Goal: Information Seeking & Learning: Learn about a topic

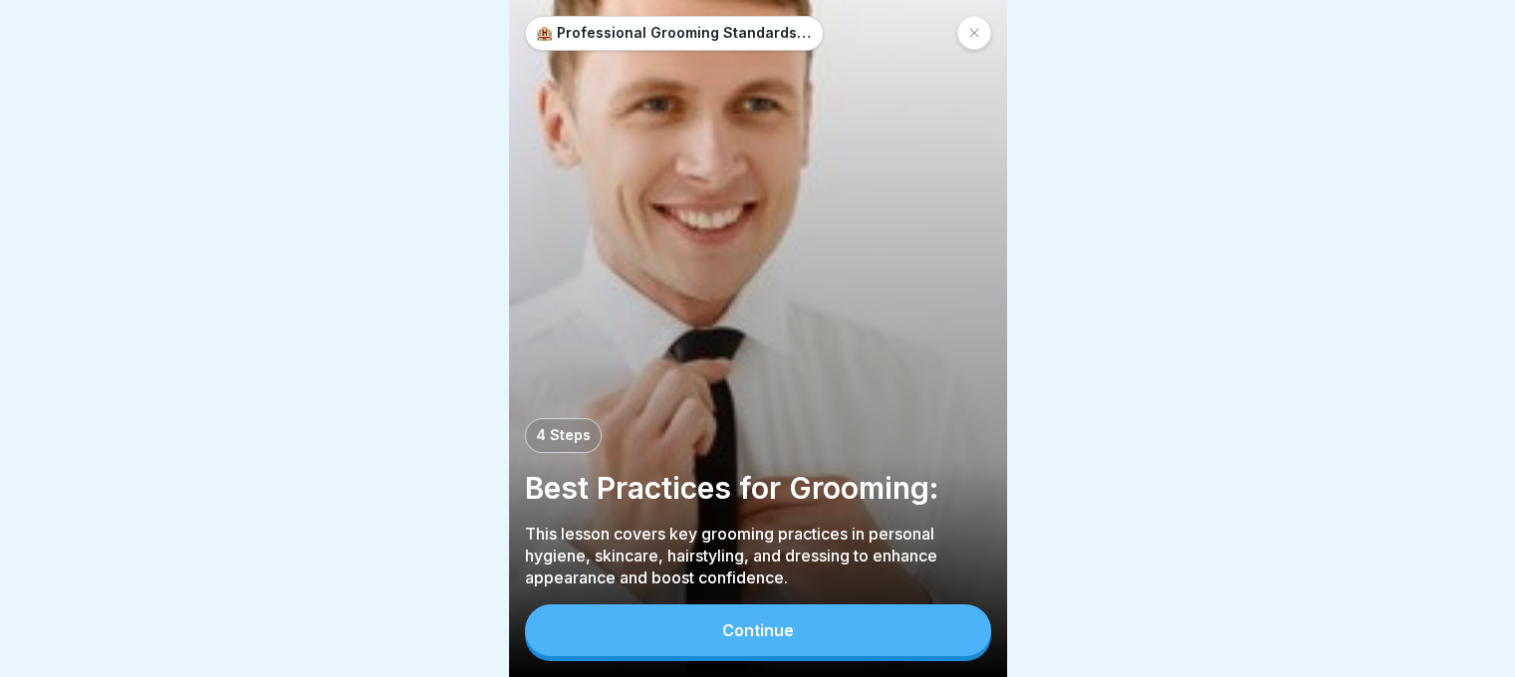
click at [886, 636] on button "Continue" at bounding box center [758, 631] width 466 height 52
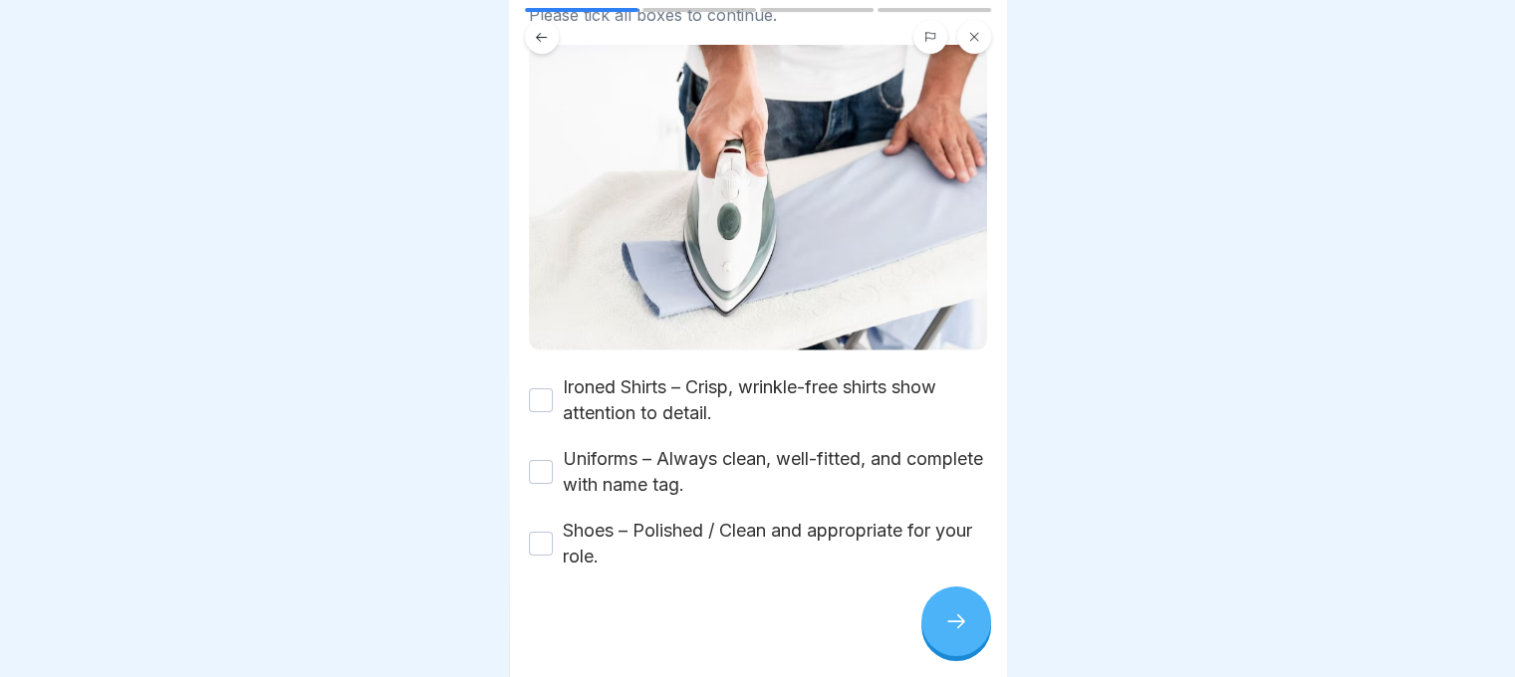
scroll to position [231, 0]
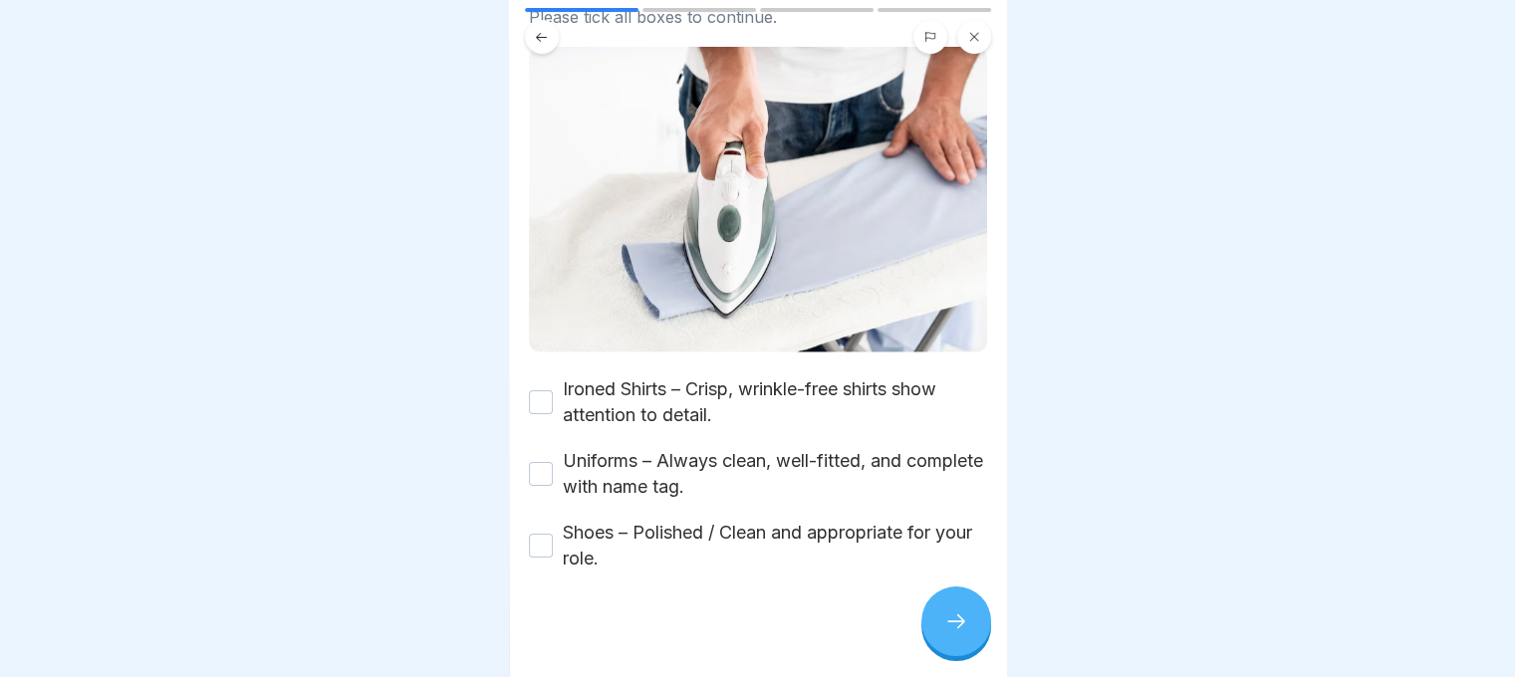
click at [543, 397] on button "Ironed Shirts – Crisp, wrinkle-free shirts show attention to detail." at bounding box center [541, 402] width 24 height 24
click at [543, 462] on button "Uniforms – Always clean, well-fitted, and complete with name tag." at bounding box center [541, 474] width 24 height 24
click at [546, 534] on button "Shoes – Polished / Clean and appropriate for your role." at bounding box center [541, 546] width 24 height 24
click at [936, 634] on div at bounding box center [956, 622] width 70 height 70
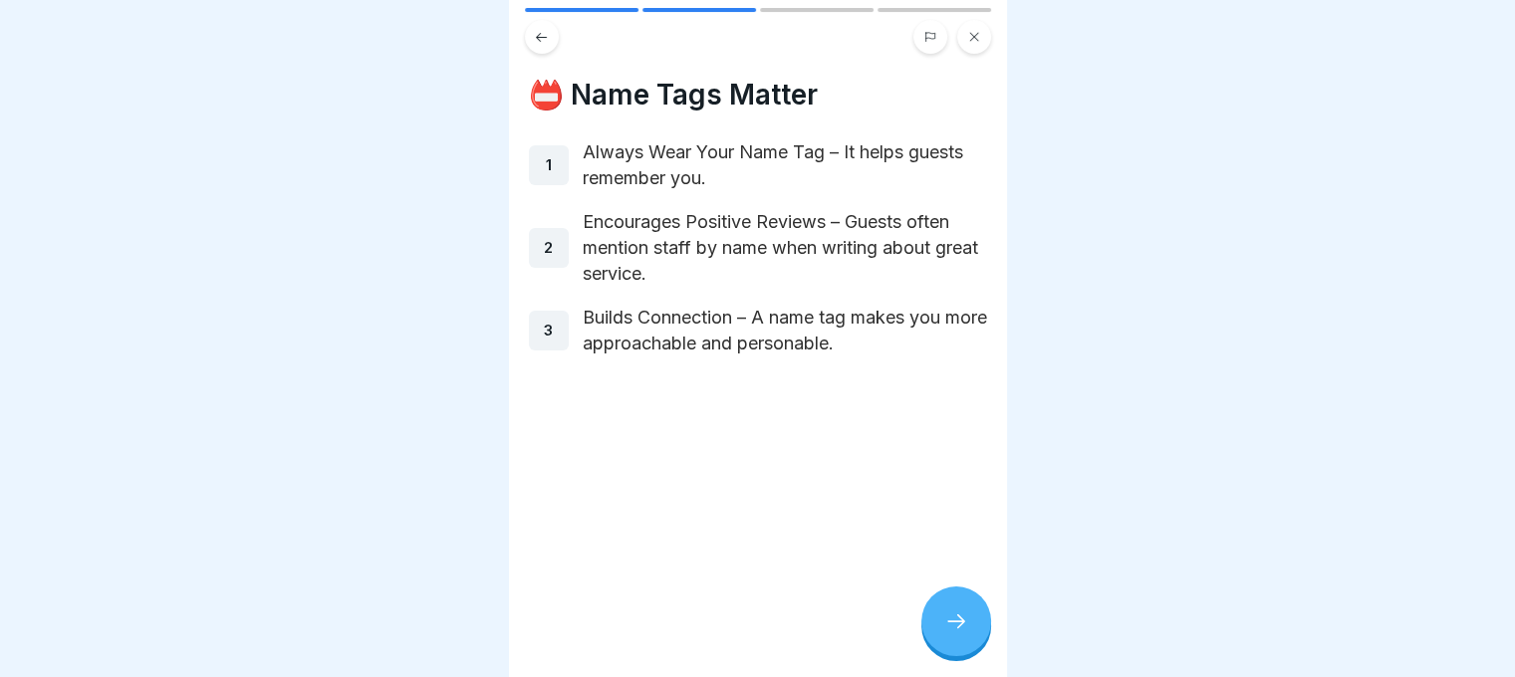
scroll to position [15, 0]
click at [944, 620] on icon at bounding box center [956, 621] width 24 height 24
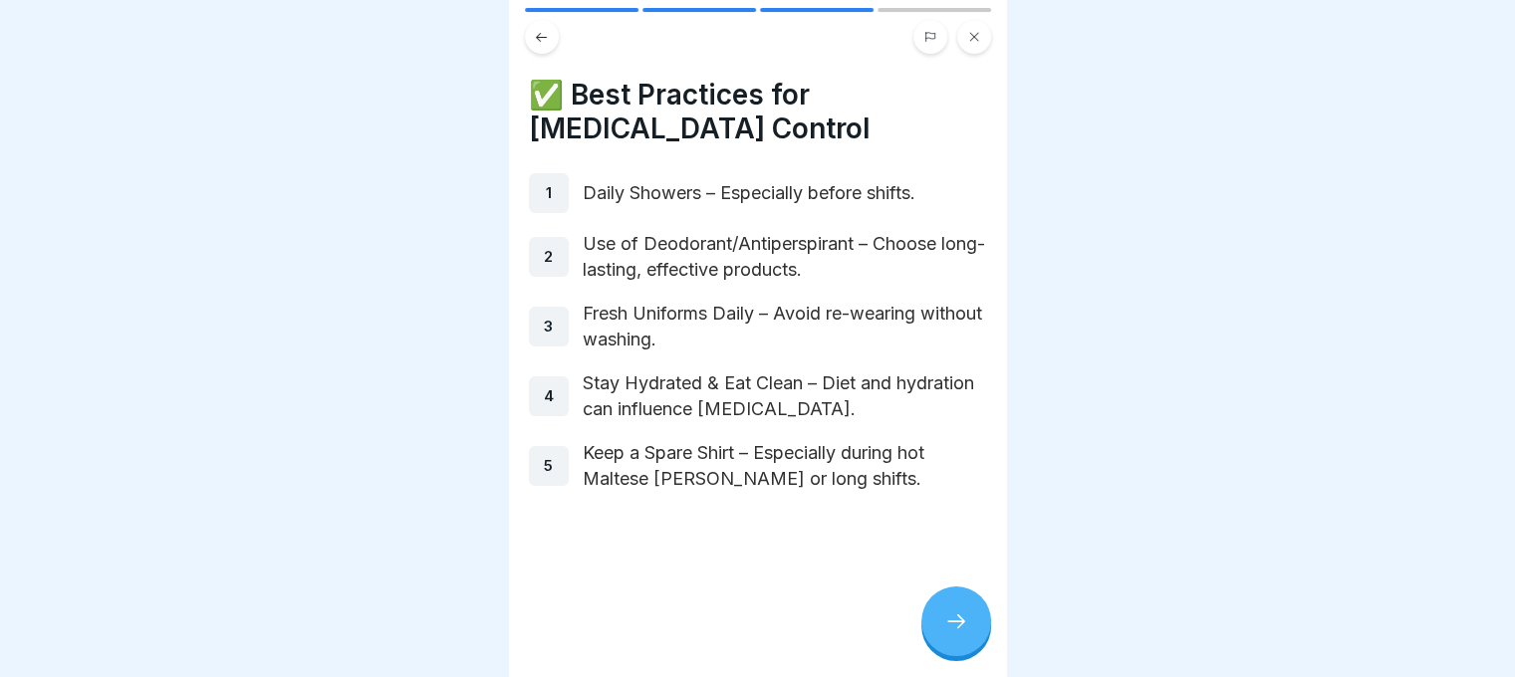
click at [944, 620] on icon at bounding box center [956, 621] width 24 height 24
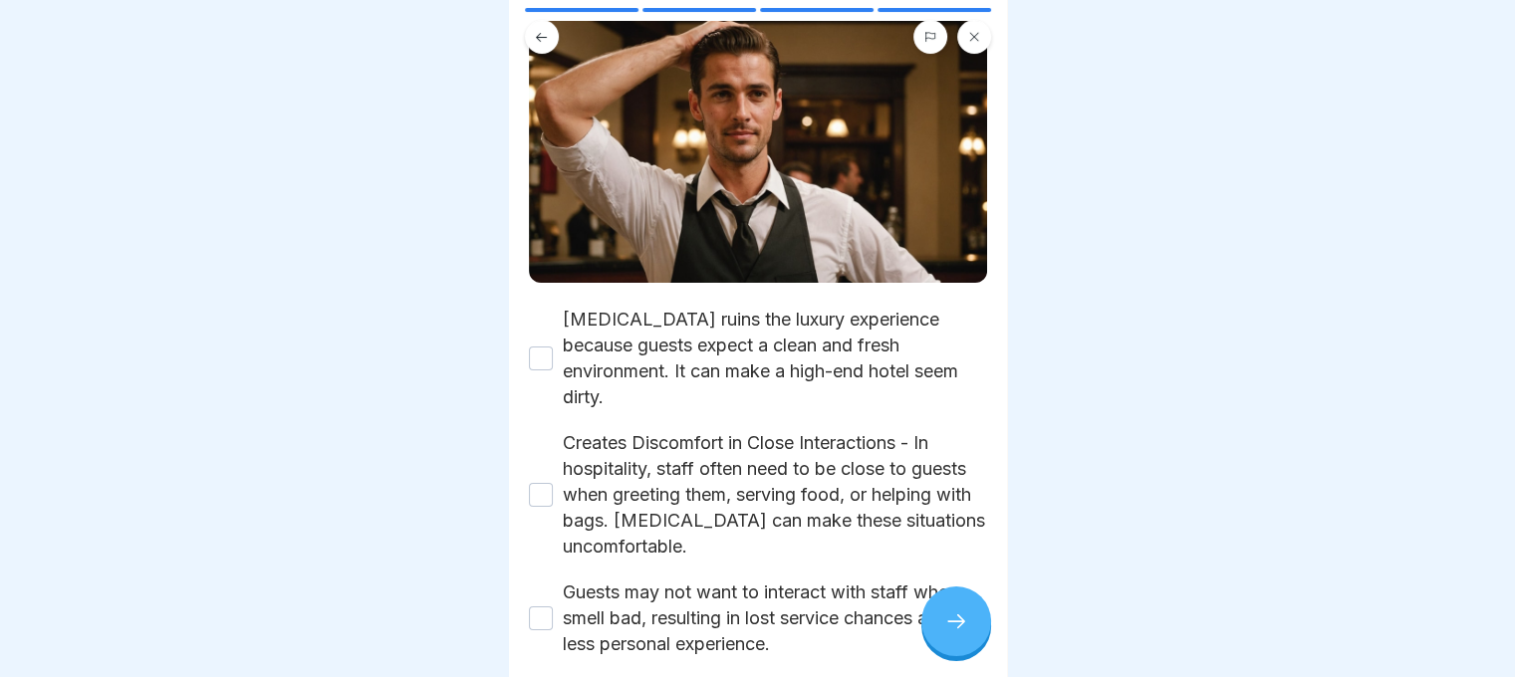
scroll to position [231, 0]
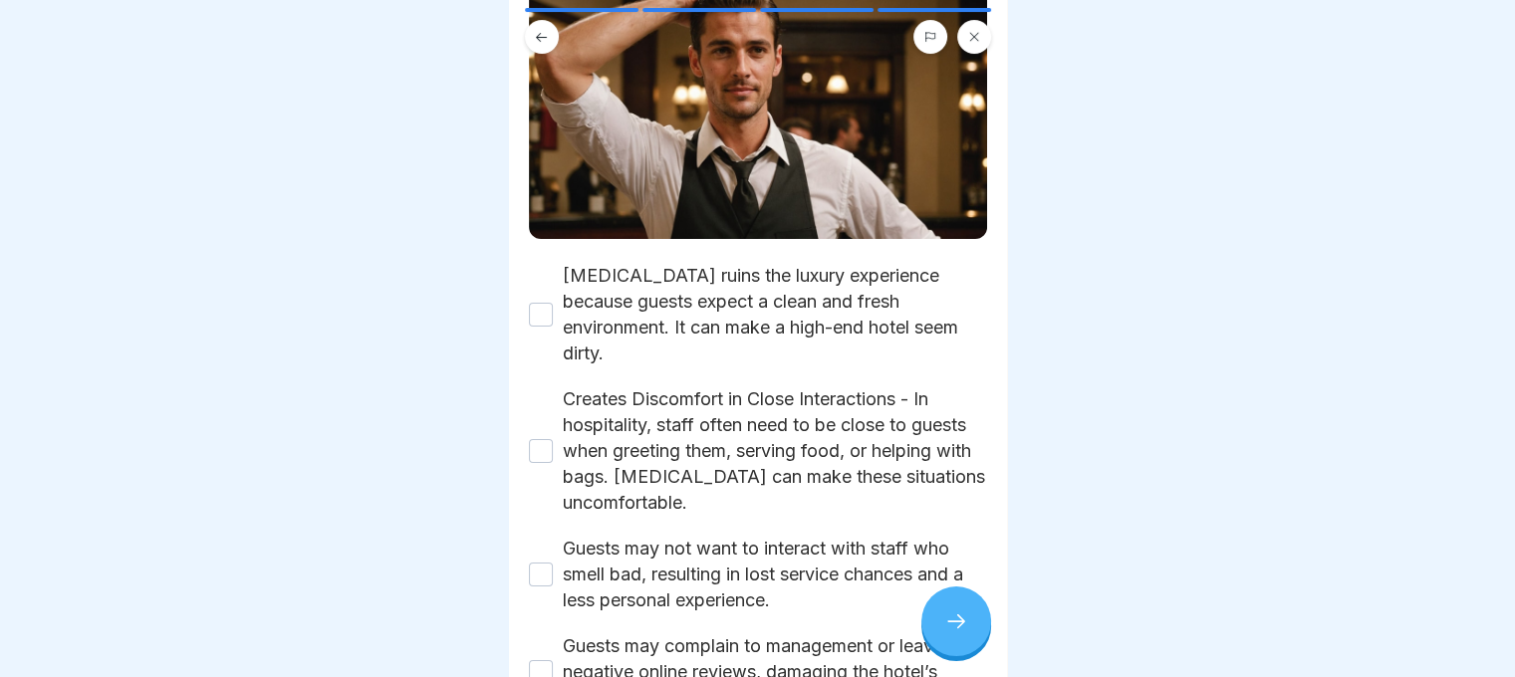
click at [541, 303] on button "[MEDICAL_DATA] ruins the luxury experience because guests expect a clean and fr…" at bounding box center [541, 315] width 24 height 24
click at [538, 439] on button "Creates Discomfort in Close Interactions - In hospitality, staff often need to …" at bounding box center [541, 451] width 24 height 24
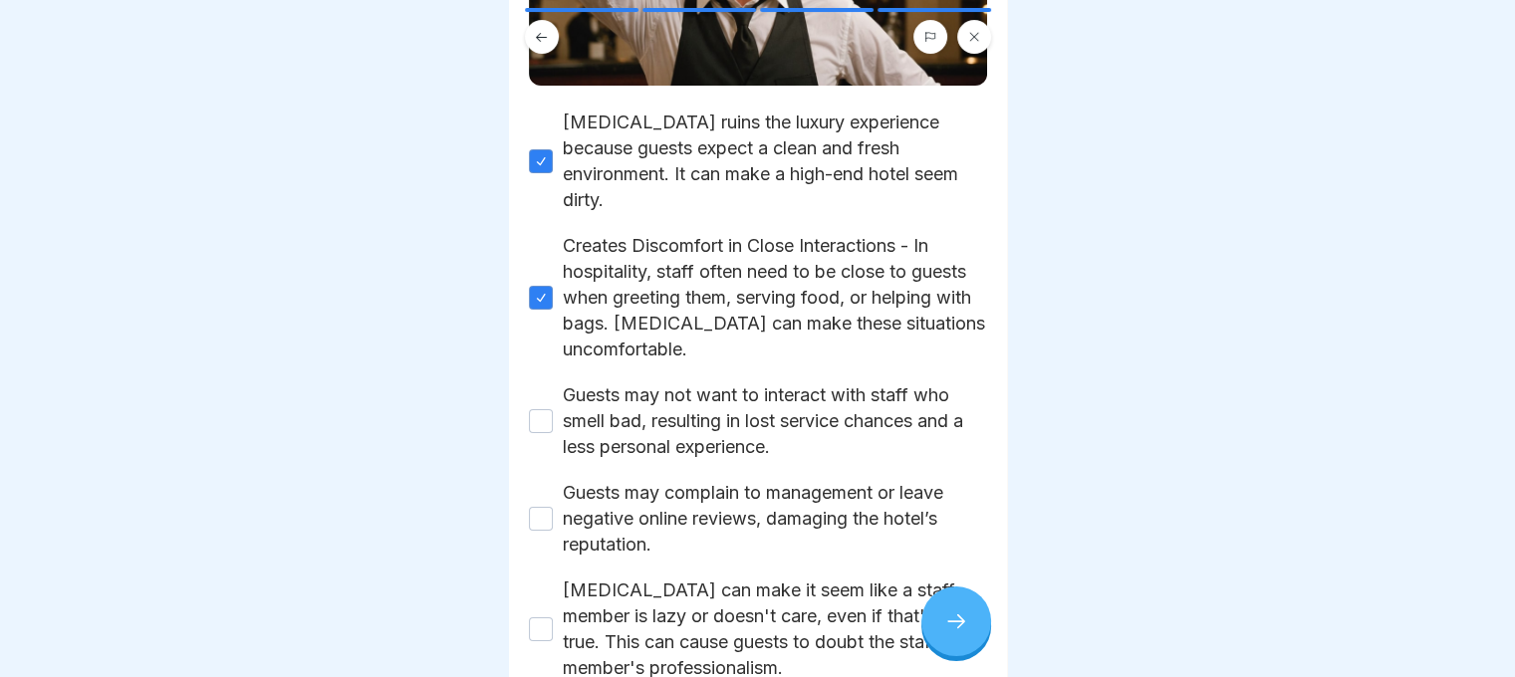
scroll to position [386, 0]
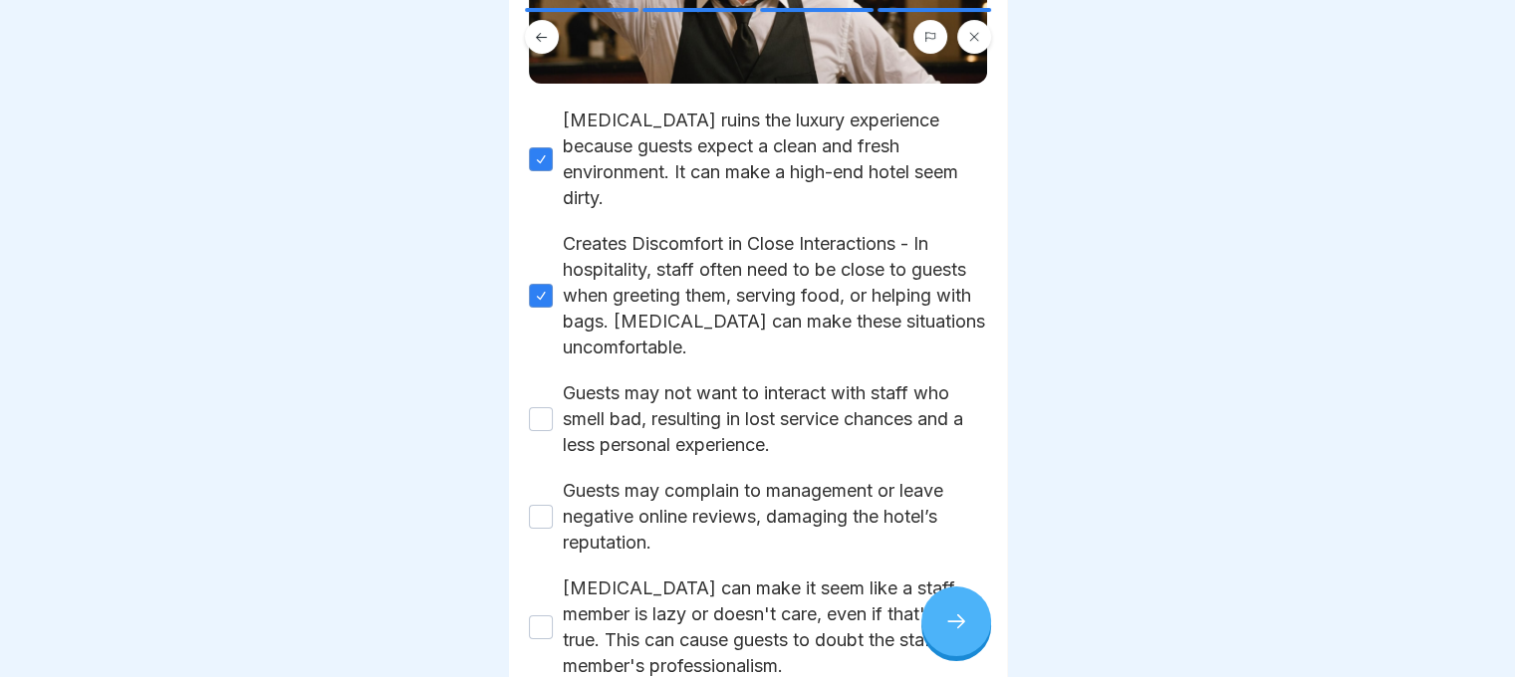
click at [538, 407] on button "Guests may not want to interact with staff who smell bad, resulting in lost ser…" at bounding box center [541, 419] width 24 height 24
type button "on"
click at [540, 505] on button "Guests may complain to management or leave negative online reviews, damaging th…" at bounding box center [541, 517] width 24 height 24
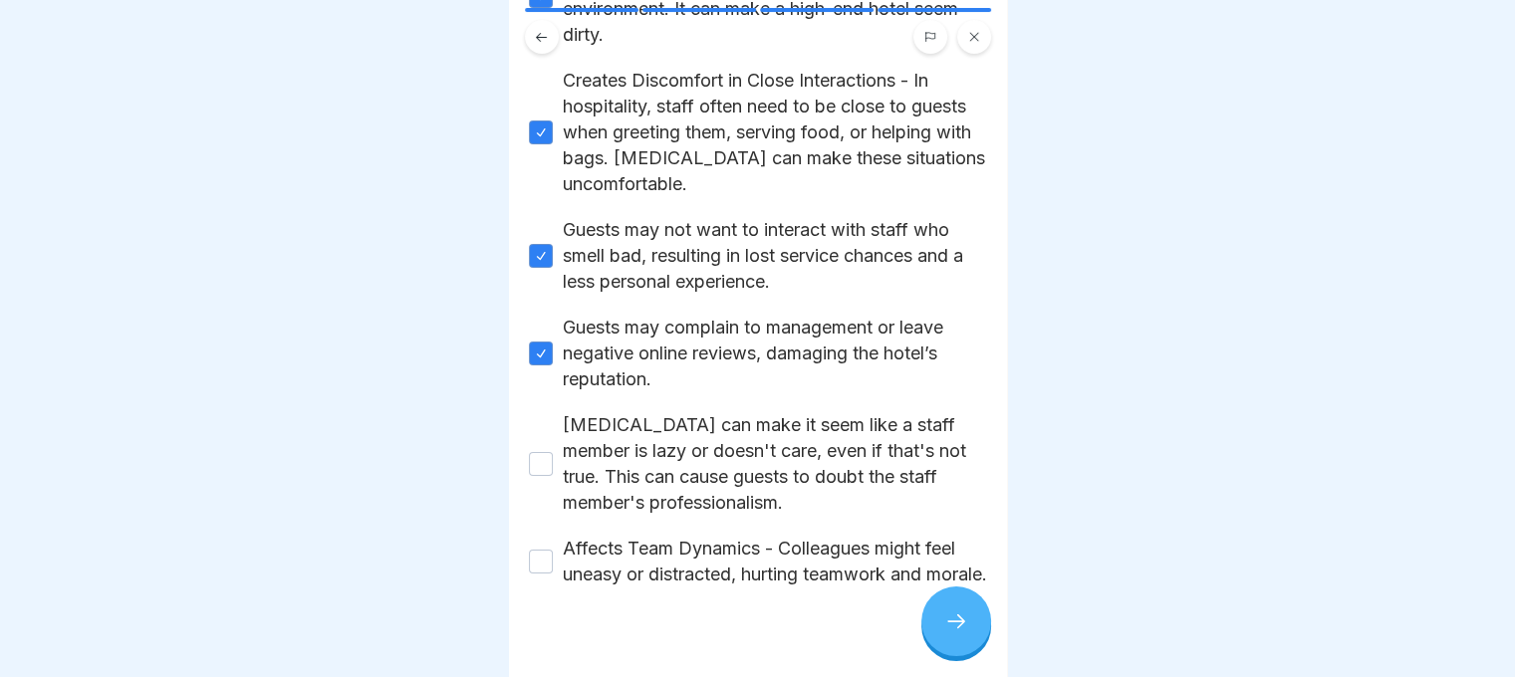
scroll to position [597, 0]
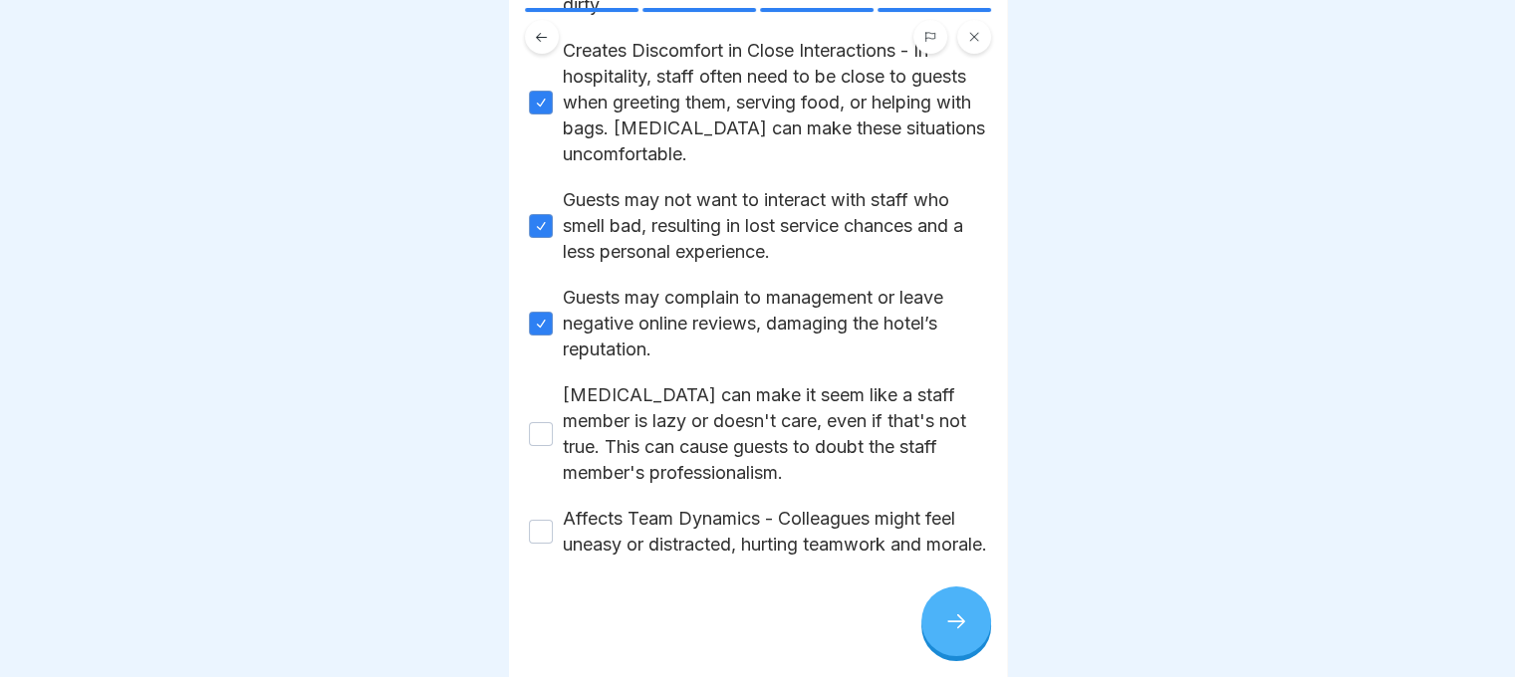
click at [538, 422] on button "[MEDICAL_DATA] can make it seem like a staff member is lazy or doesn't care, ev…" at bounding box center [541, 434] width 24 height 24
click at [542, 520] on button "Affects Team Dynamics - Colleagues might feel uneasy or distracted, hurting tea…" at bounding box center [541, 532] width 24 height 24
click at [957, 655] on div at bounding box center [956, 622] width 70 height 70
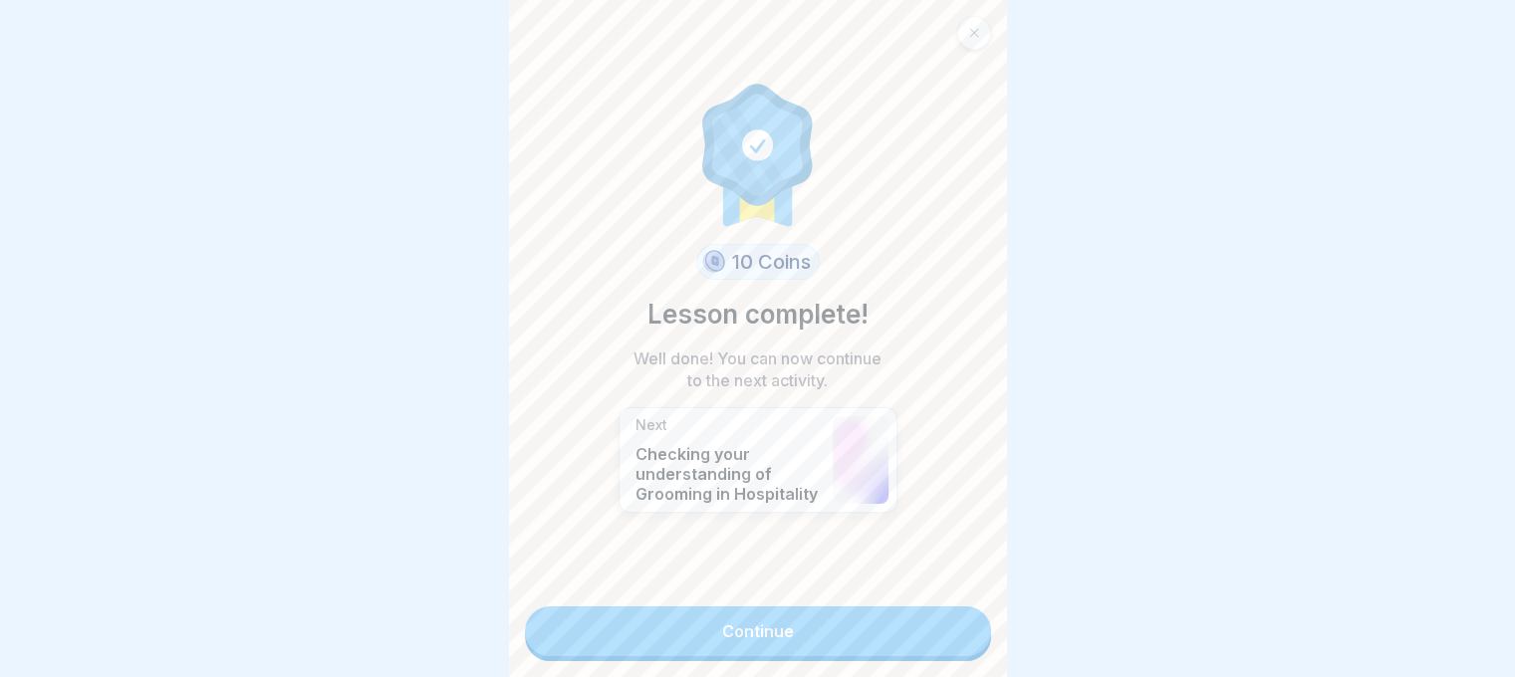
click at [800, 622] on link "Continue" at bounding box center [758, 632] width 466 height 50
click at [730, 622] on link "Continue" at bounding box center [758, 632] width 466 height 50
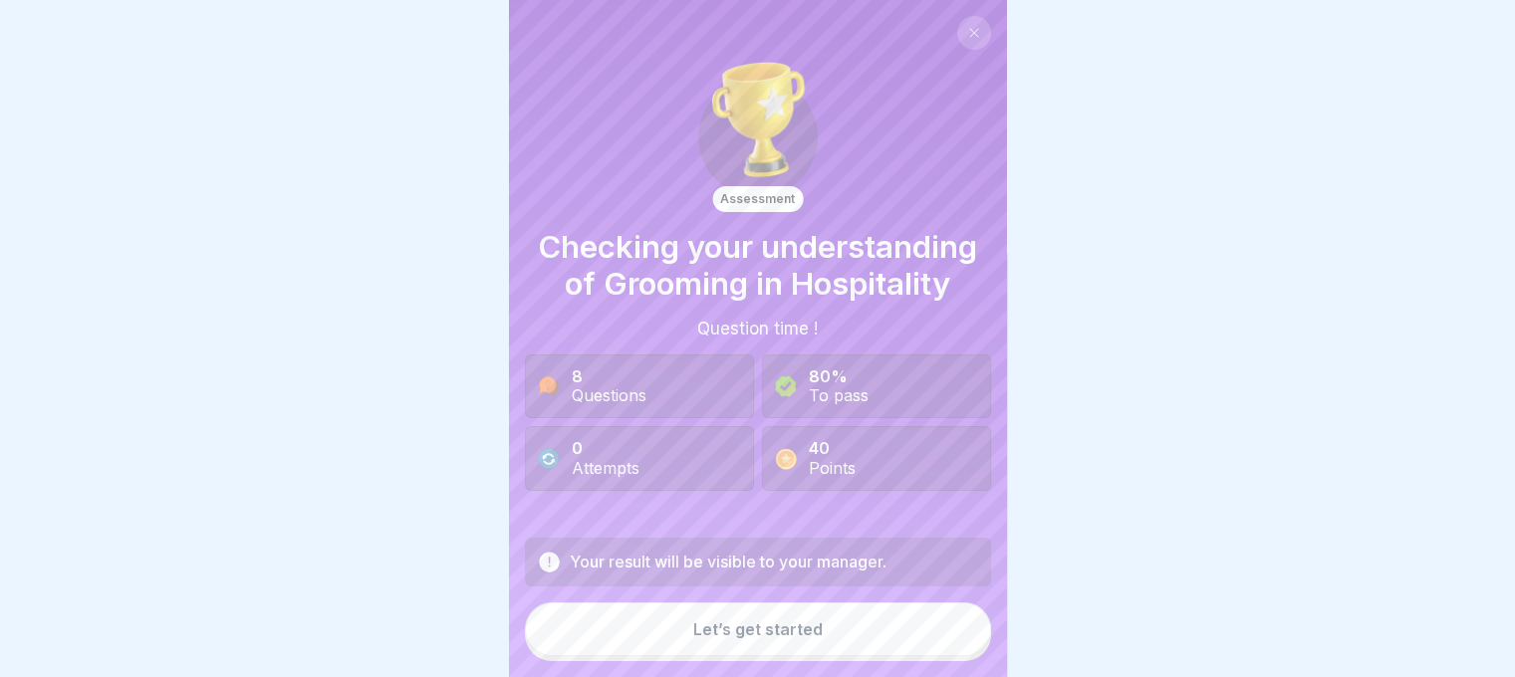
click at [730, 622] on button "Let’s get started" at bounding box center [758, 630] width 466 height 54
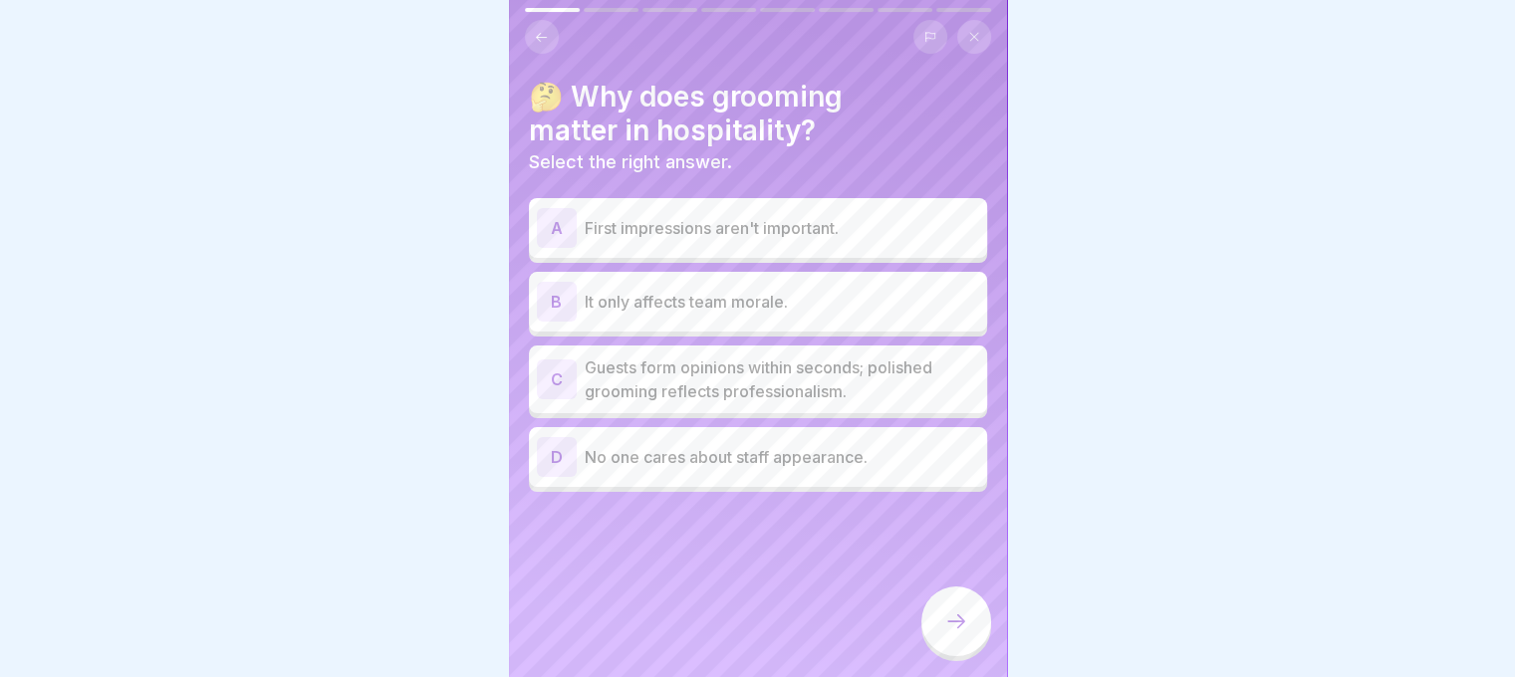
click at [653, 249] on div "A First impressions aren't important." at bounding box center [758, 228] width 458 height 60
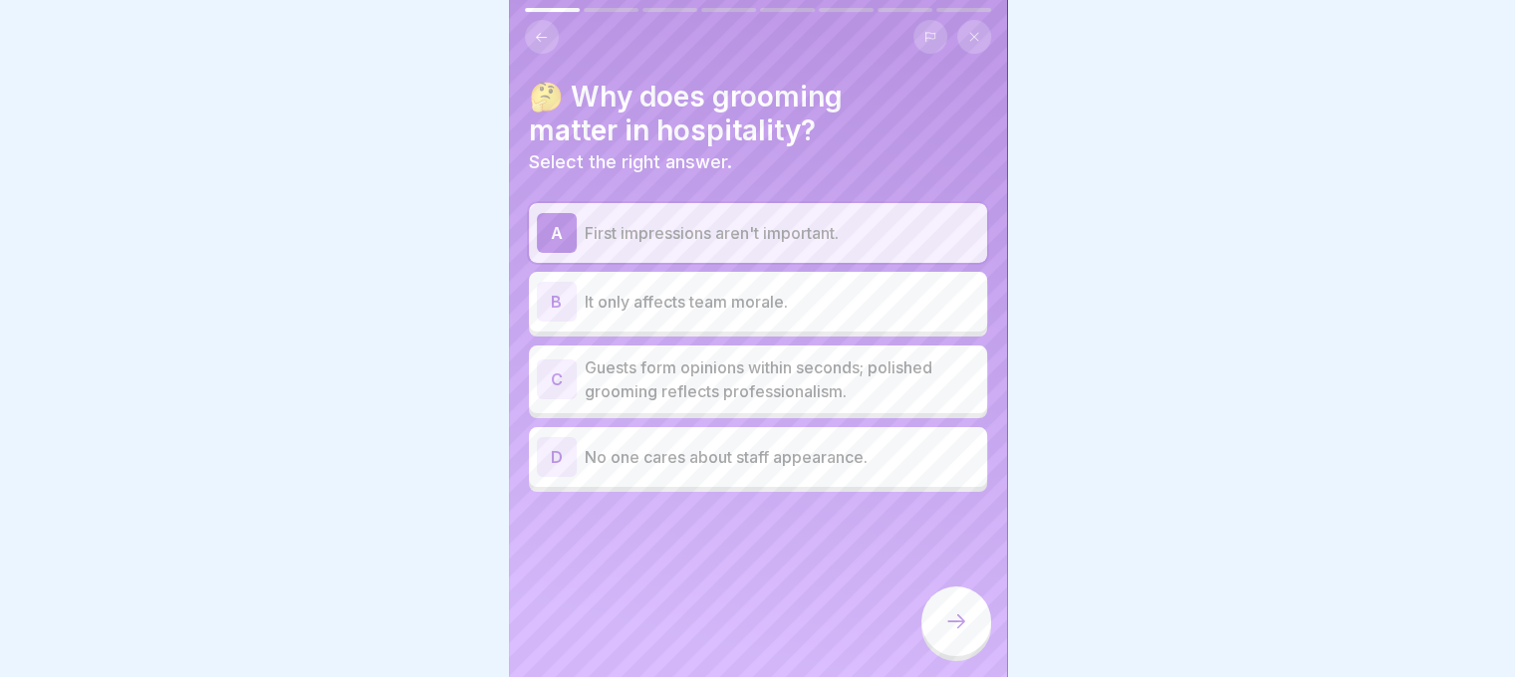
click at [653, 249] on div "A First impressions aren't important." at bounding box center [758, 233] width 442 height 40
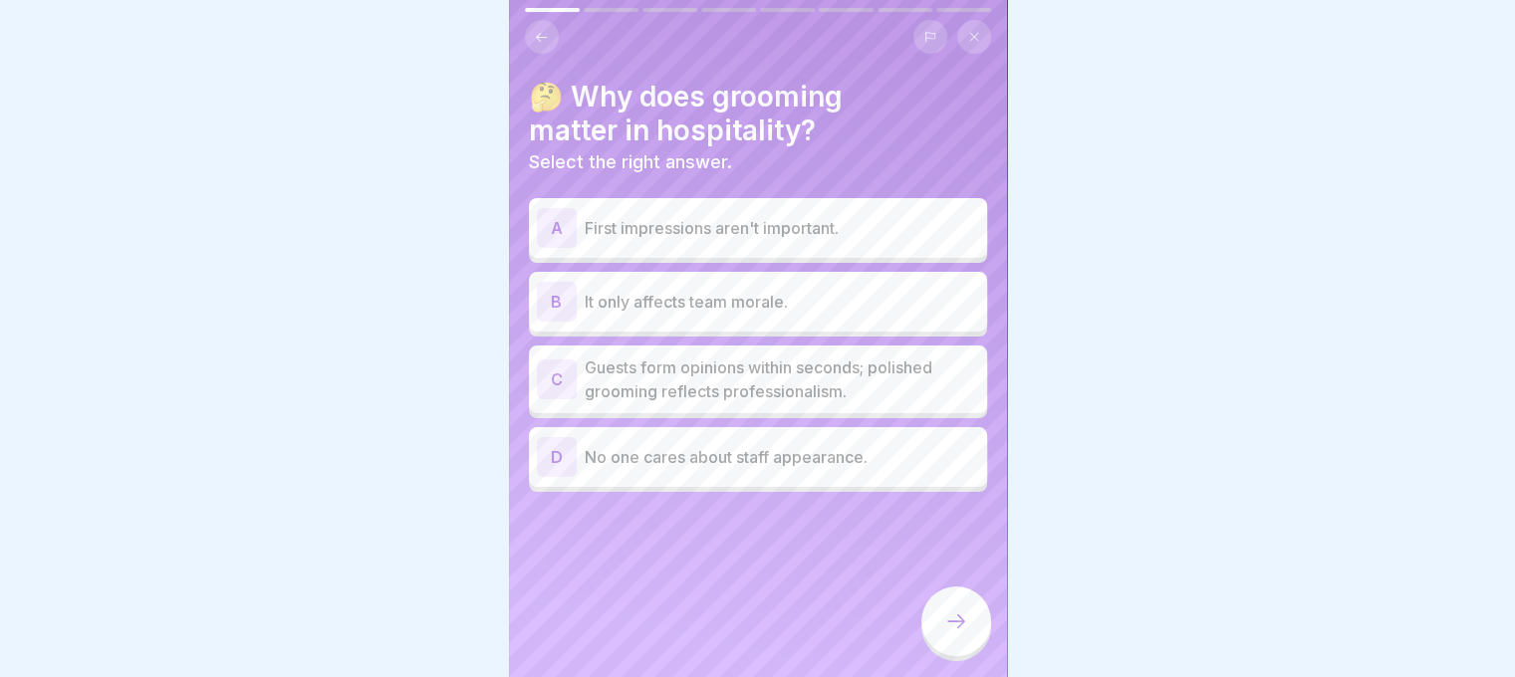
click at [685, 377] on p "Guests form opinions within seconds; polished grooming reflects professionalism." at bounding box center [782, 380] width 394 height 48
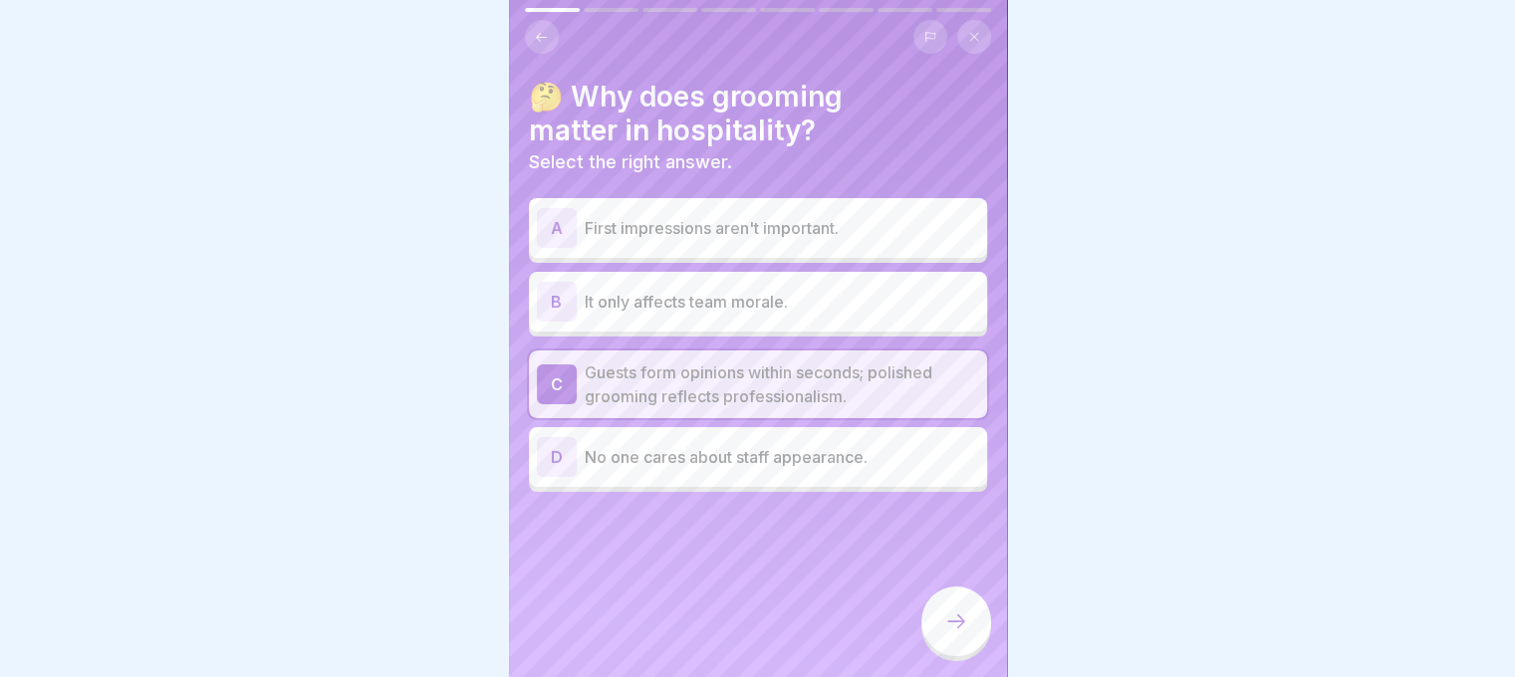
click at [949, 633] on icon at bounding box center [956, 621] width 24 height 24
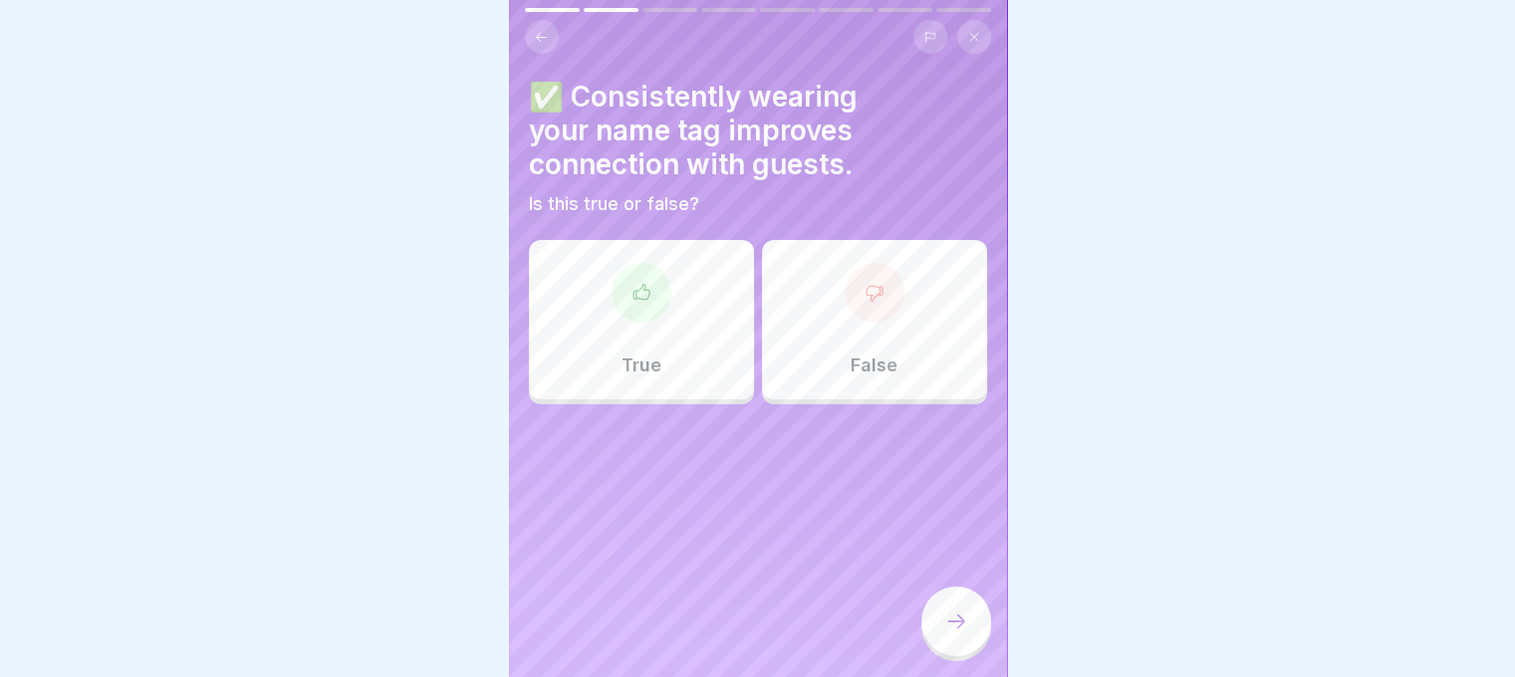
click at [666, 285] on div "True" at bounding box center [641, 319] width 225 height 159
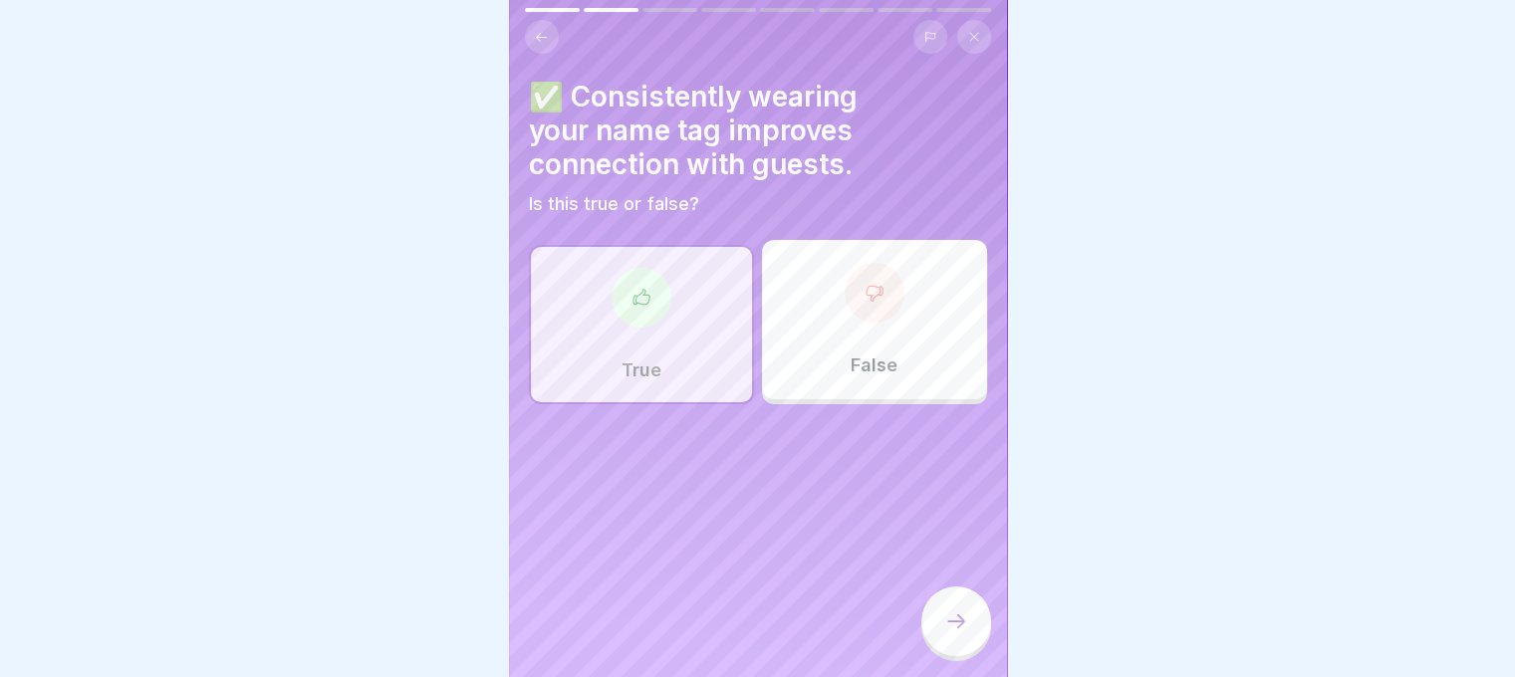
click at [952, 633] on icon at bounding box center [956, 621] width 24 height 24
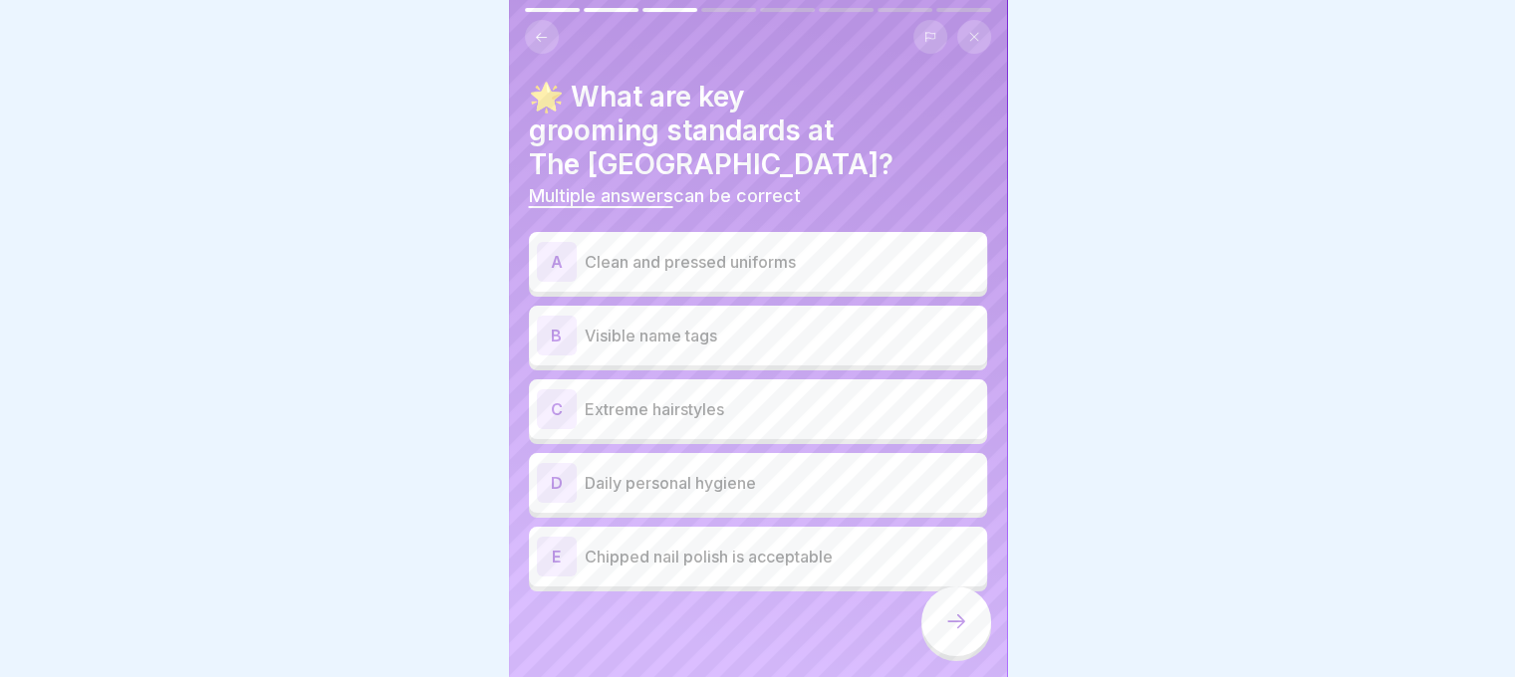
click at [710, 242] on div "A Clean and pressed uniforms" at bounding box center [758, 262] width 442 height 40
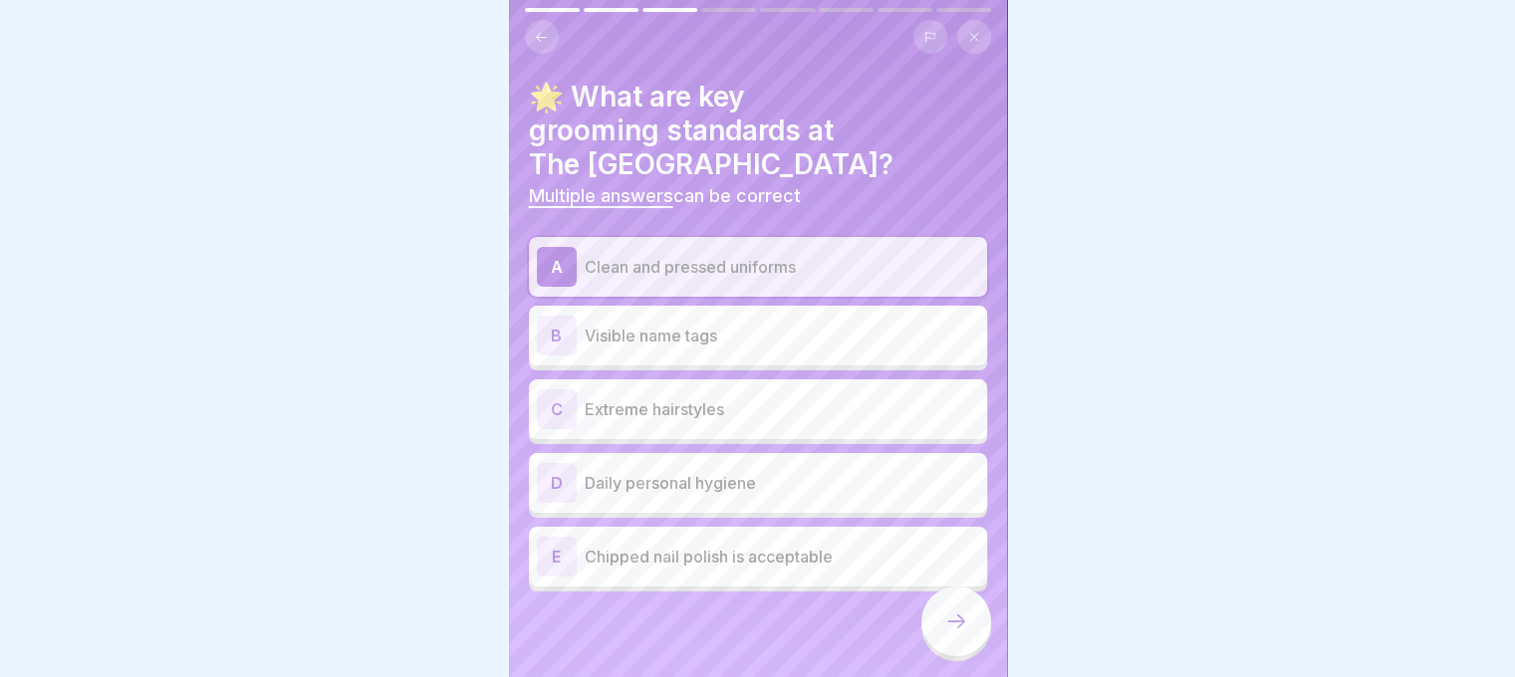
click at [697, 339] on p "Visible name tags" at bounding box center [782, 336] width 394 height 24
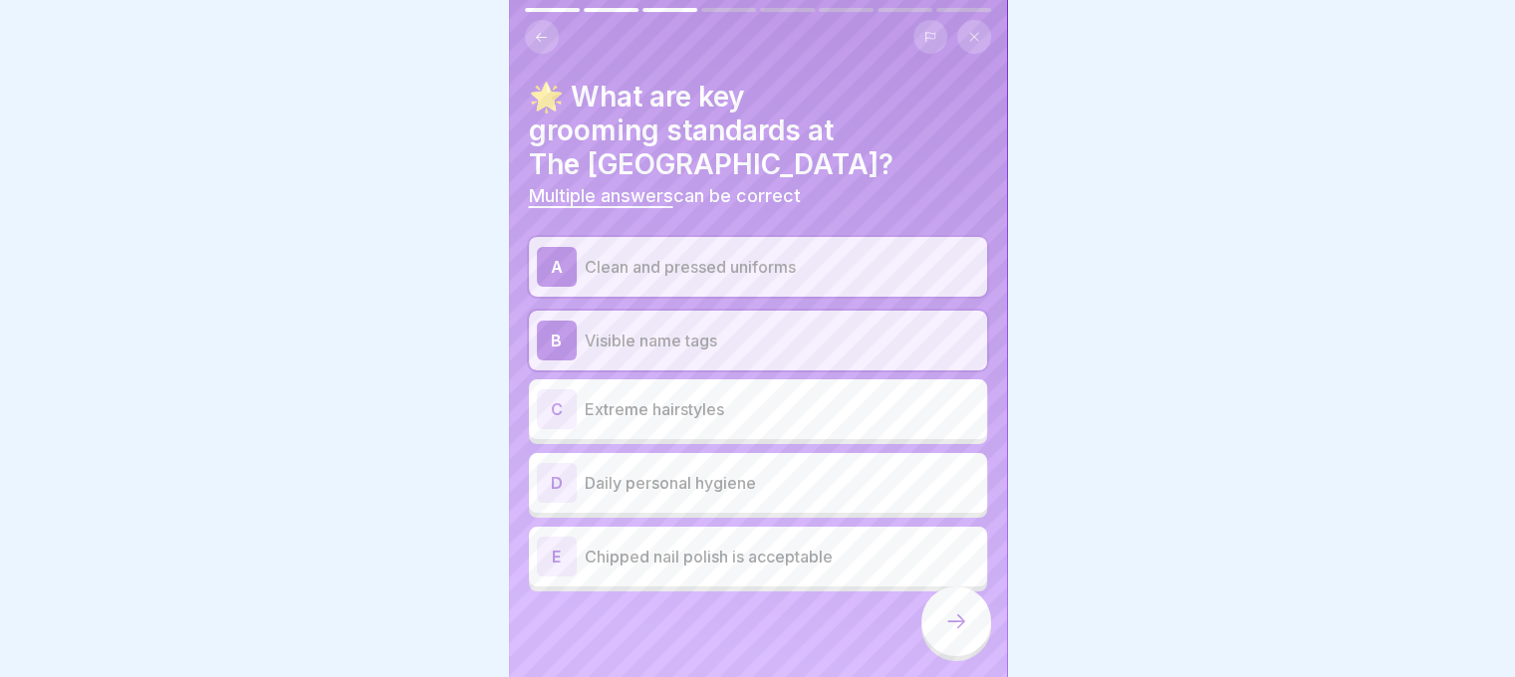
click at [724, 490] on p "Daily personal hygiene" at bounding box center [782, 483] width 394 height 24
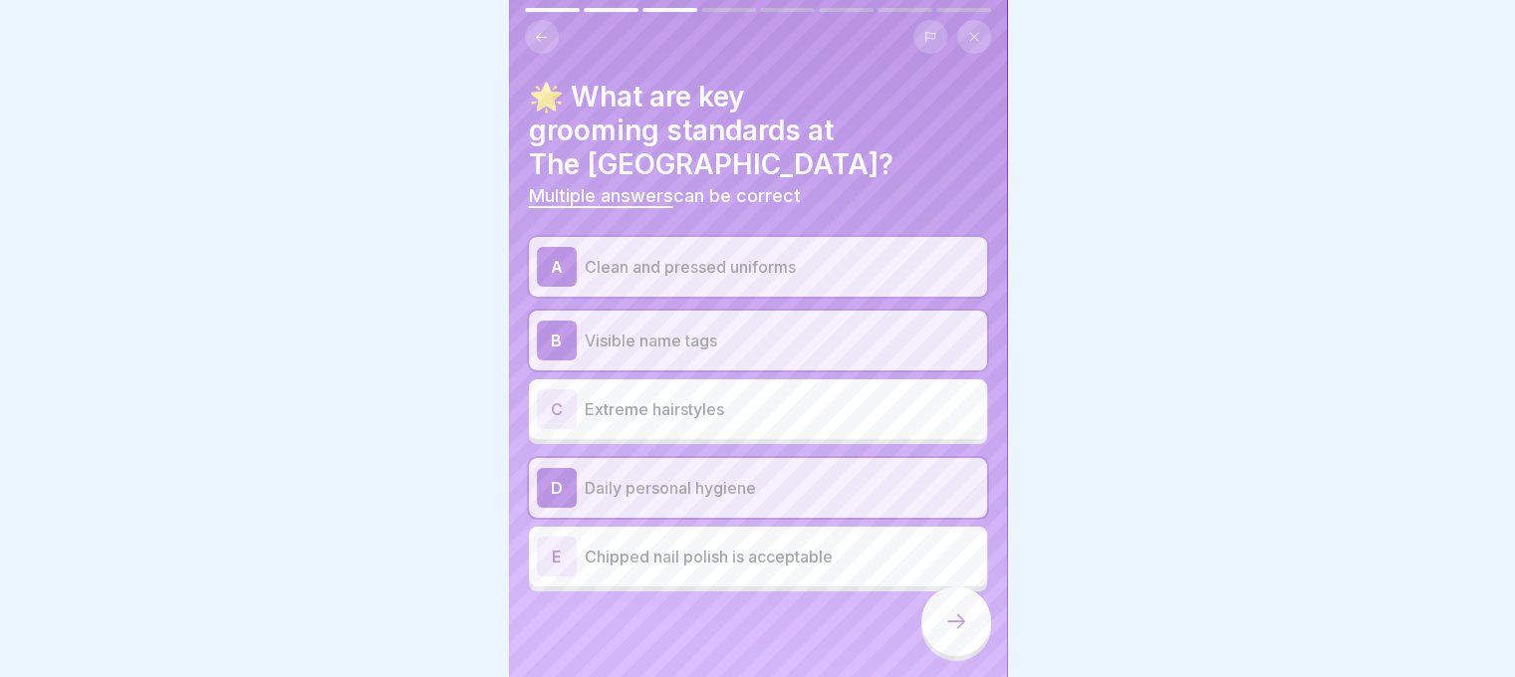
click at [749, 581] on div "E Chipped nail polish is acceptable" at bounding box center [758, 557] width 458 height 60
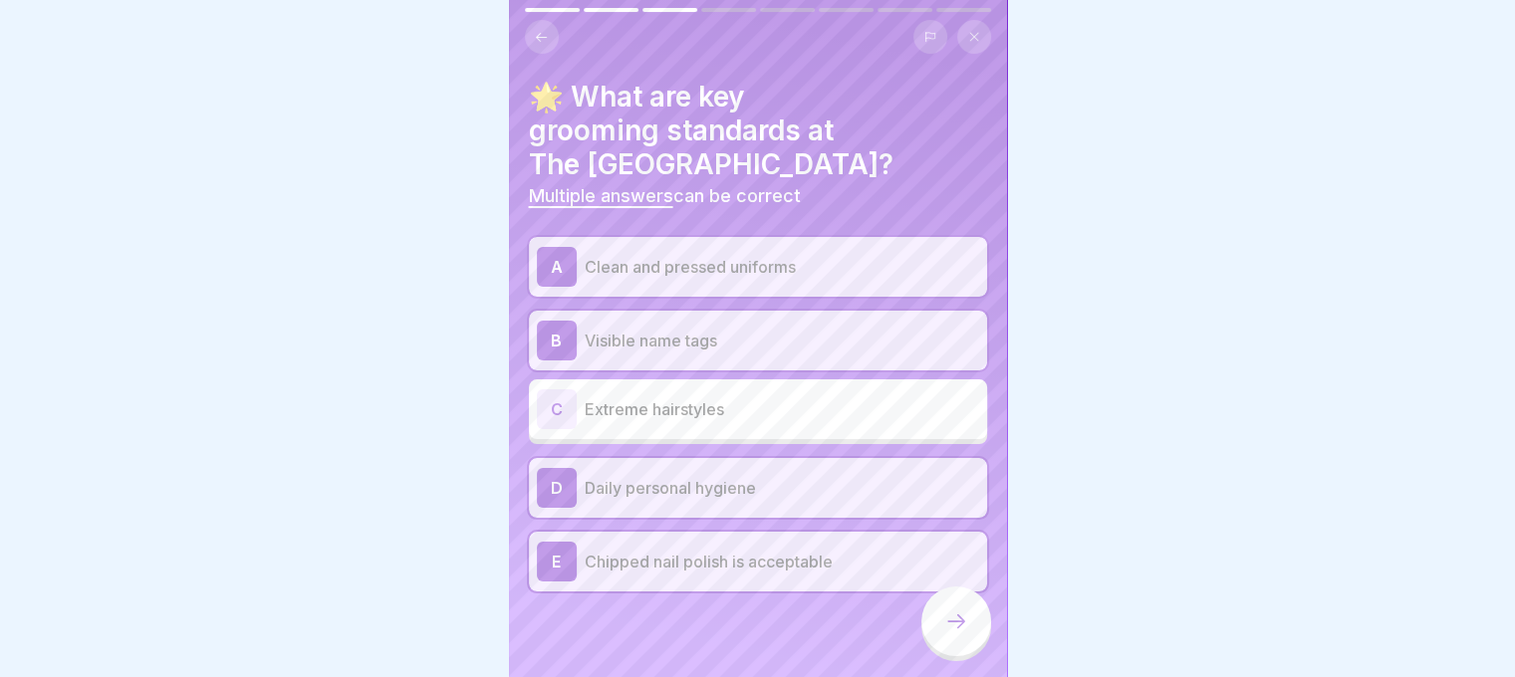
click at [753, 580] on div "E Chipped nail polish is acceptable" at bounding box center [758, 562] width 442 height 40
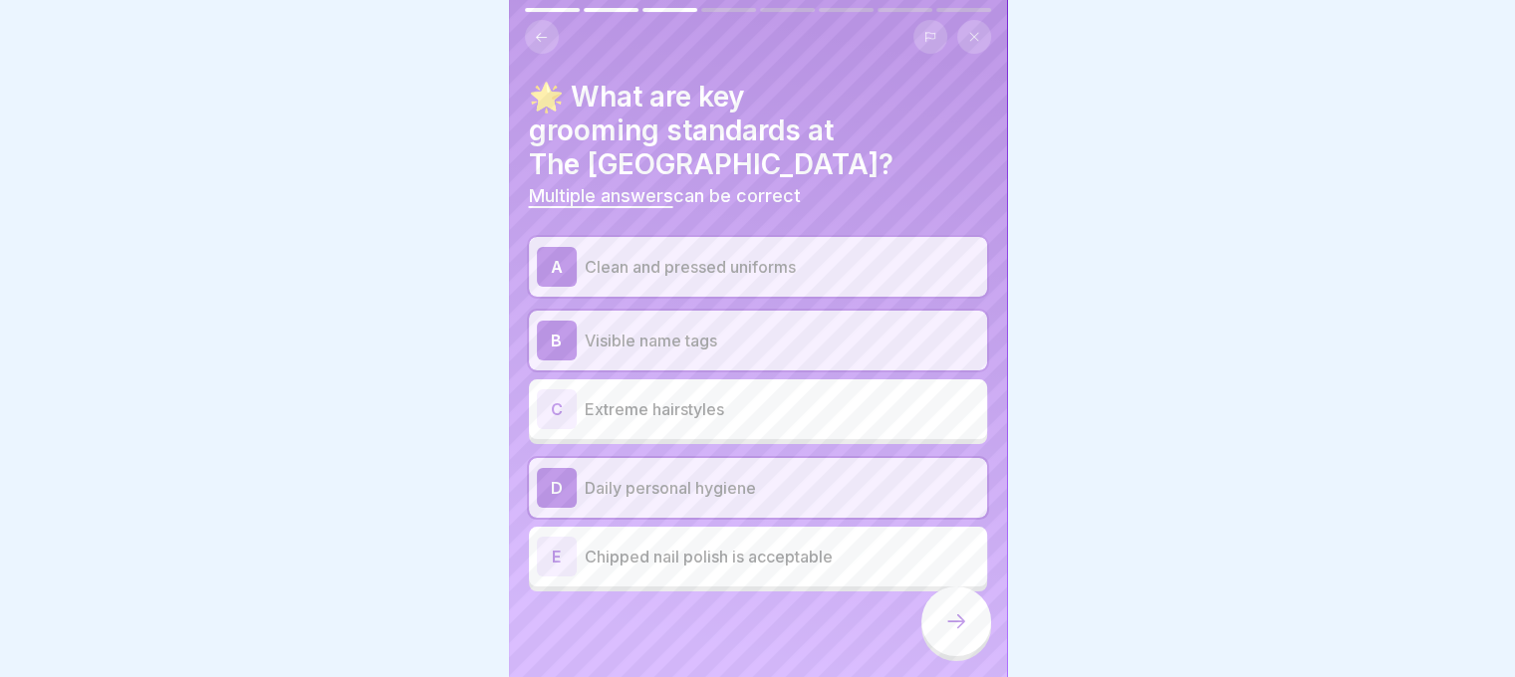
click at [953, 650] on div at bounding box center [956, 622] width 70 height 70
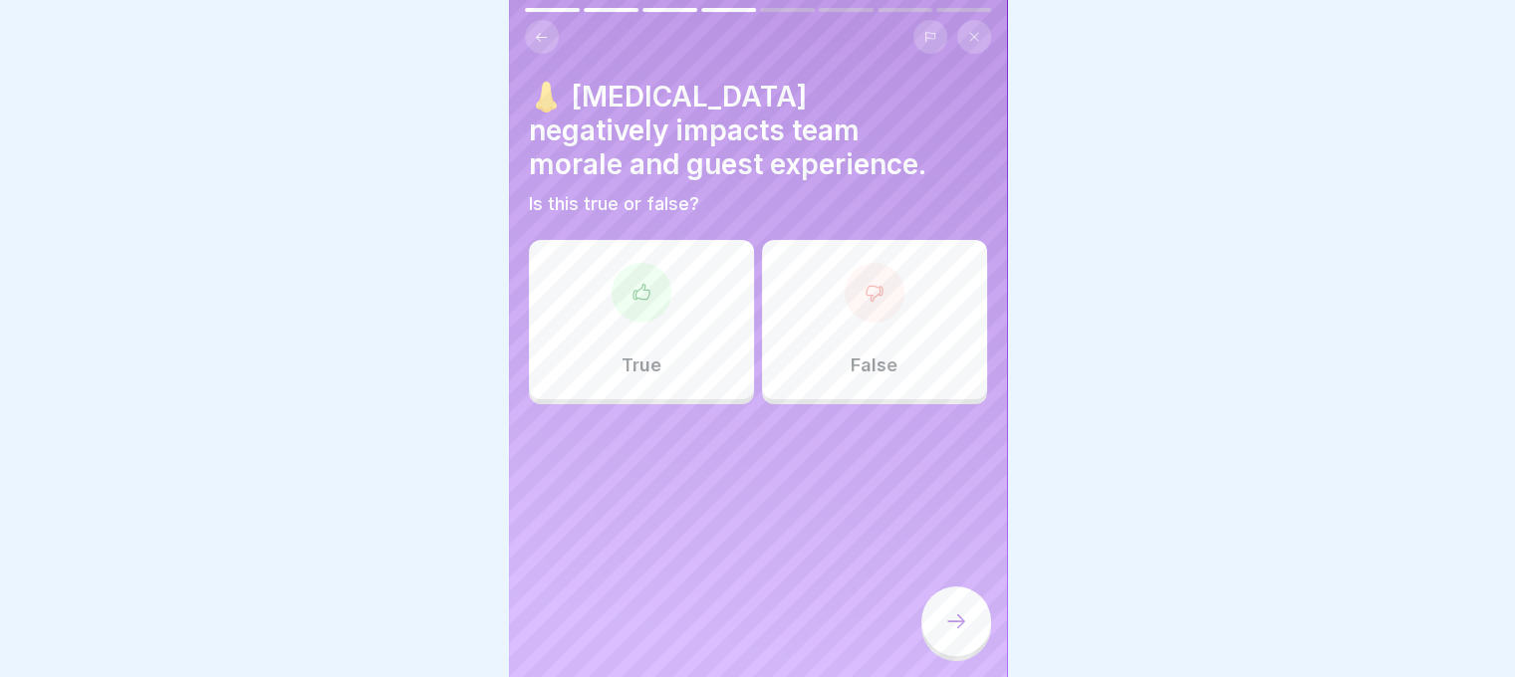
click at [682, 292] on div "True" at bounding box center [641, 319] width 225 height 159
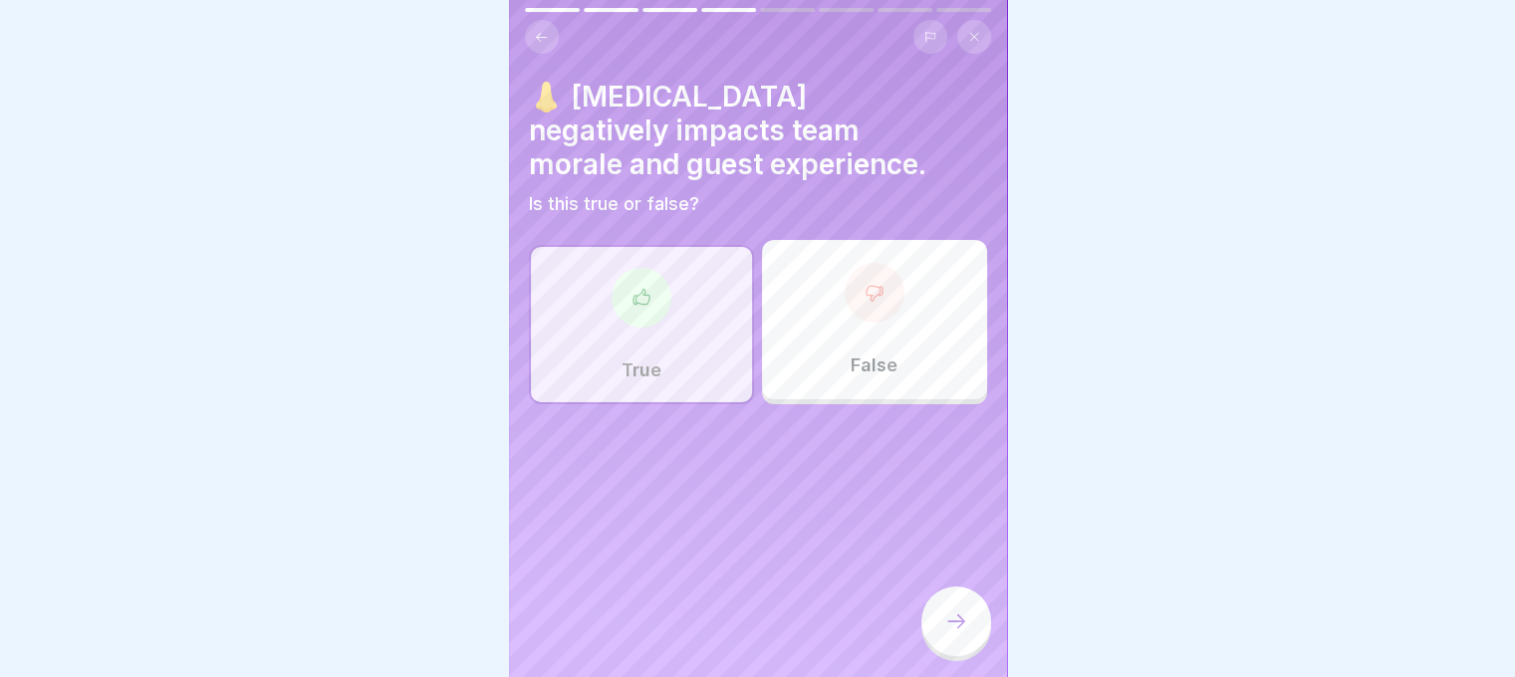
click at [923, 630] on div at bounding box center [956, 622] width 70 height 70
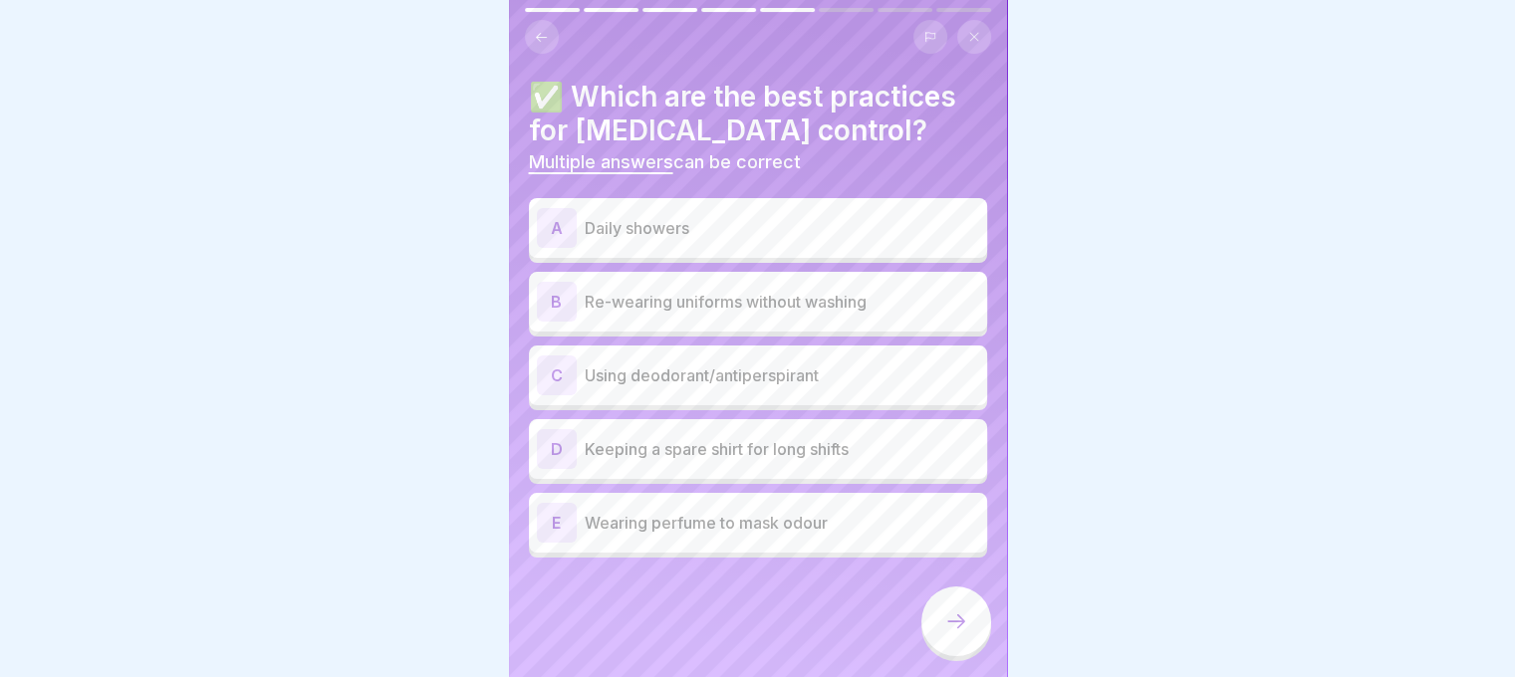
click at [727, 234] on p "Daily showers" at bounding box center [782, 228] width 394 height 24
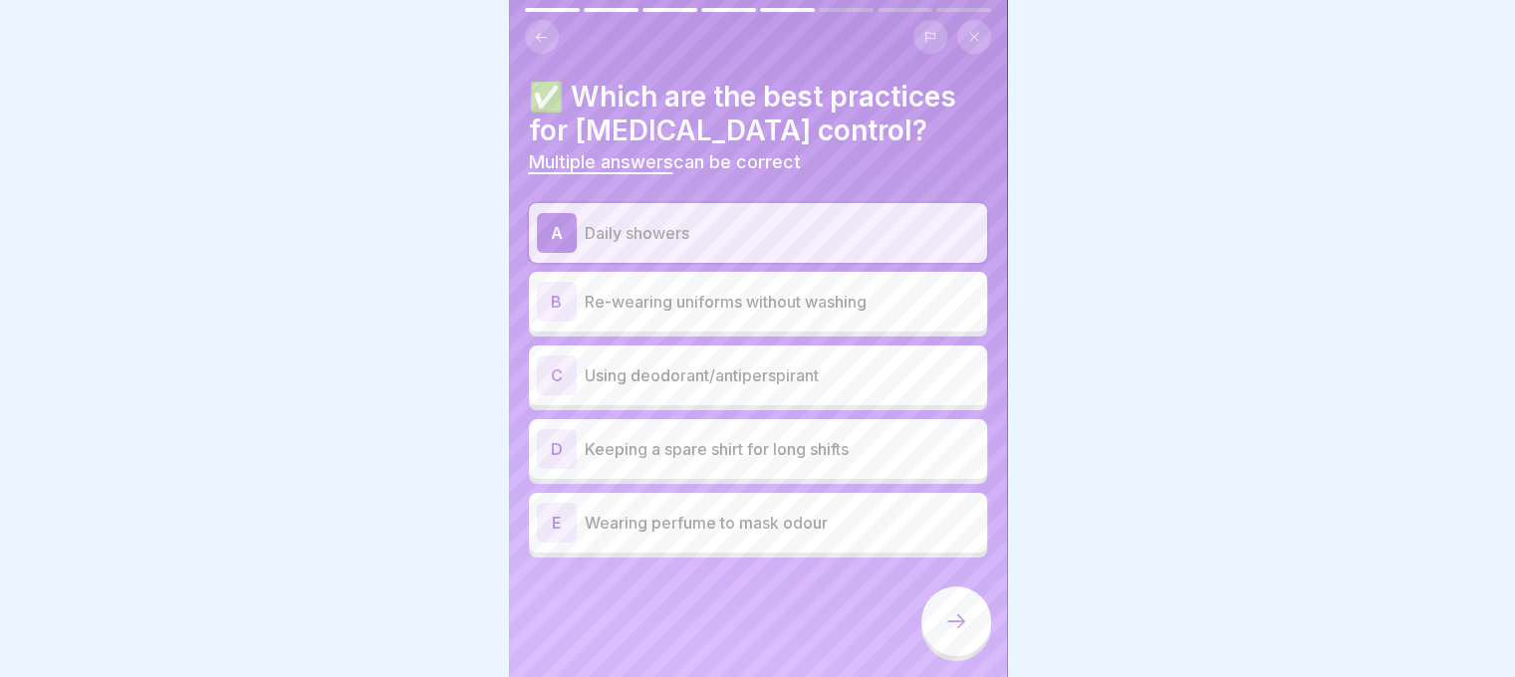
click at [710, 379] on p "Using deodorant/antiperspirant" at bounding box center [782, 376] width 394 height 24
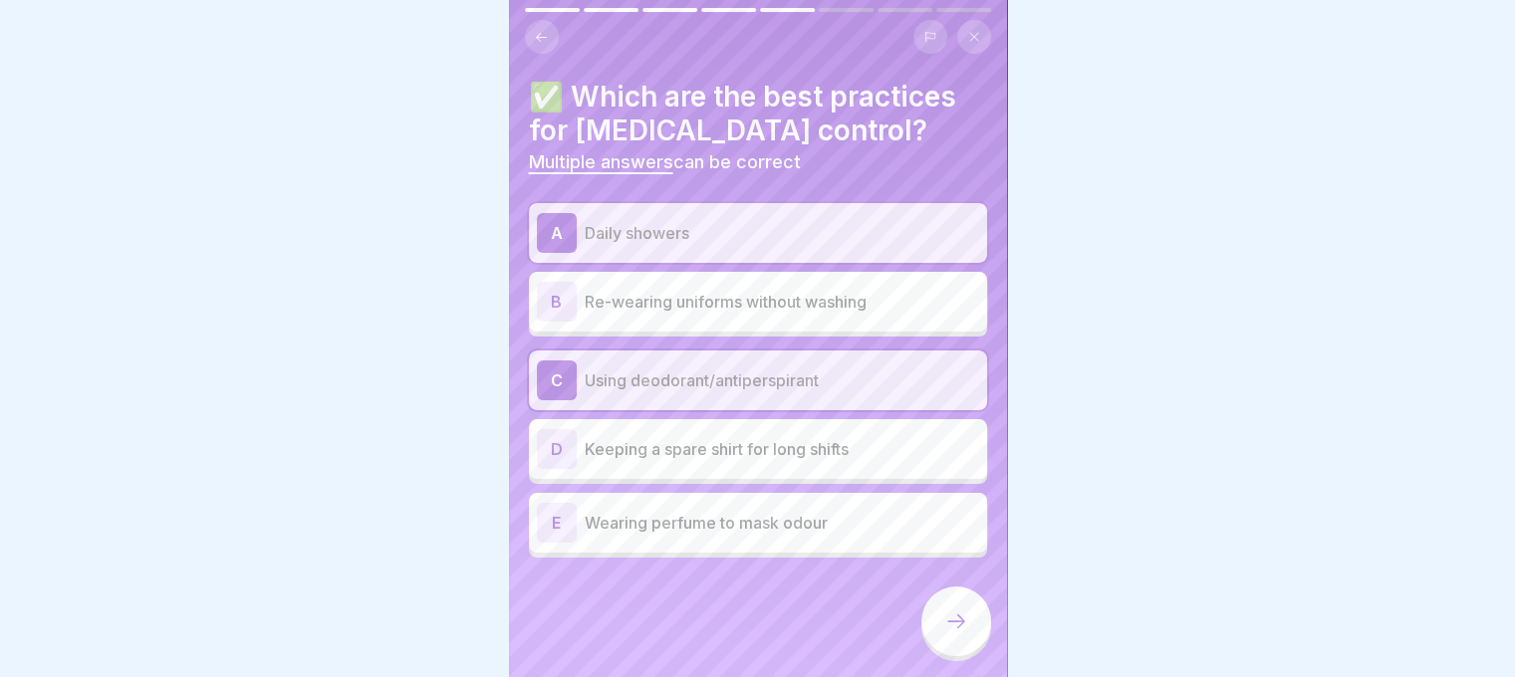
click at [695, 465] on div "D Keeping a spare shirt for long shifts" at bounding box center [758, 449] width 442 height 40
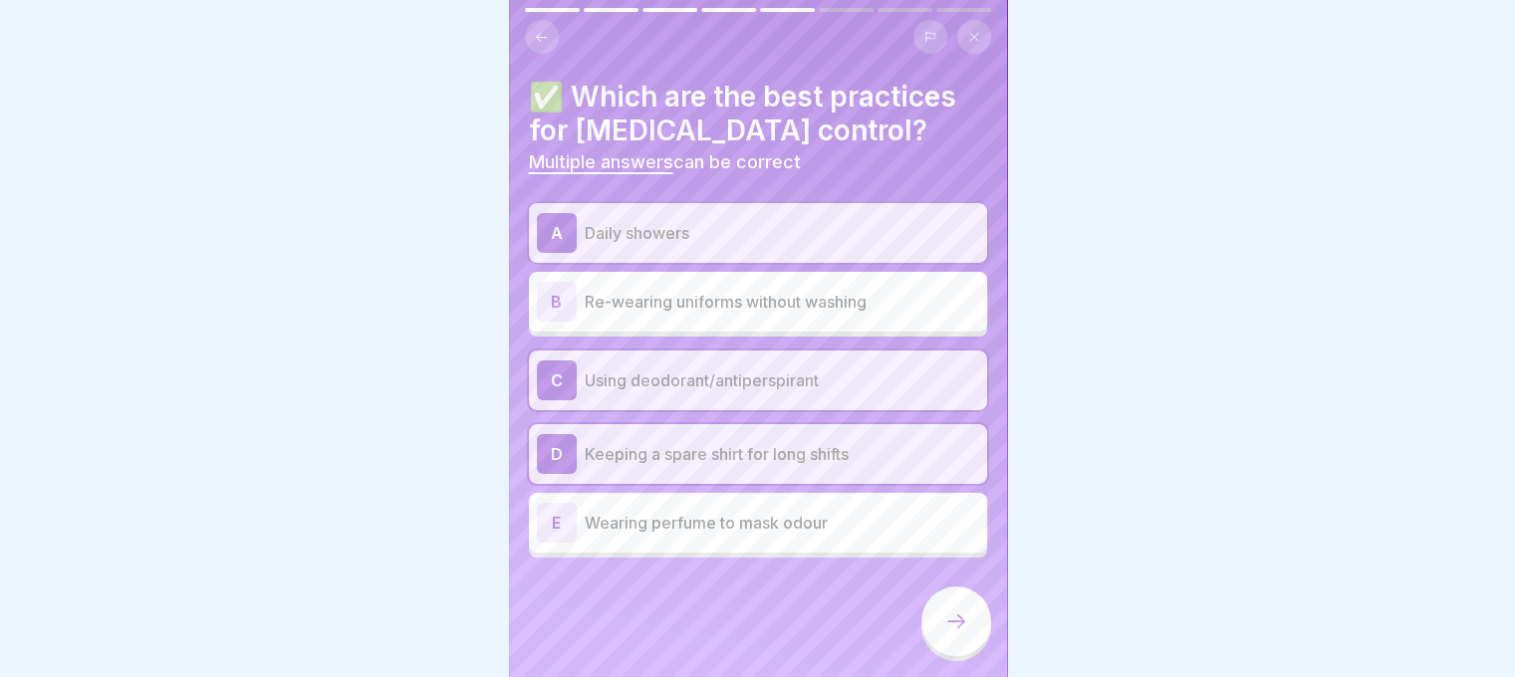
click at [955, 650] on div at bounding box center [956, 622] width 70 height 70
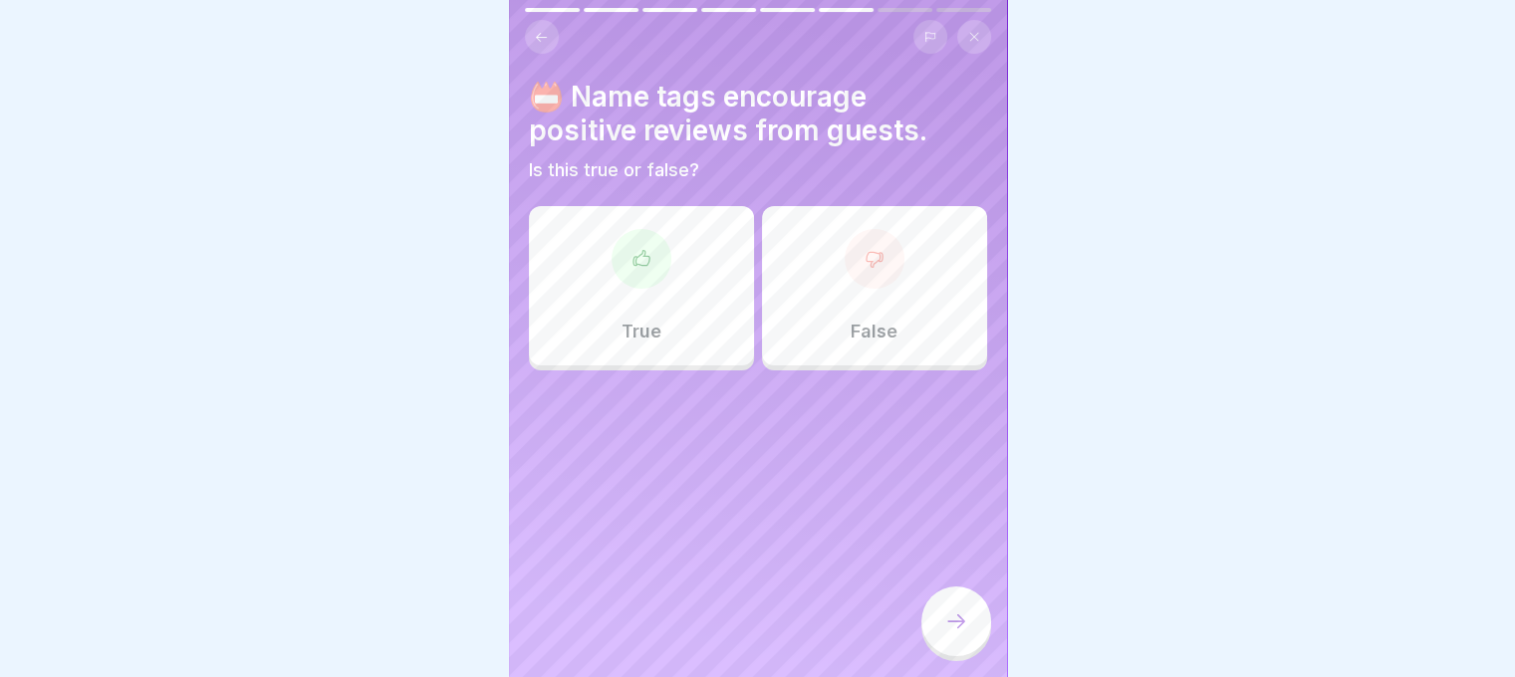
click at [647, 294] on div "True" at bounding box center [641, 285] width 225 height 159
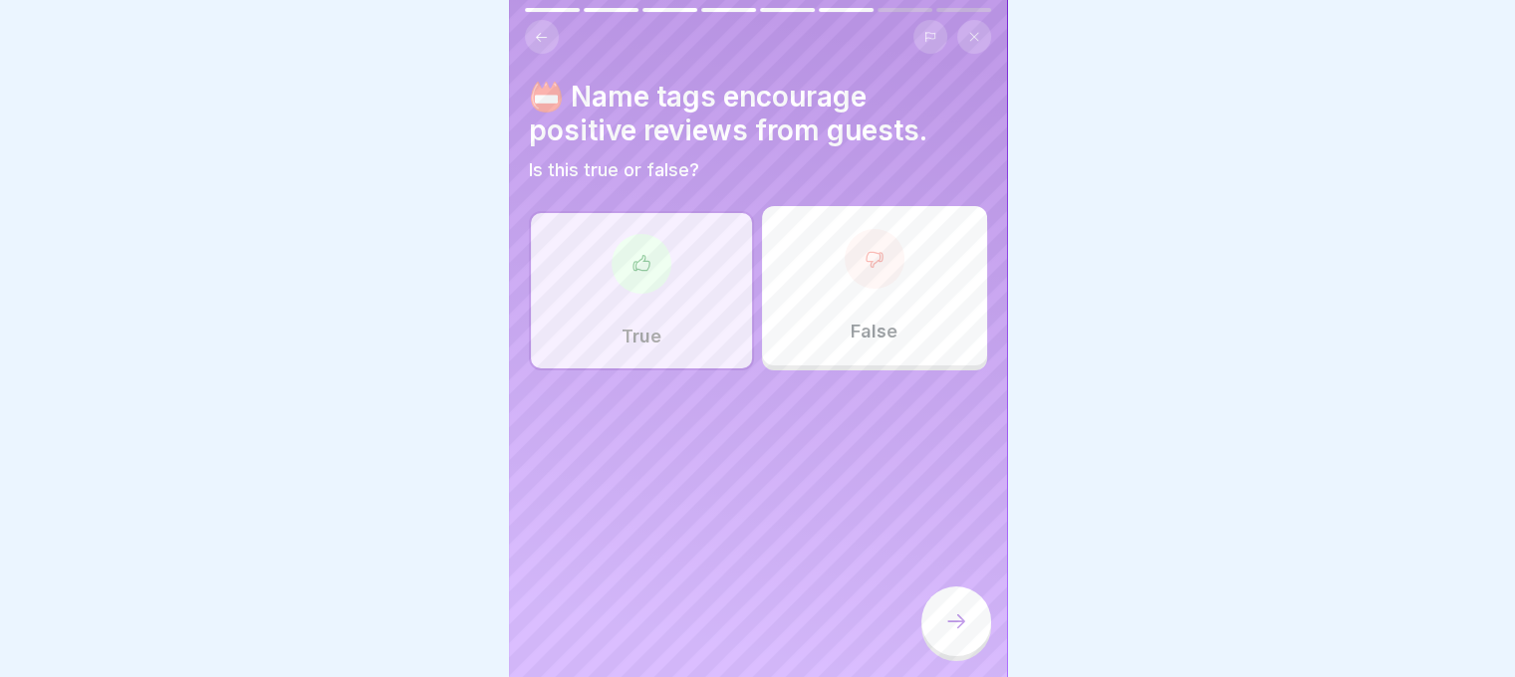
click at [969, 620] on div at bounding box center [956, 622] width 70 height 70
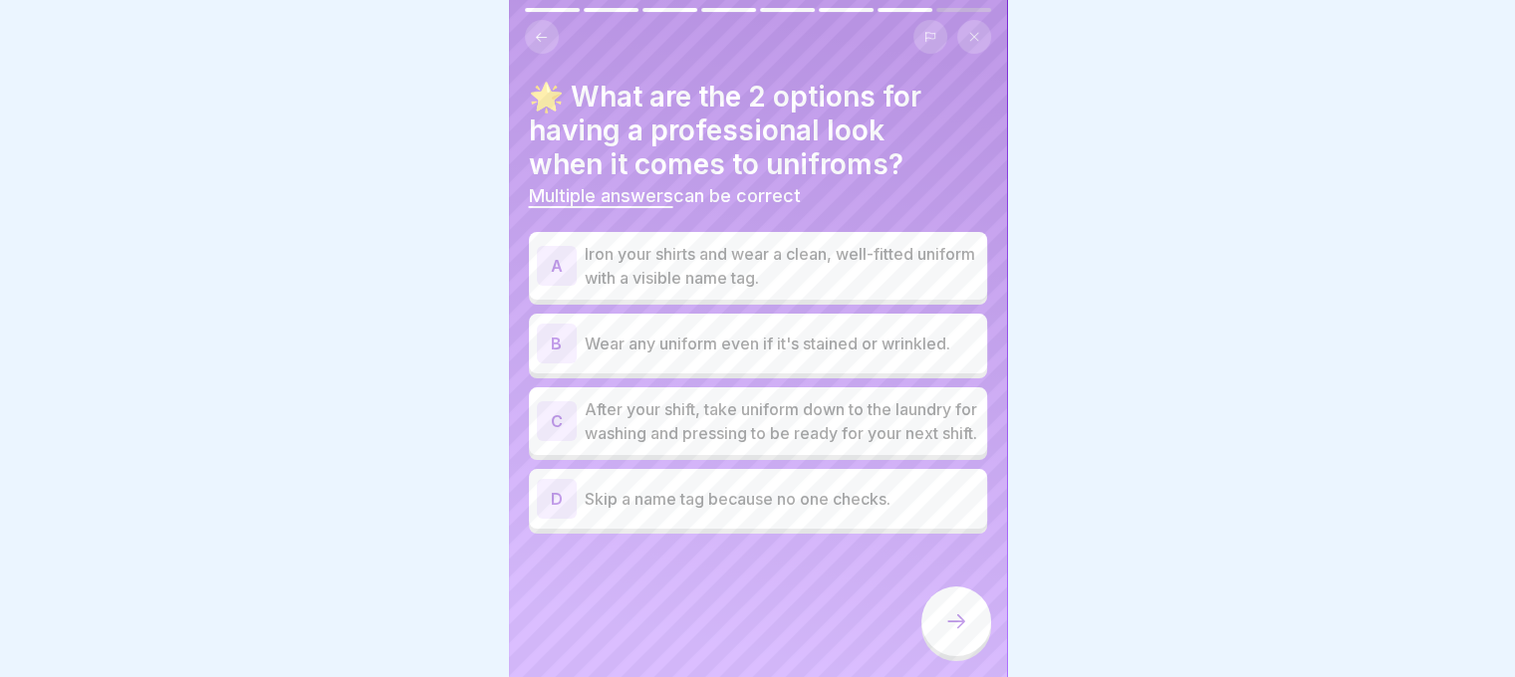
click at [787, 278] on p "Iron your shirts and wear a clean, well-fitted uniform with a visible name tag." at bounding box center [782, 266] width 394 height 48
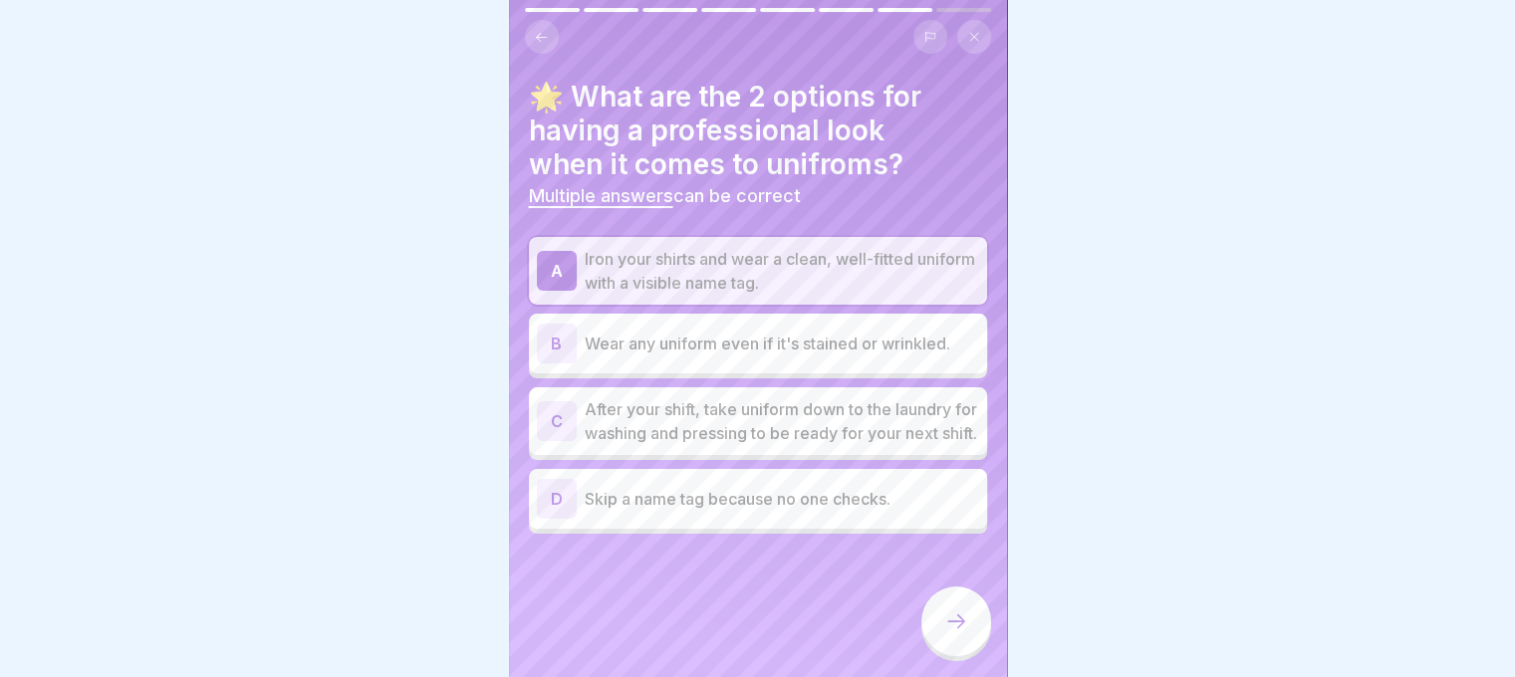
click at [770, 440] on p "After your shift, take uniform down to the laundry for washing and pressing to …" at bounding box center [782, 421] width 394 height 48
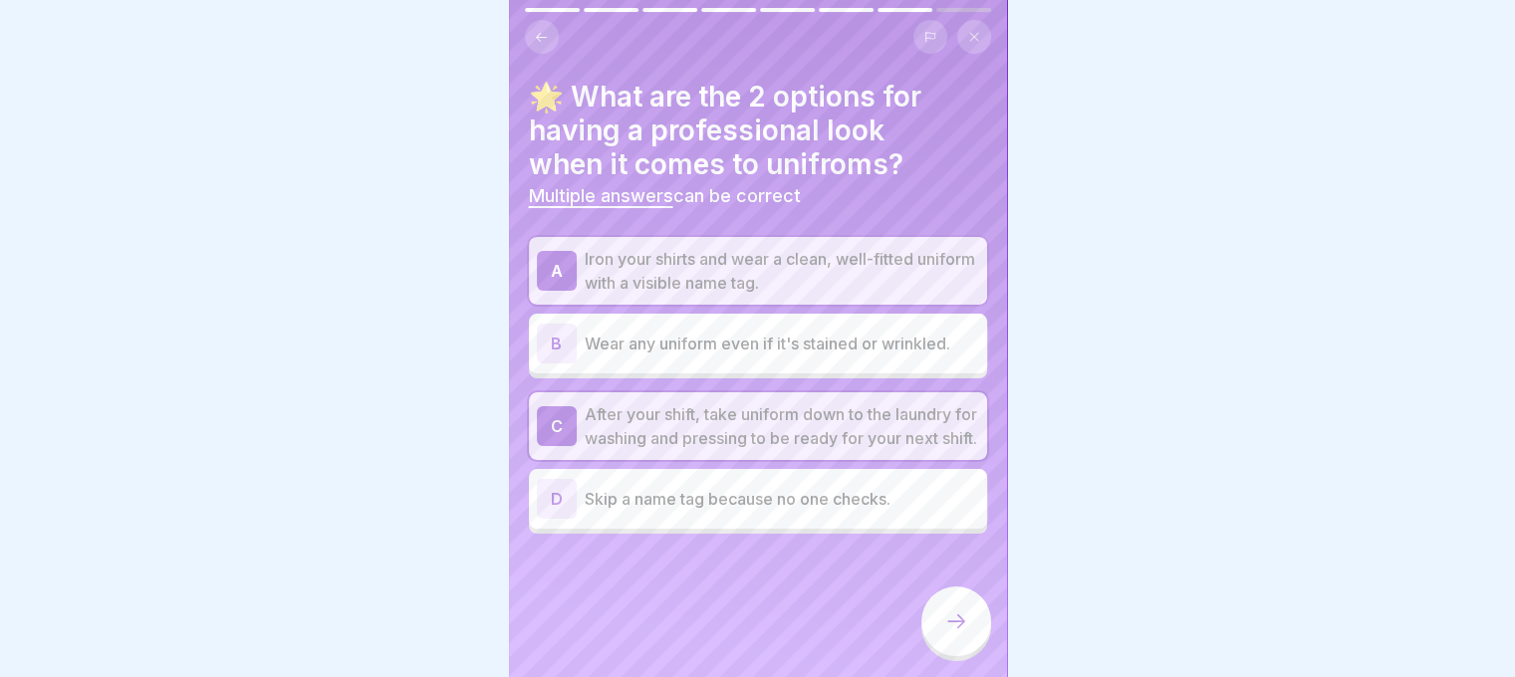
click at [948, 649] on div at bounding box center [956, 622] width 70 height 70
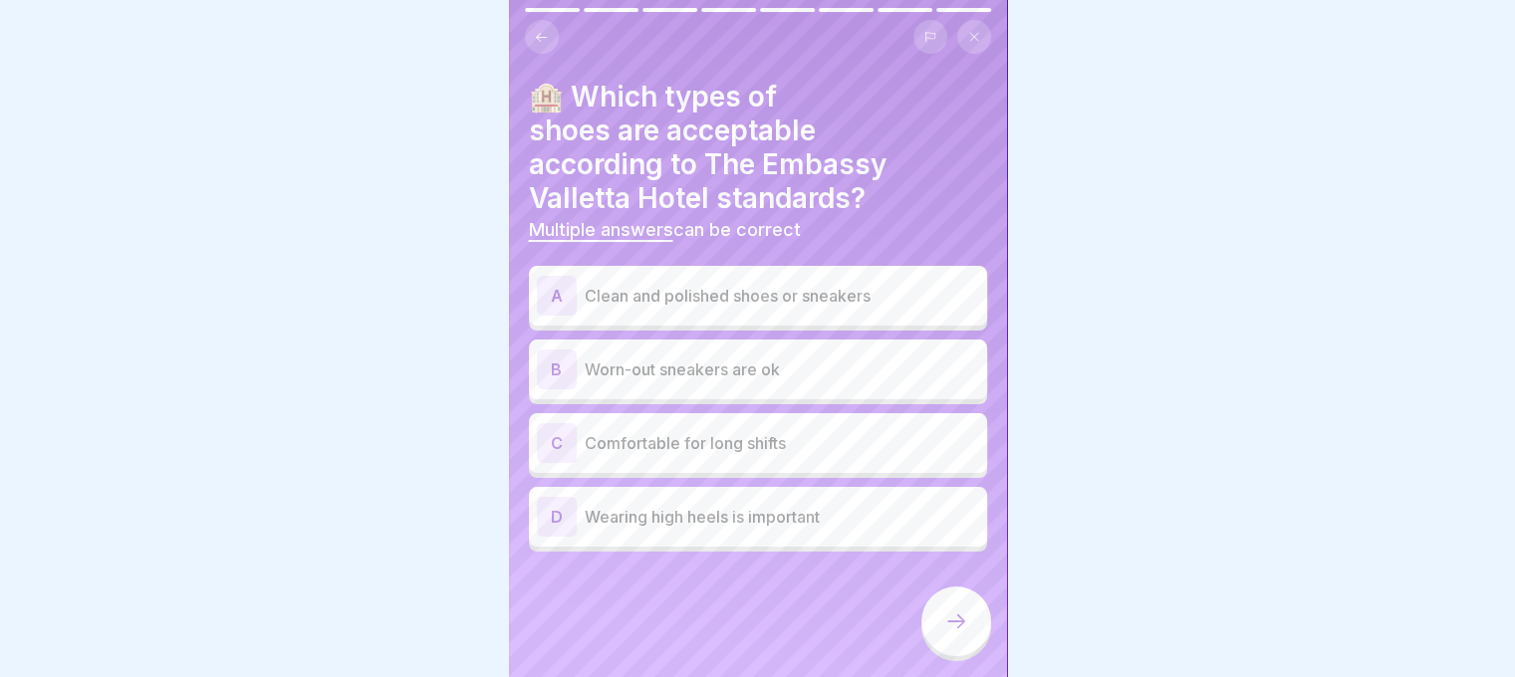
click at [732, 303] on p "Clean and polished shoes or sneakers" at bounding box center [782, 296] width 394 height 24
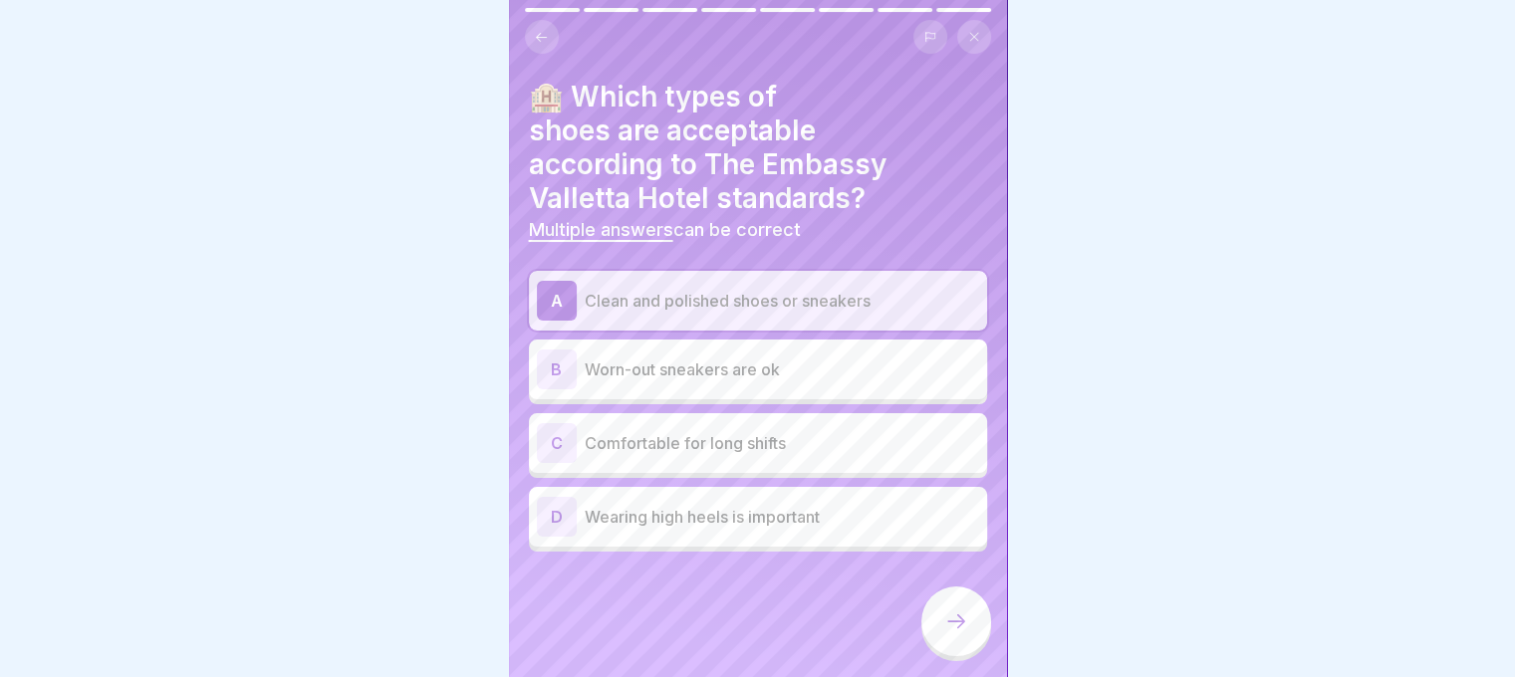
click at [830, 424] on div "C Comfortable for long shifts" at bounding box center [758, 443] width 442 height 40
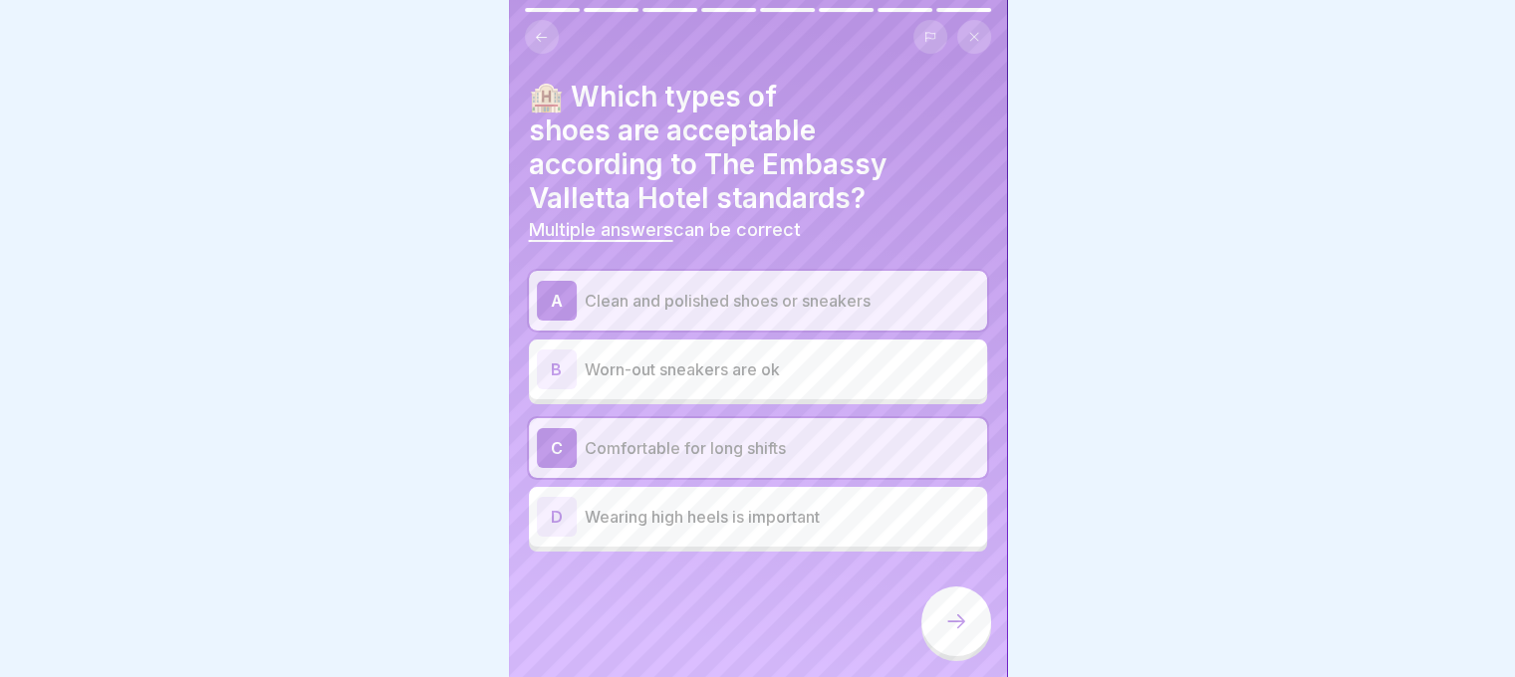
click at [956, 619] on div at bounding box center [956, 622] width 70 height 70
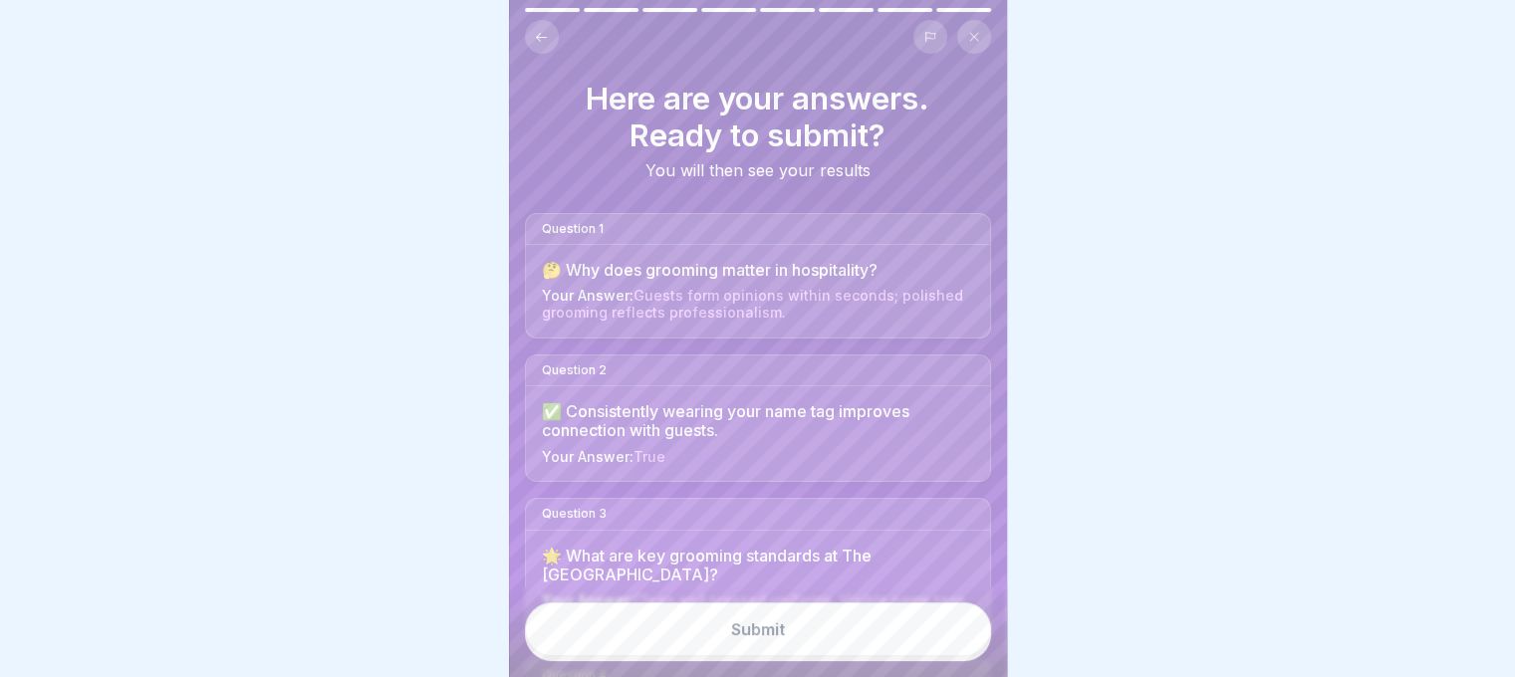
click at [836, 653] on button "Submit" at bounding box center [758, 630] width 466 height 54
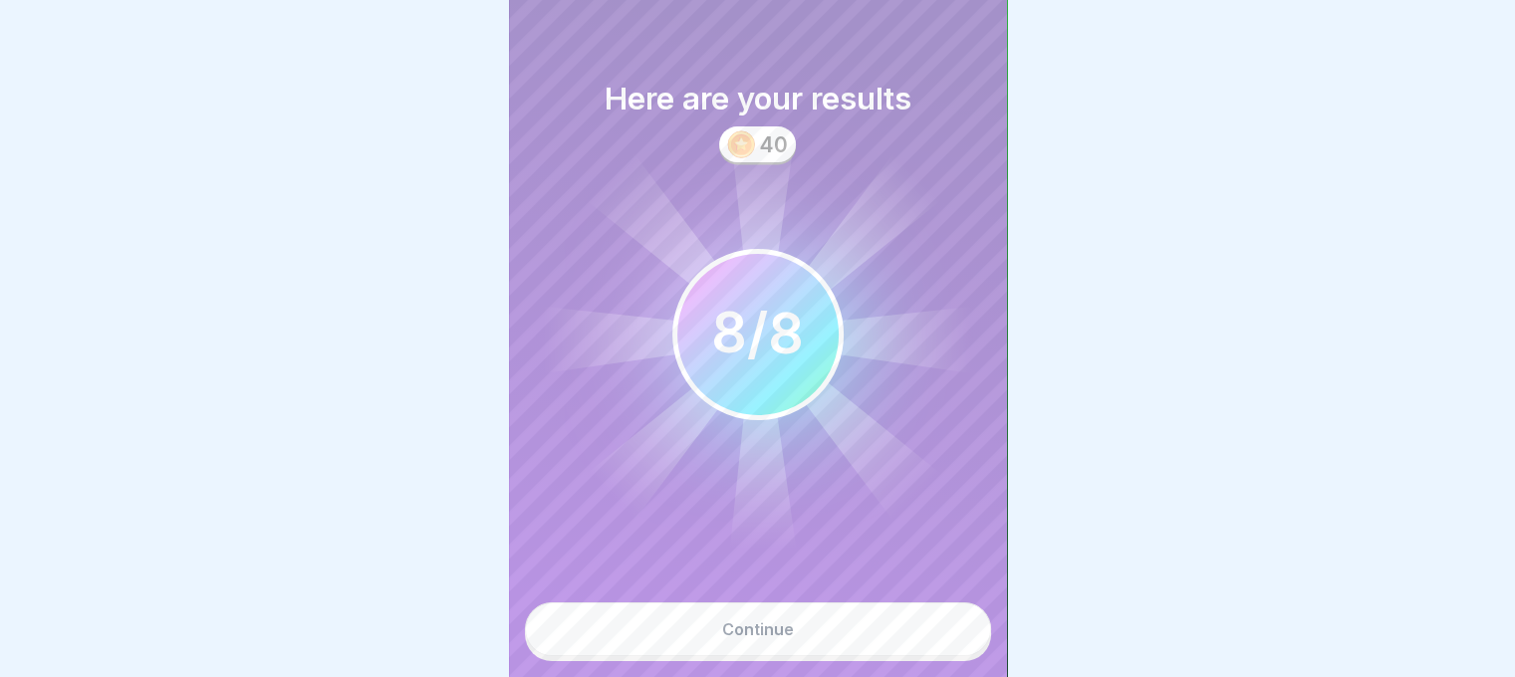
click at [836, 653] on button "Continue" at bounding box center [758, 630] width 466 height 54
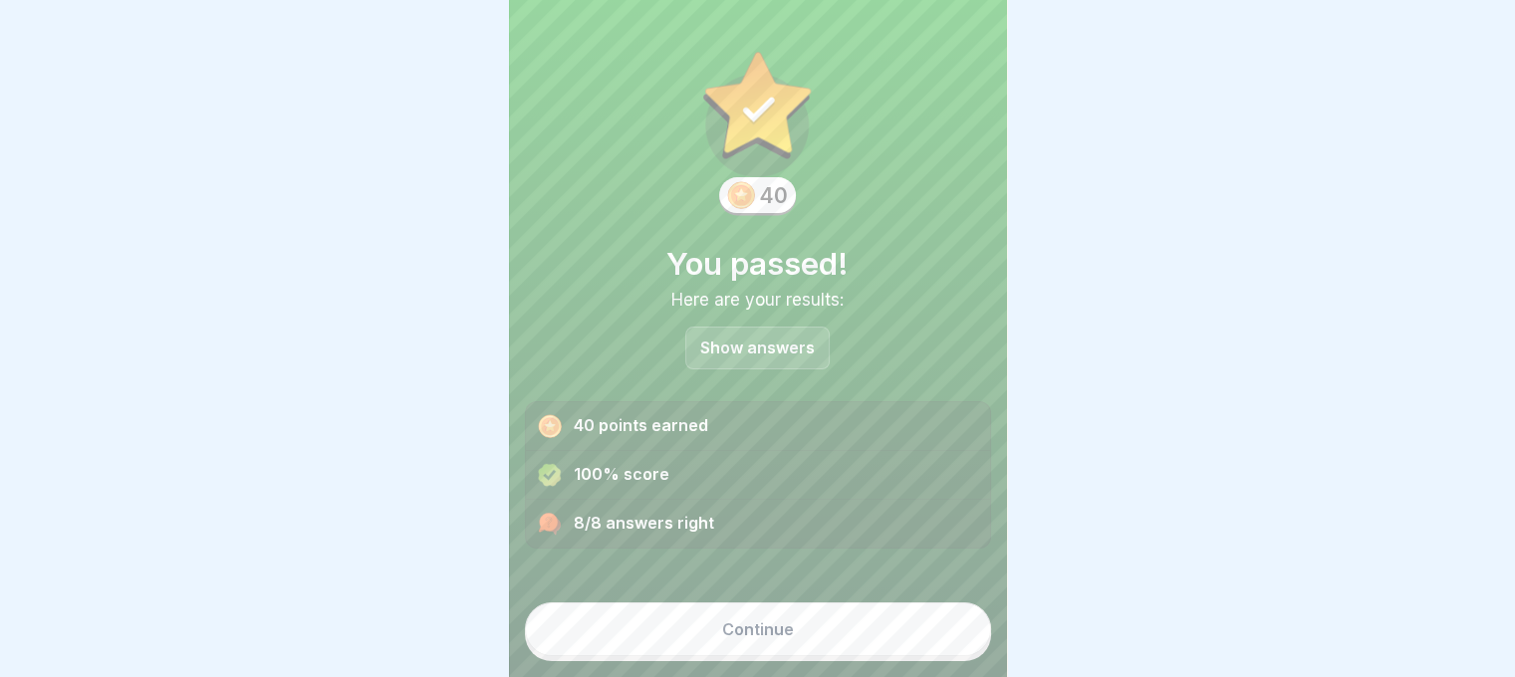
click at [836, 653] on button "Continue" at bounding box center [758, 630] width 466 height 54
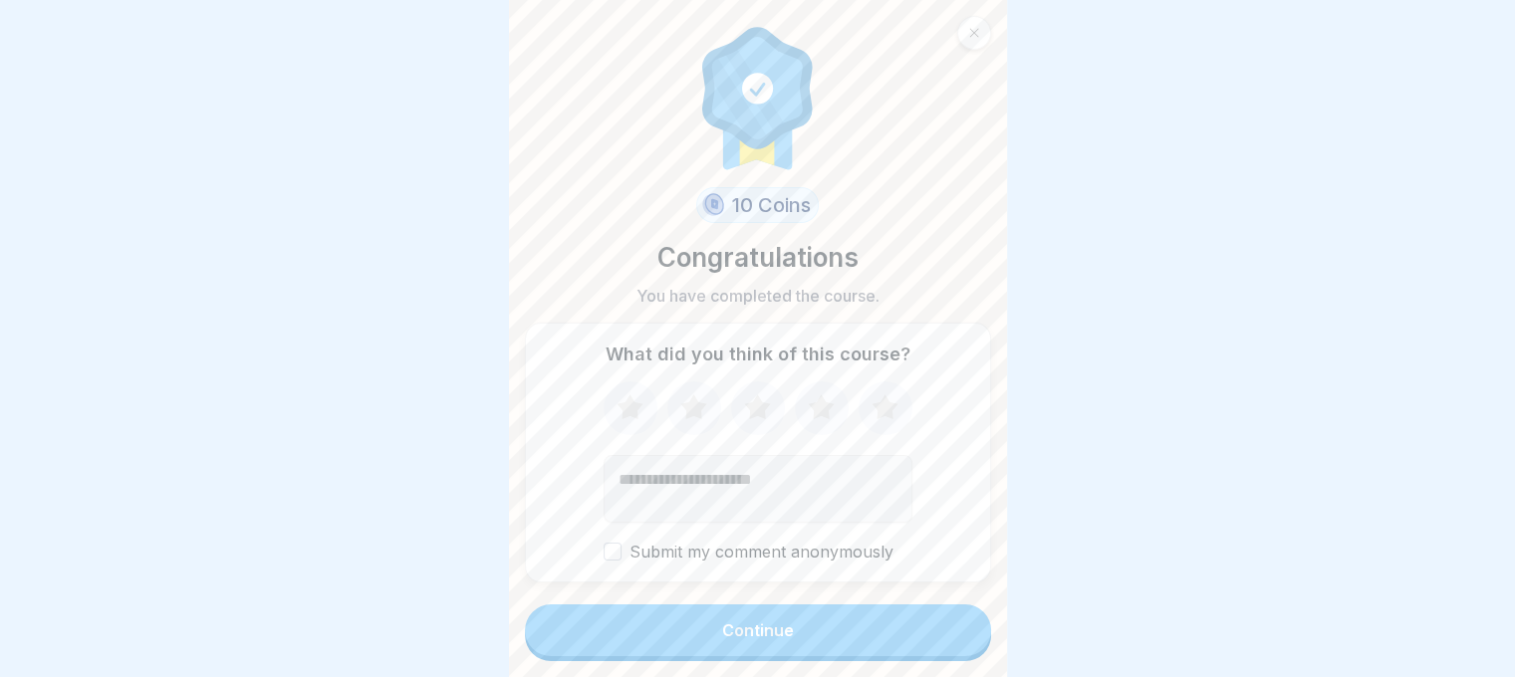
click at [879, 637] on button "Continue" at bounding box center [758, 631] width 466 height 52
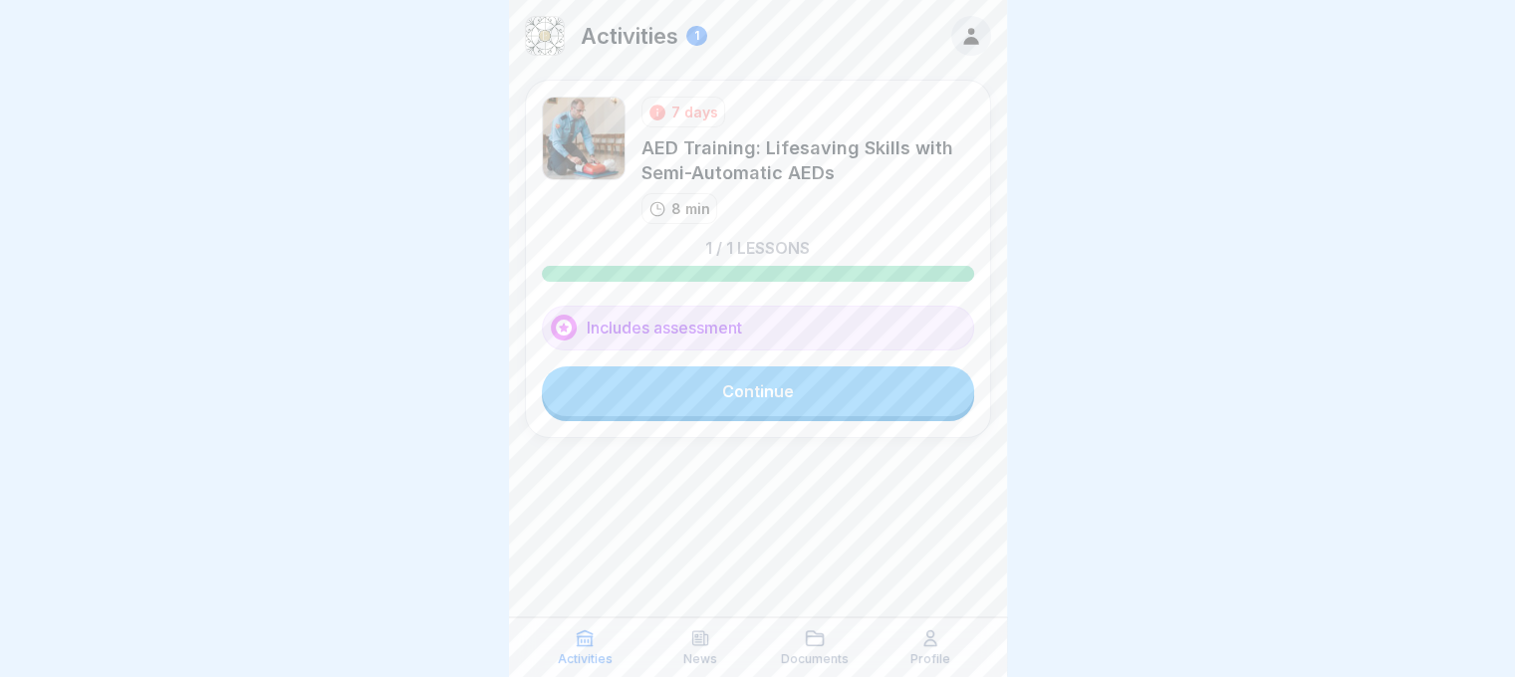
click at [853, 390] on link "Continue" at bounding box center [758, 391] width 432 height 50
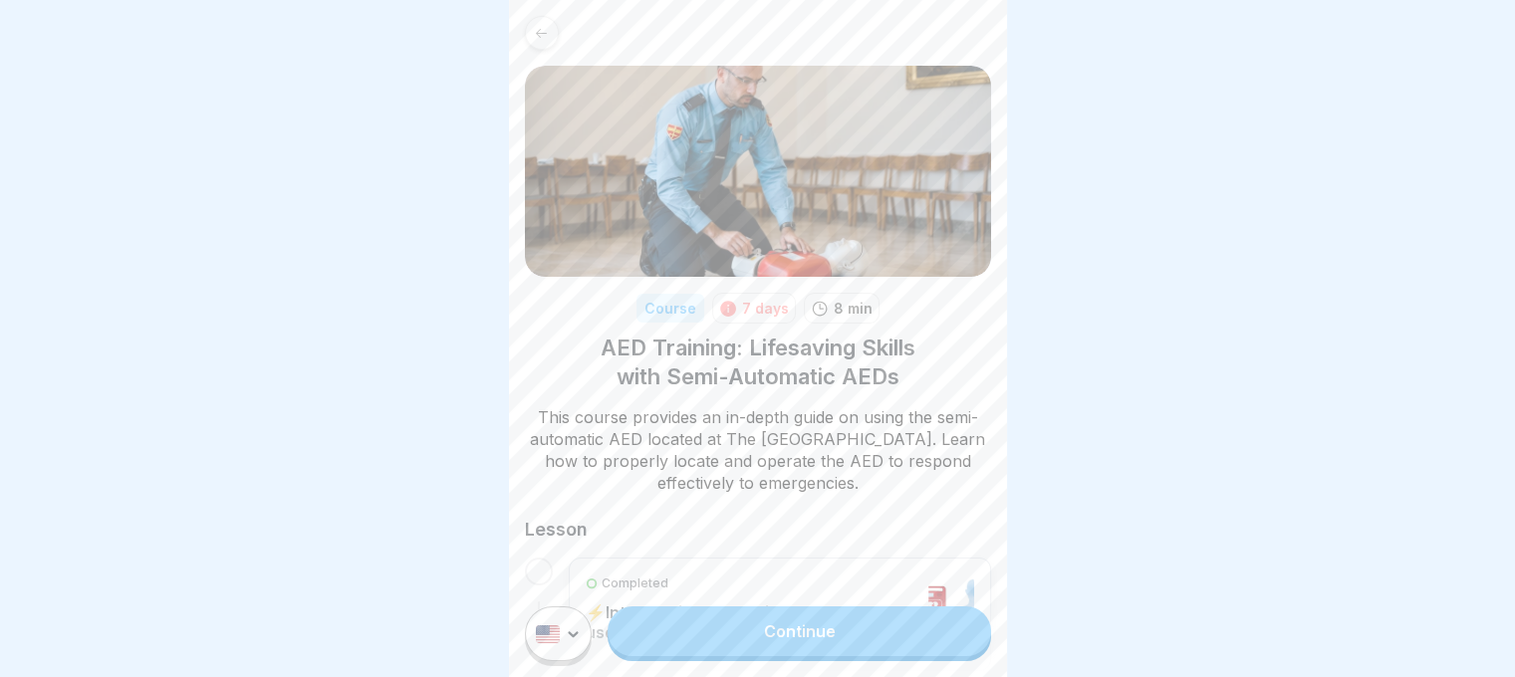
click at [645, 654] on link "Continue" at bounding box center [799, 632] width 382 height 50
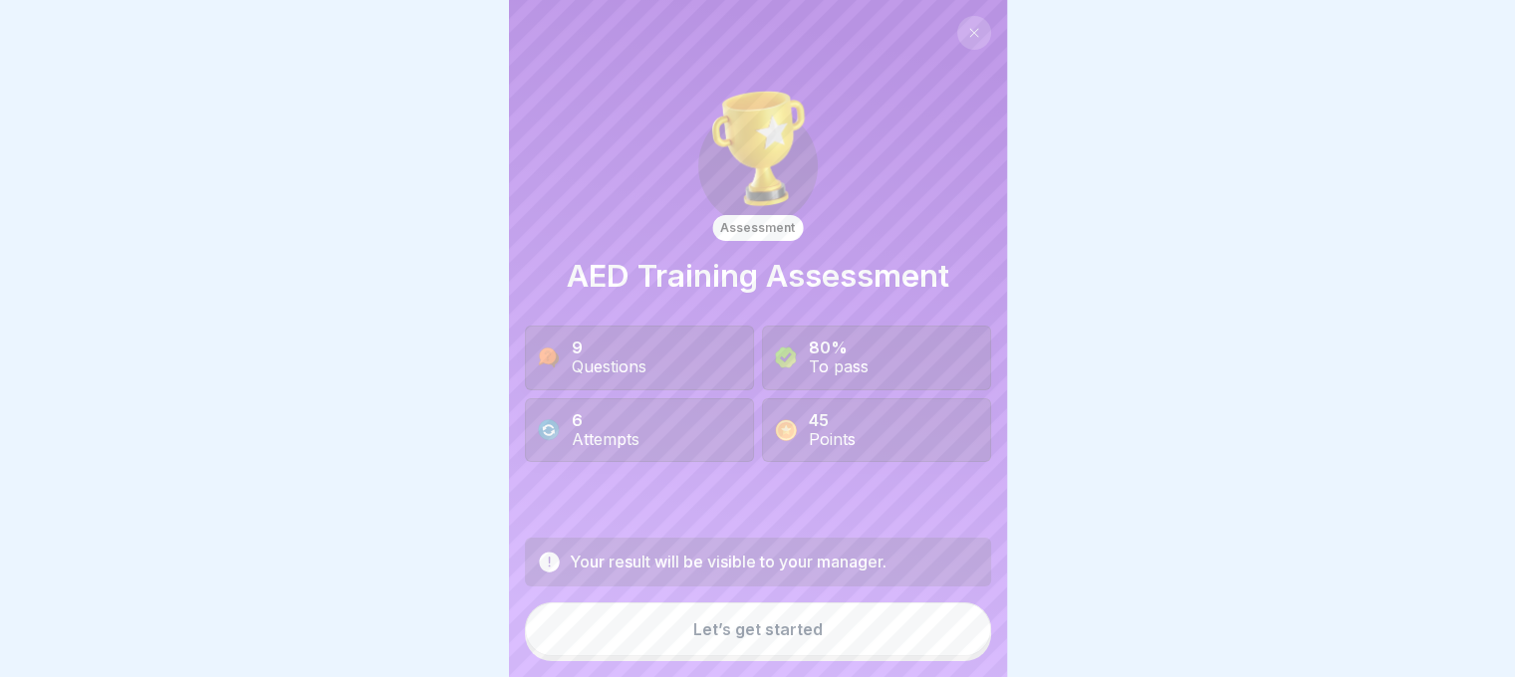
scroll to position [15, 0]
click at [743, 641] on button "Let’s get started" at bounding box center [758, 630] width 466 height 54
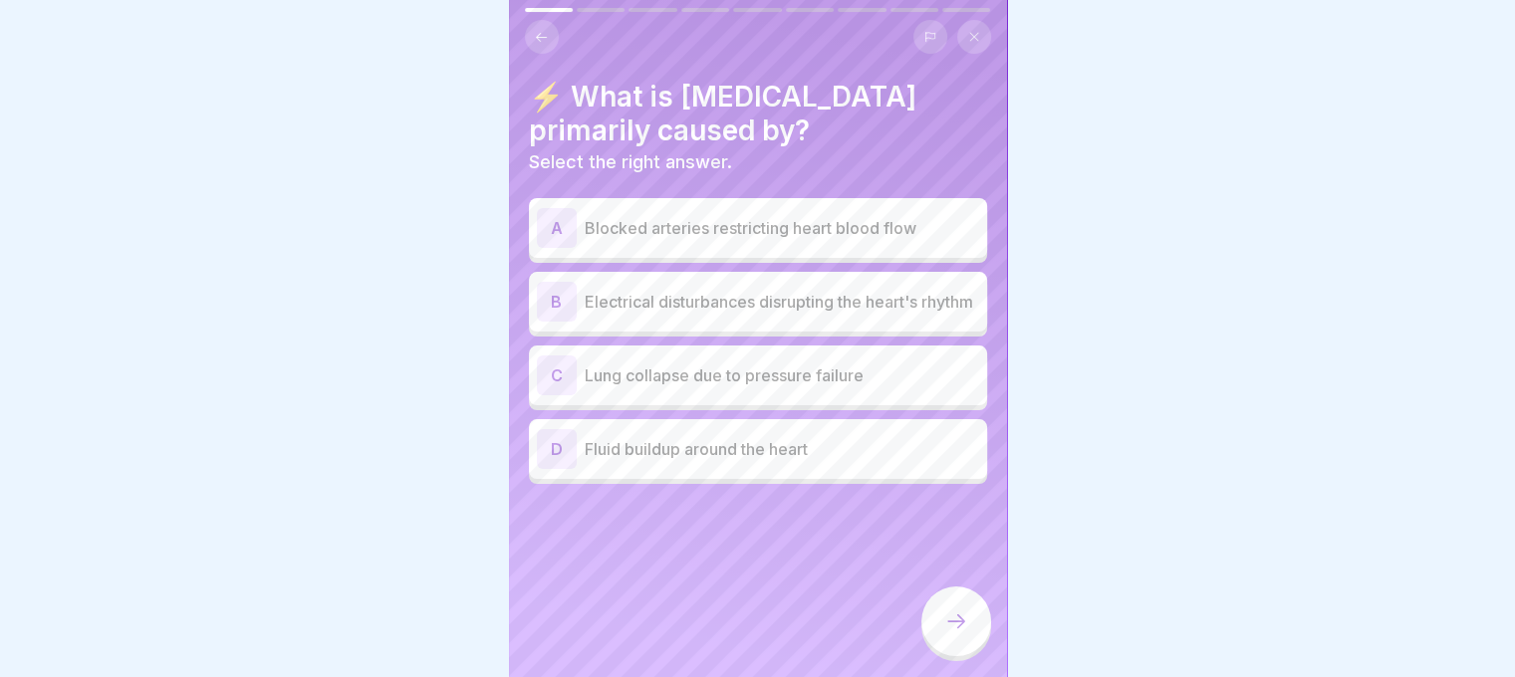
click at [767, 380] on div "C Lung collapse due to pressure failure" at bounding box center [758, 376] width 442 height 40
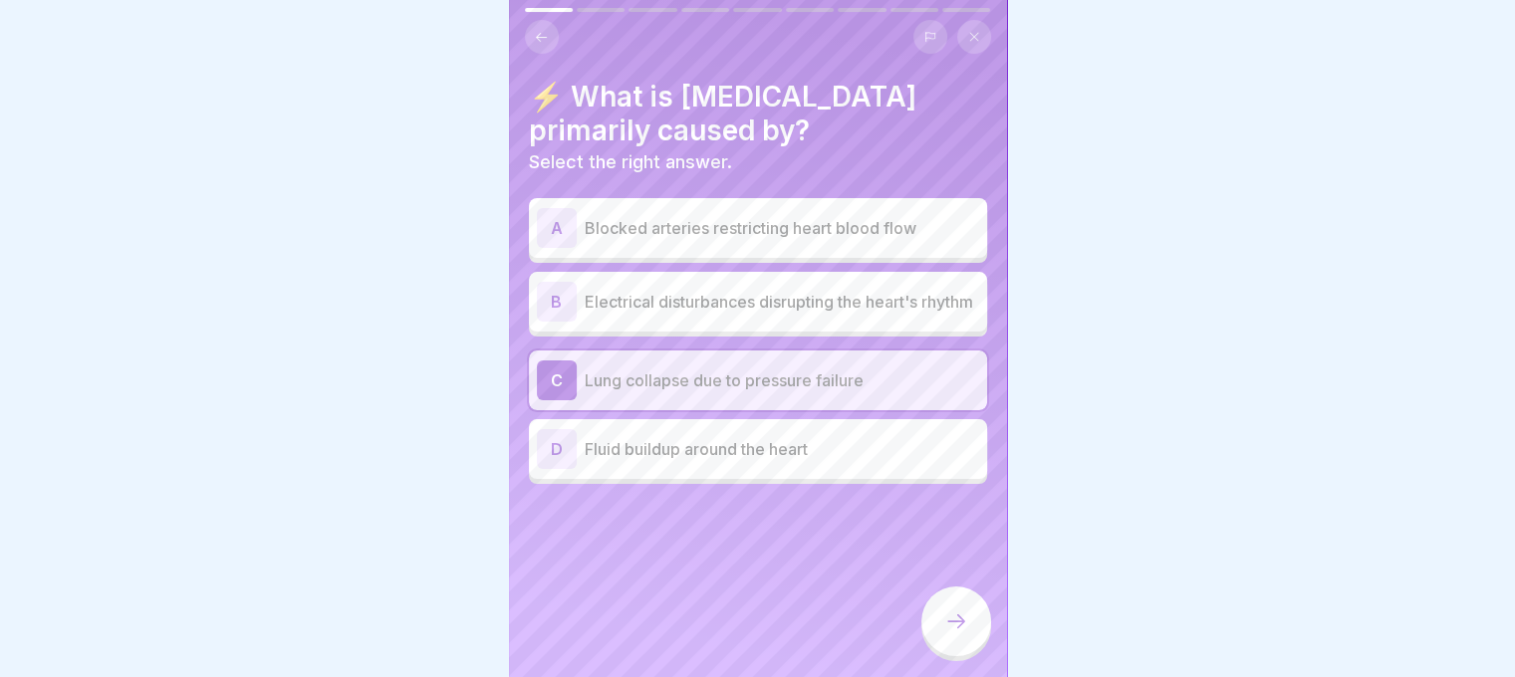
click at [950, 613] on icon at bounding box center [956, 621] width 24 height 24
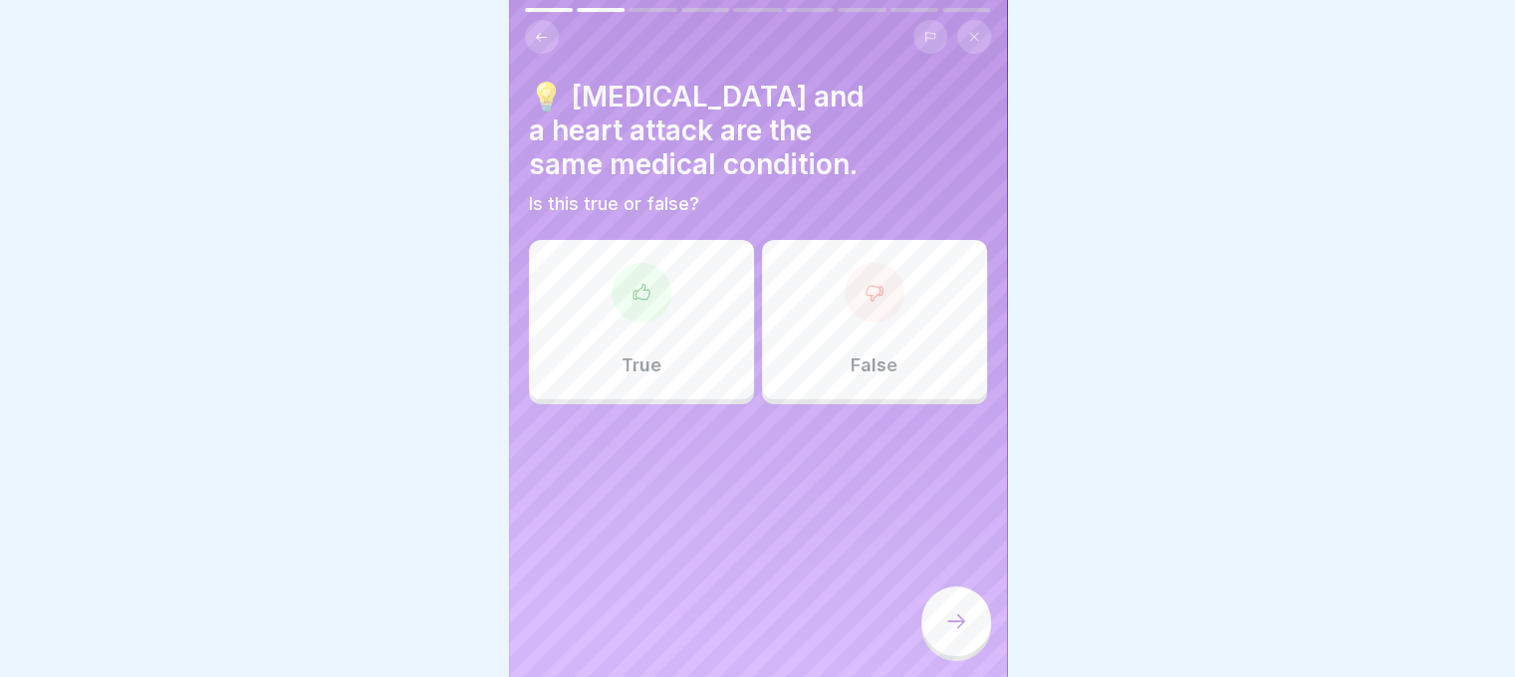
click at [890, 307] on div "False" at bounding box center [874, 319] width 225 height 159
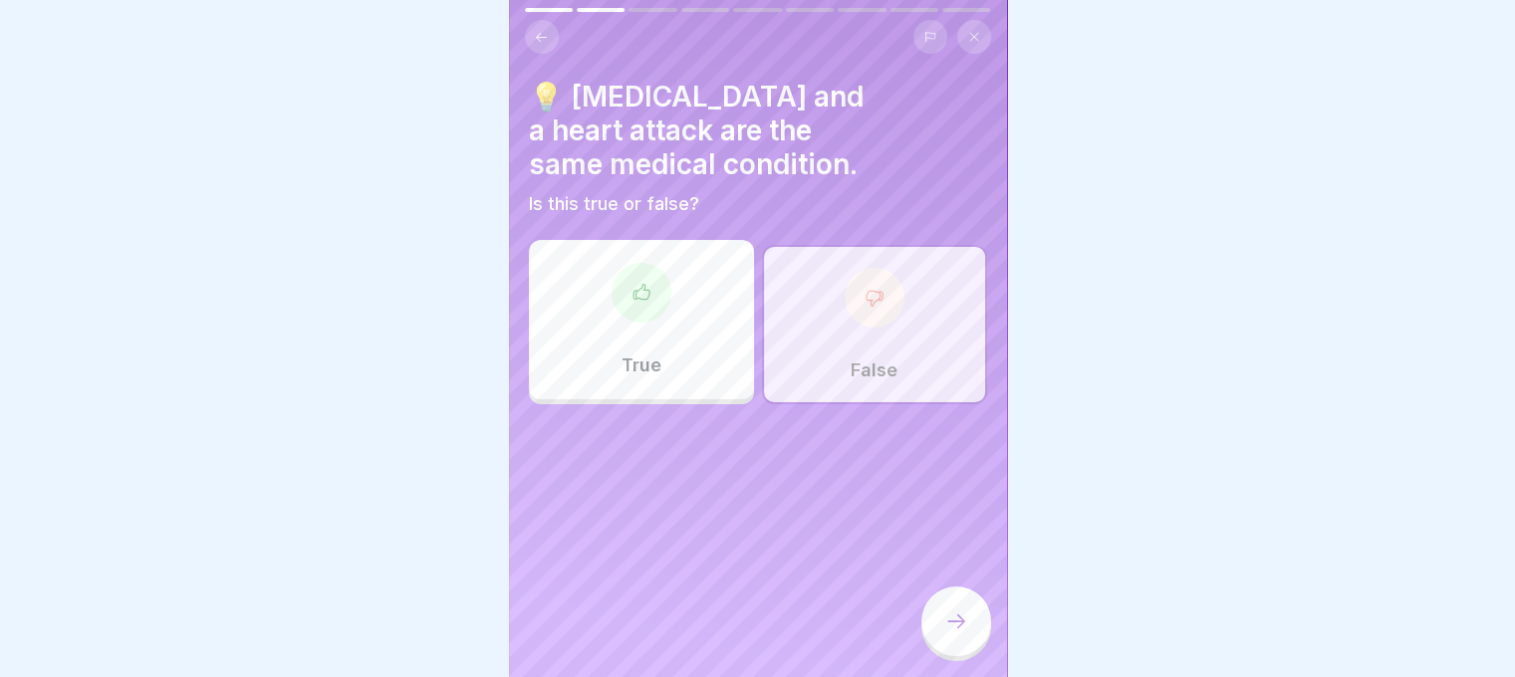
click at [939, 640] on div at bounding box center [956, 622] width 70 height 70
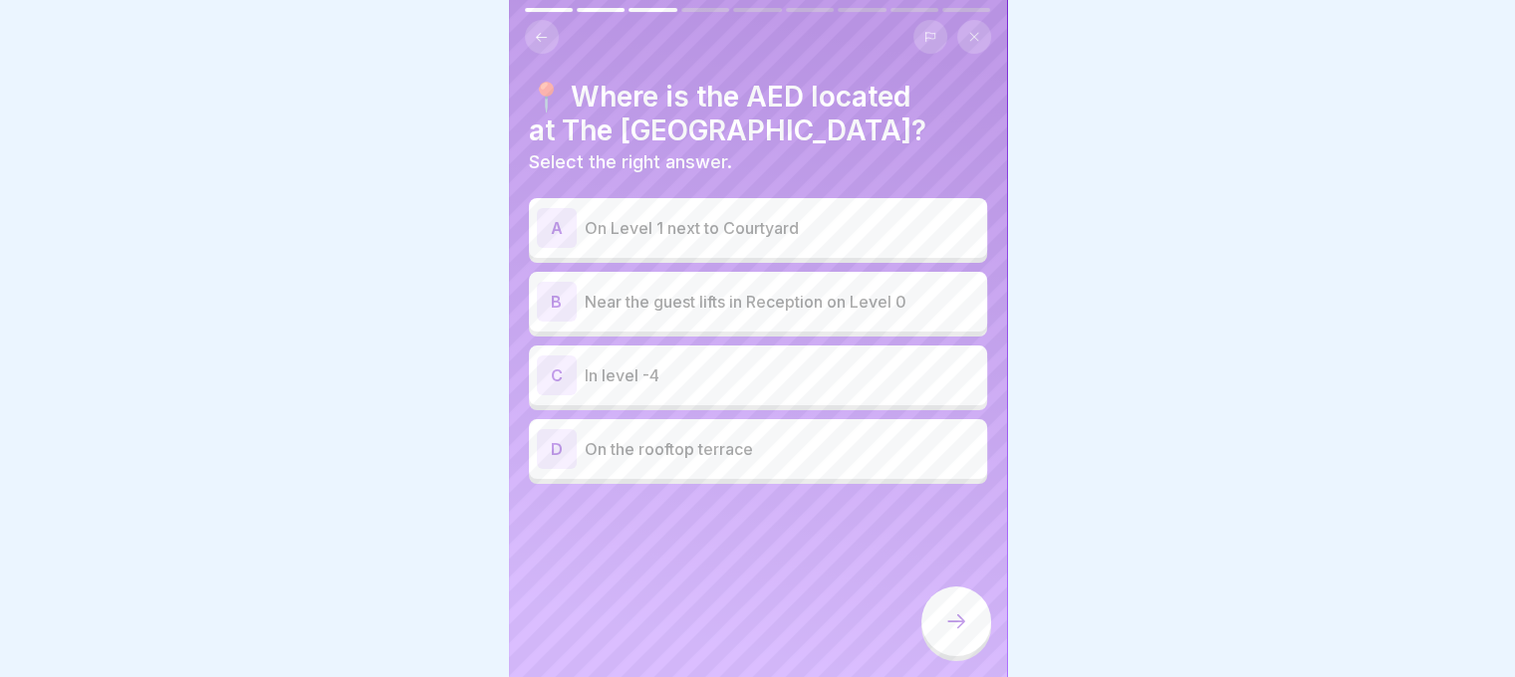
click at [780, 312] on div "B Near the guest lifts in Reception on Level 0" at bounding box center [758, 302] width 458 height 60
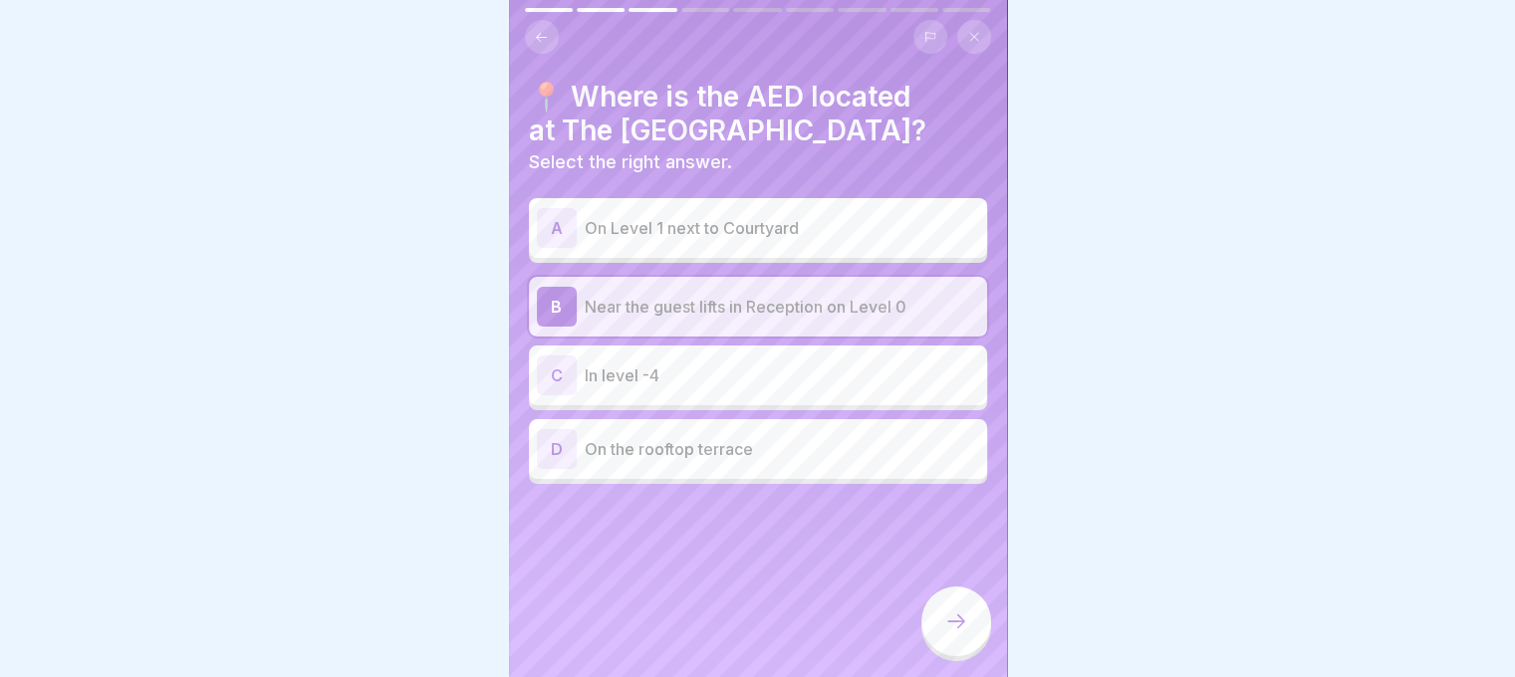
click at [945, 609] on div at bounding box center [956, 622] width 70 height 70
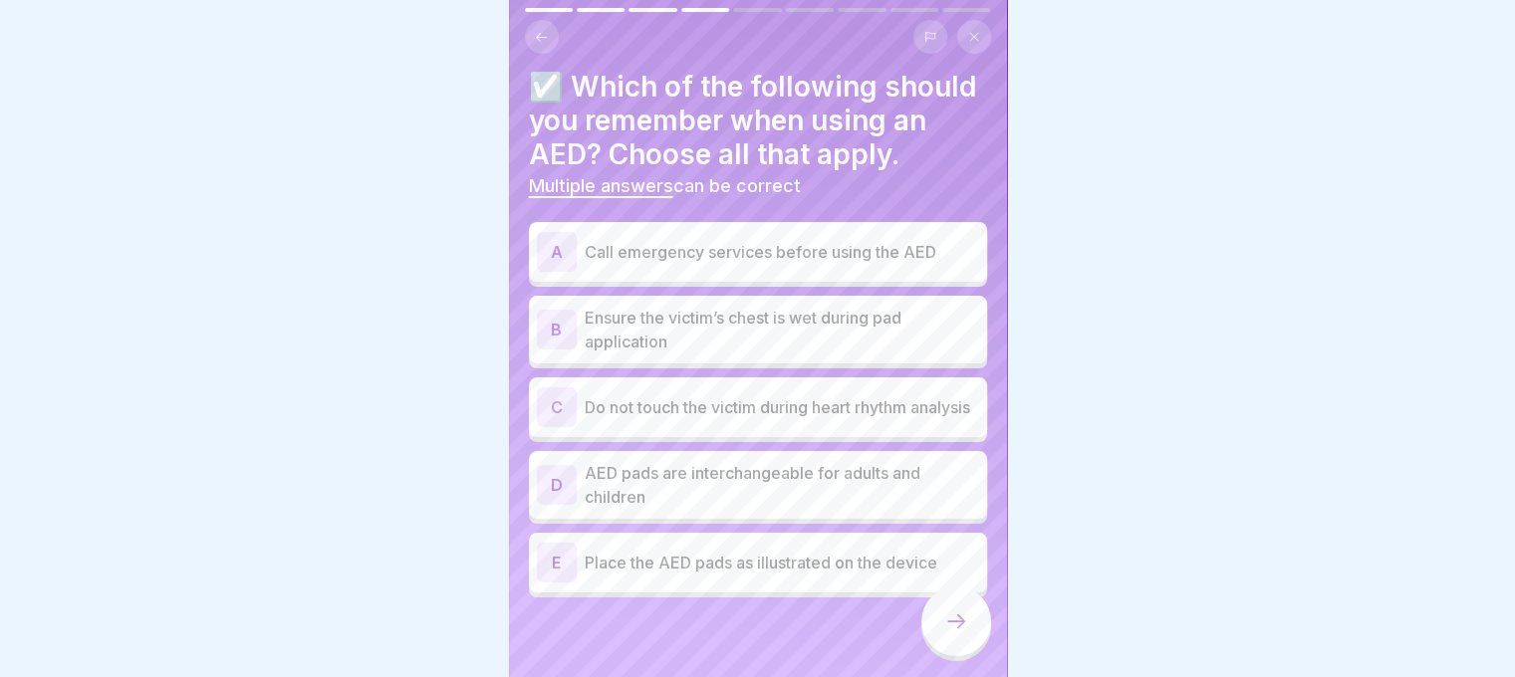
scroll to position [52, 0]
click at [882, 240] on p "Call emergency services before using the AED" at bounding box center [782, 252] width 394 height 24
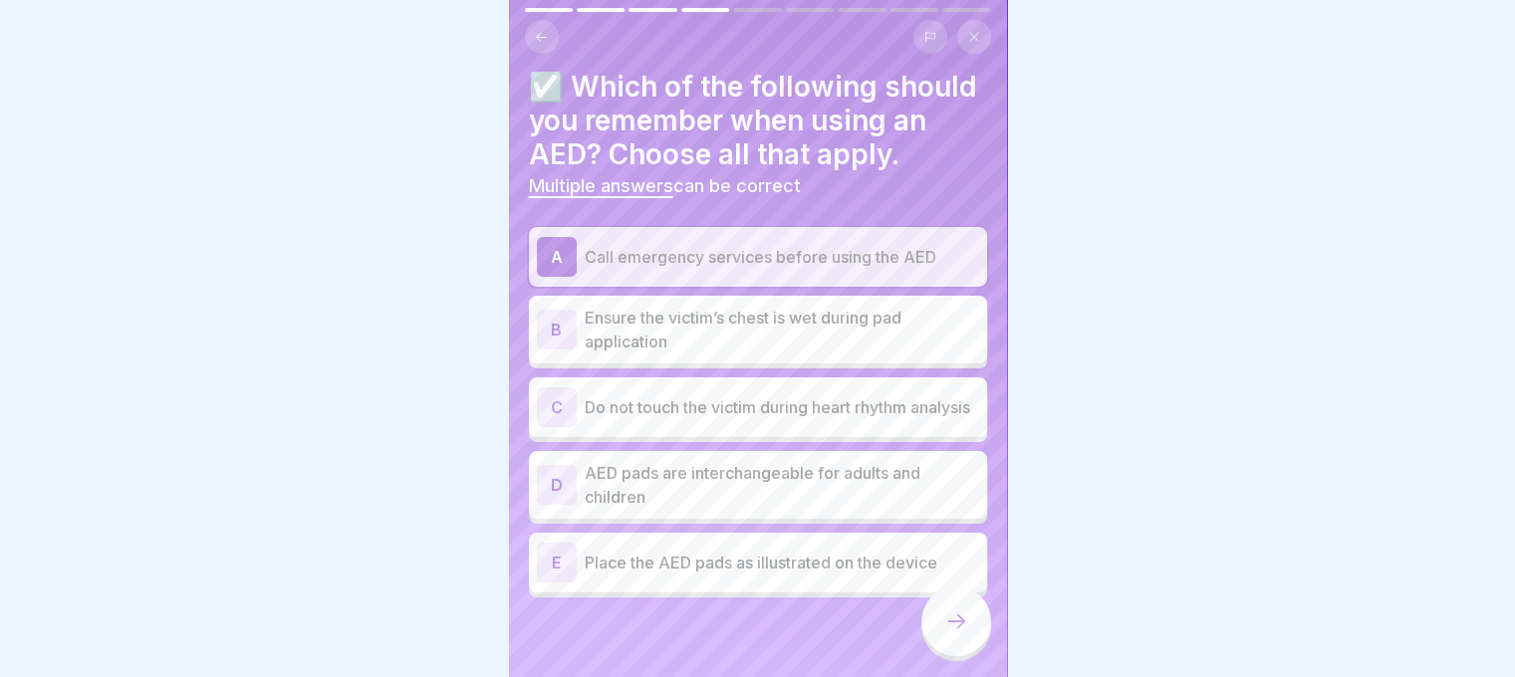
click at [828, 395] on p "Do not touch the victim during heart rhythm analysis" at bounding box center [782, 407] width 394 height 24
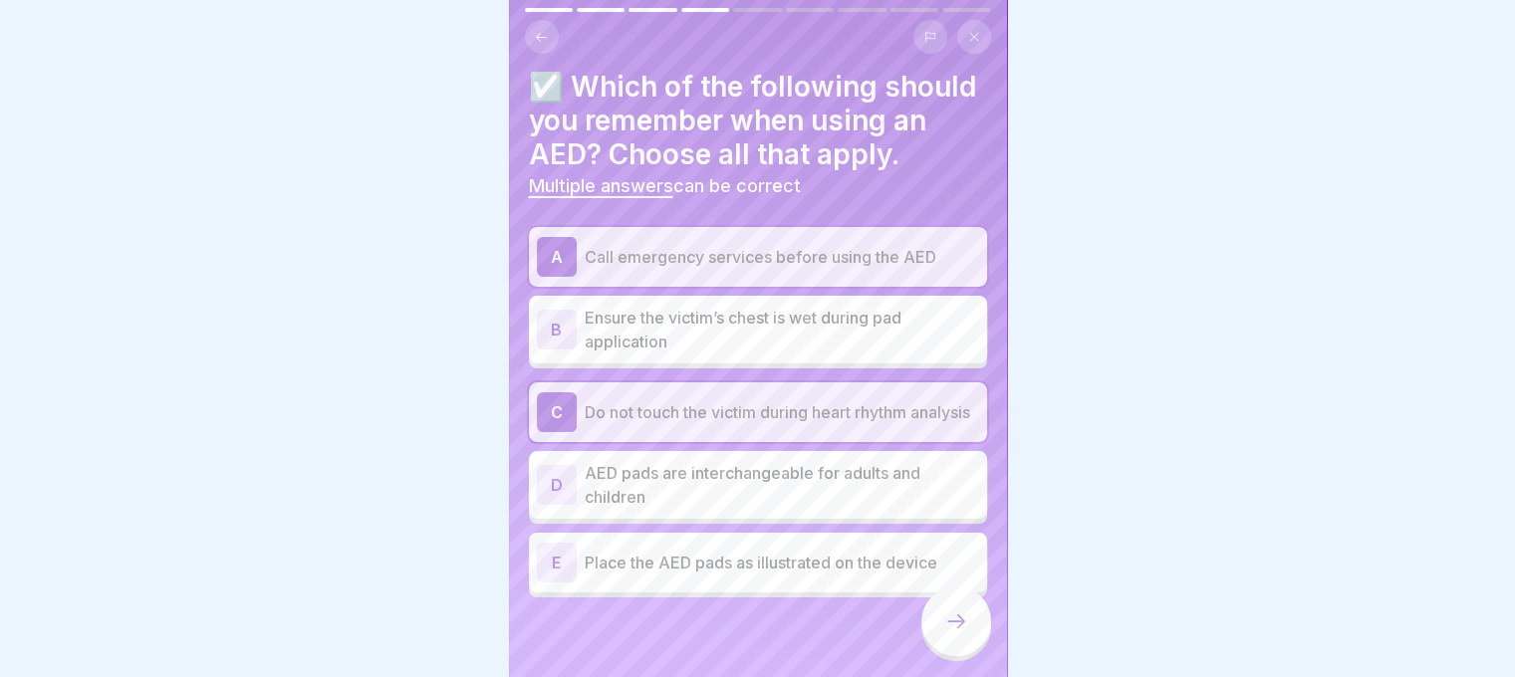
click at [808, 461] on p "AED pads are interchangeable for adults and children" at bounding box center [782, 485] width 394 height 48
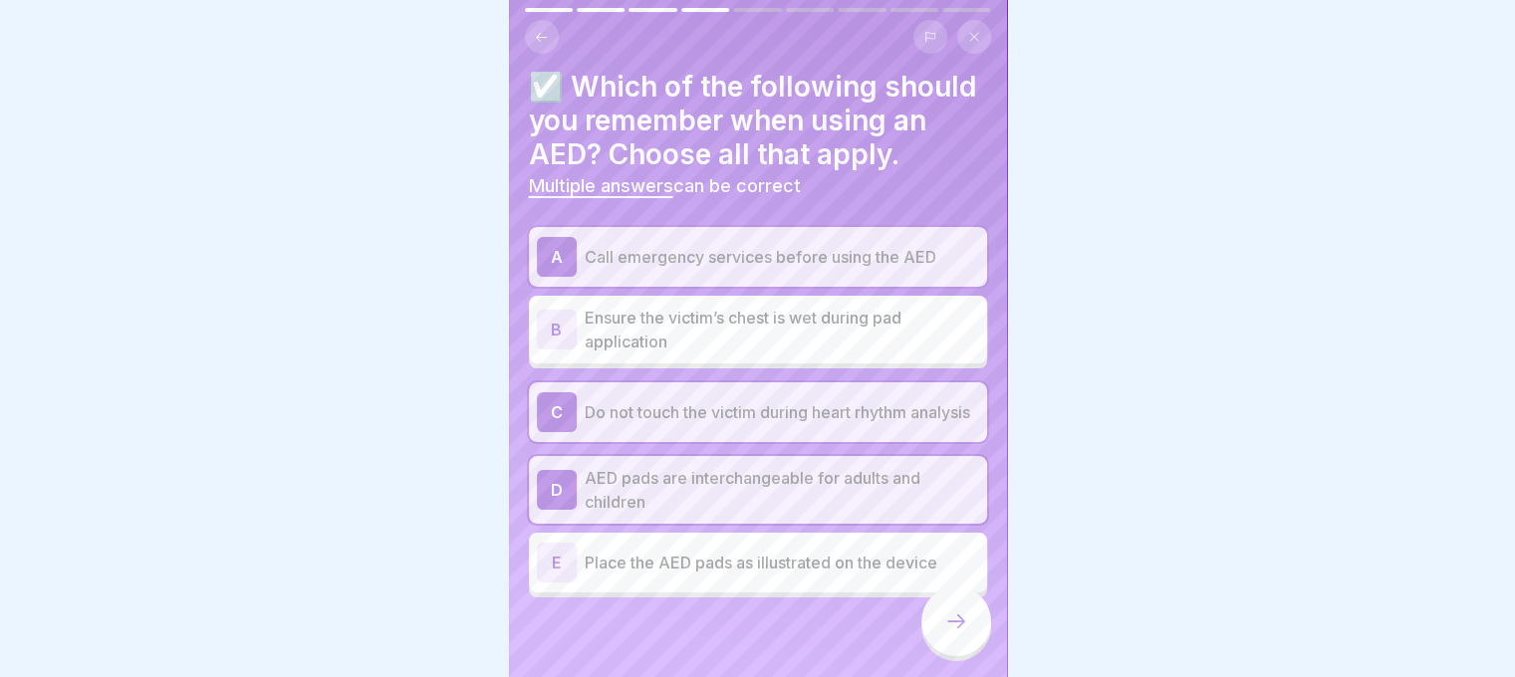
click at [777, 569] on div "E Place the AED pads as illustrated on the device" at bounding box center [758, 563] width 458 height 60
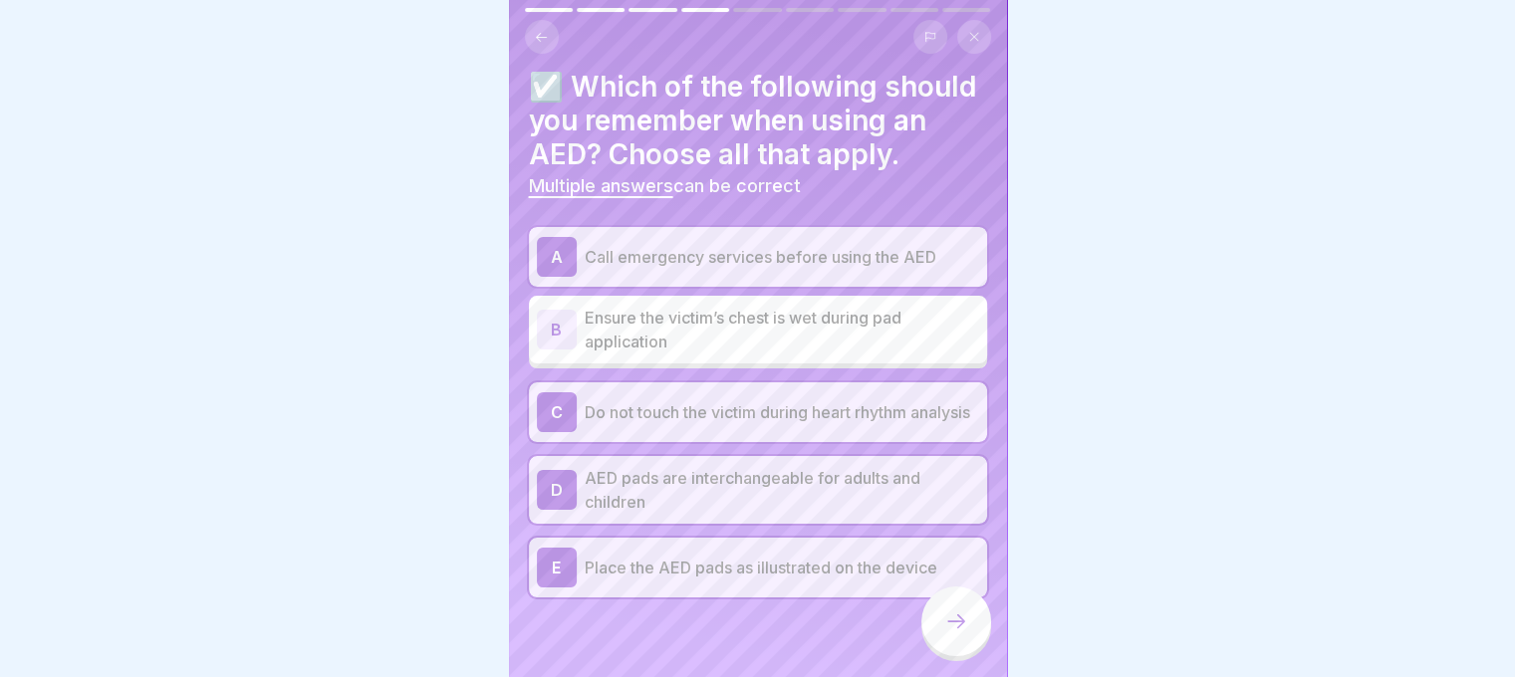
click at [805, 505] on div "D AED pads are interchangeable for adults and children" at bounding box center [758, 490] width 458 height 68
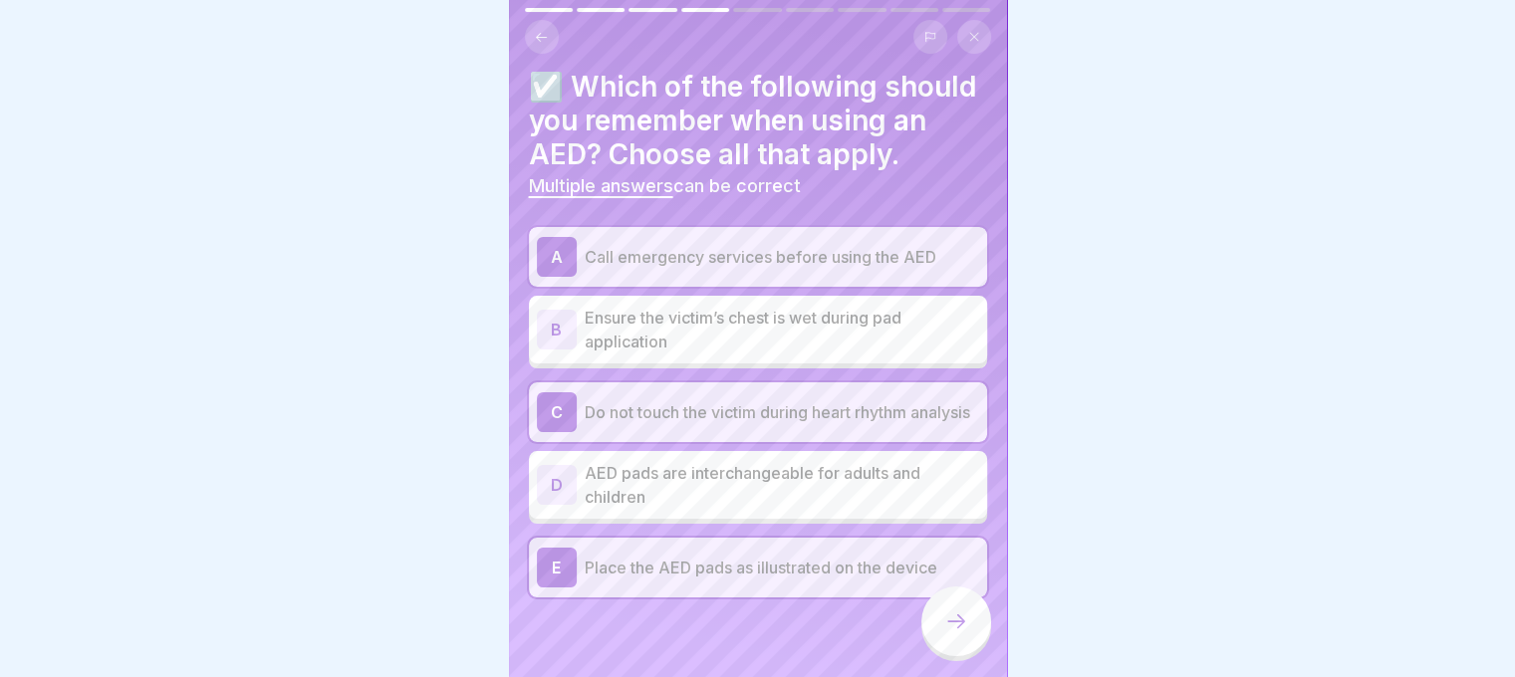
click at [960, 622] on icon at bounding box center [956, 621] width 24 height 24
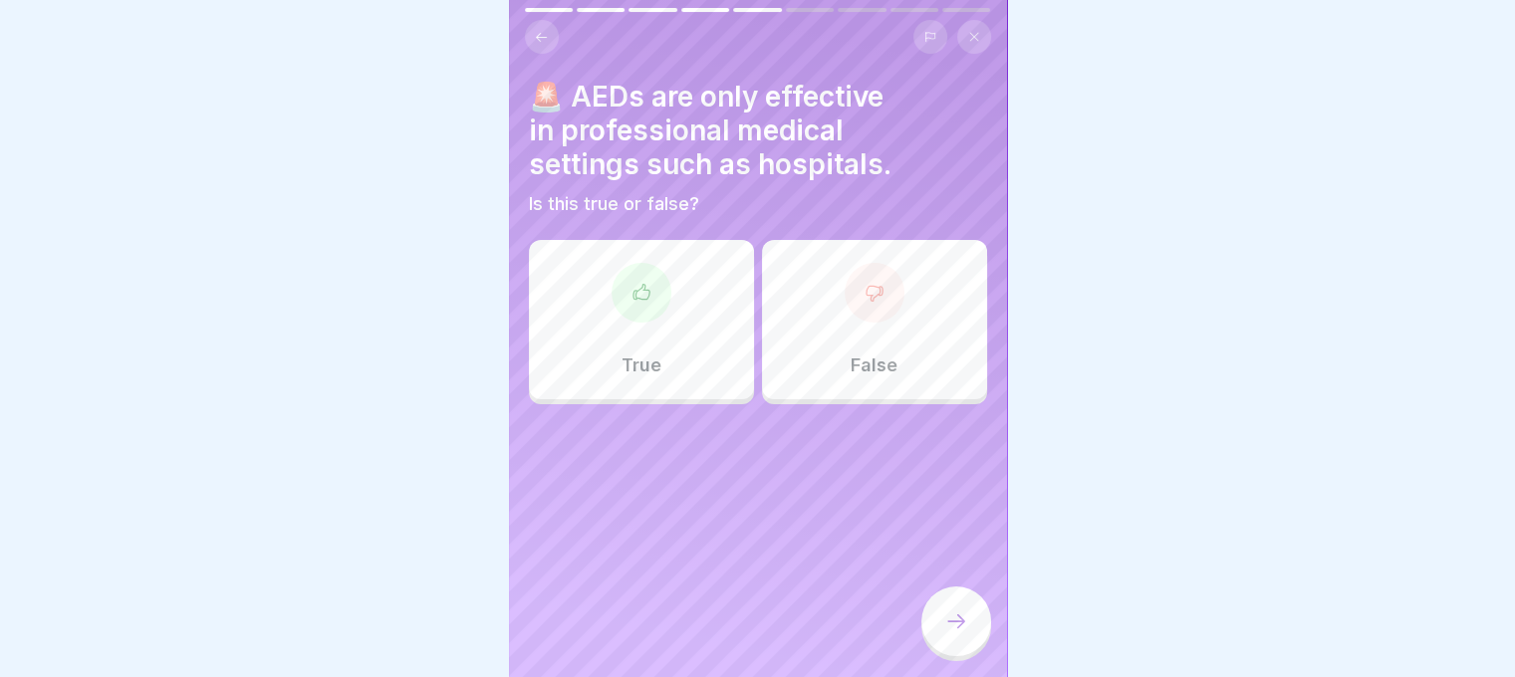
click at [838, 332] on div "False" at bounding box center [874, 319] width 225 height 159
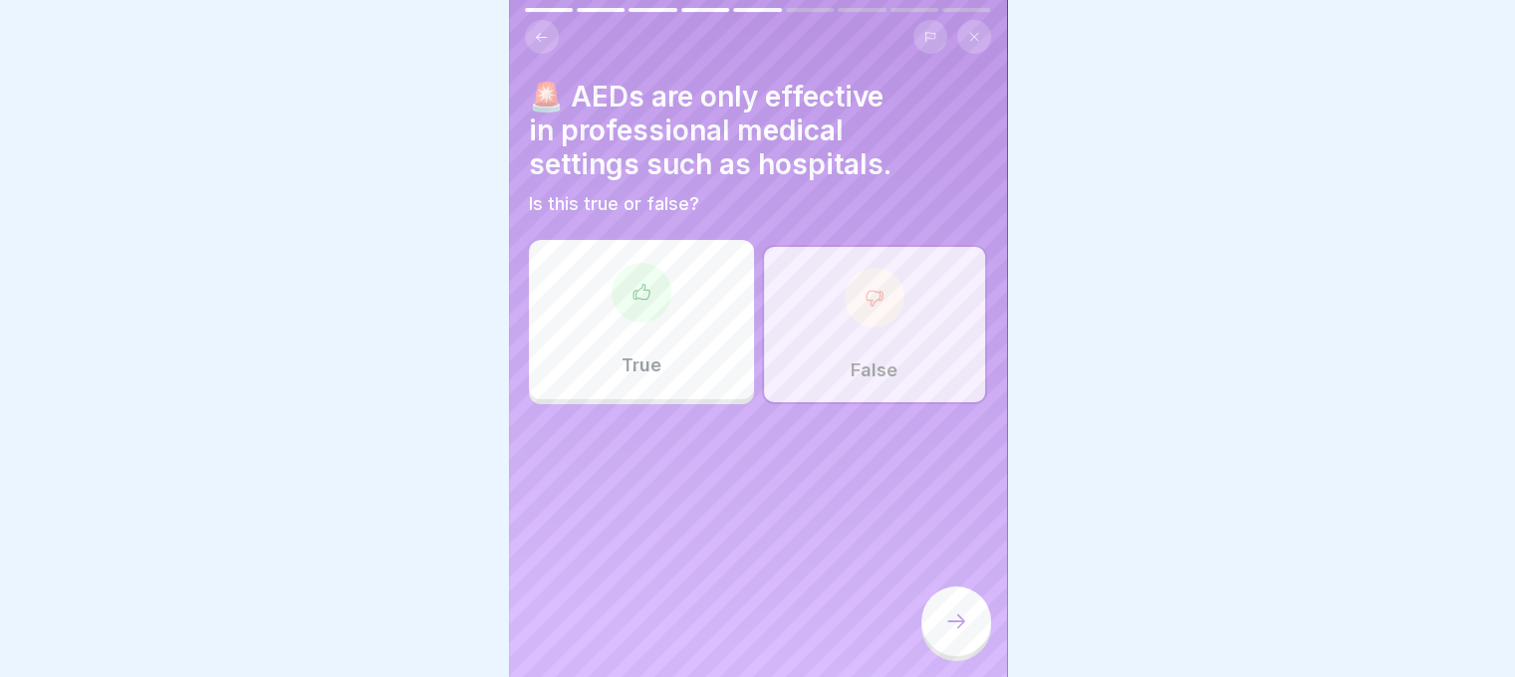
click at [956, 597] on div at bounding box center [956, 622] width 70 height 70
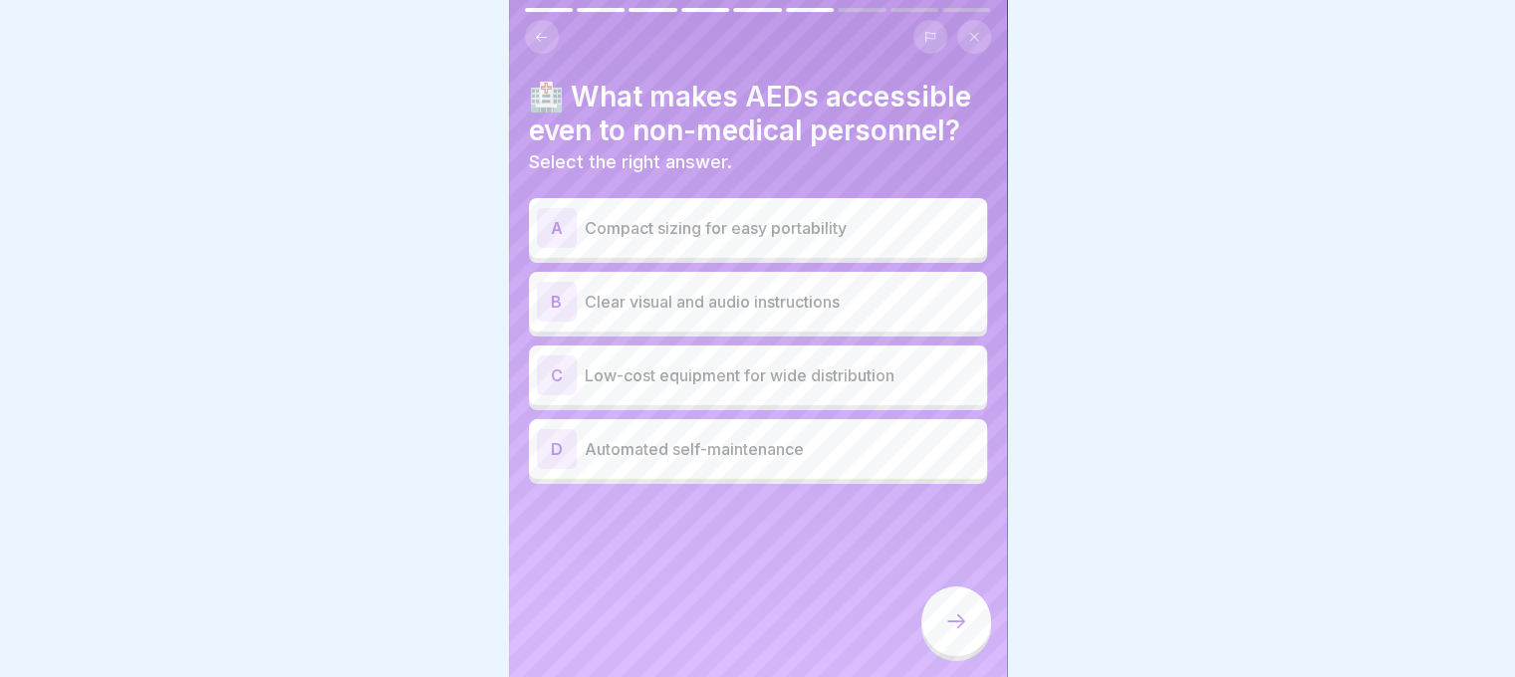
click at [825, 441] on p "Automated self-maintenance" at bounding box center [782, 449] width 394 height 24
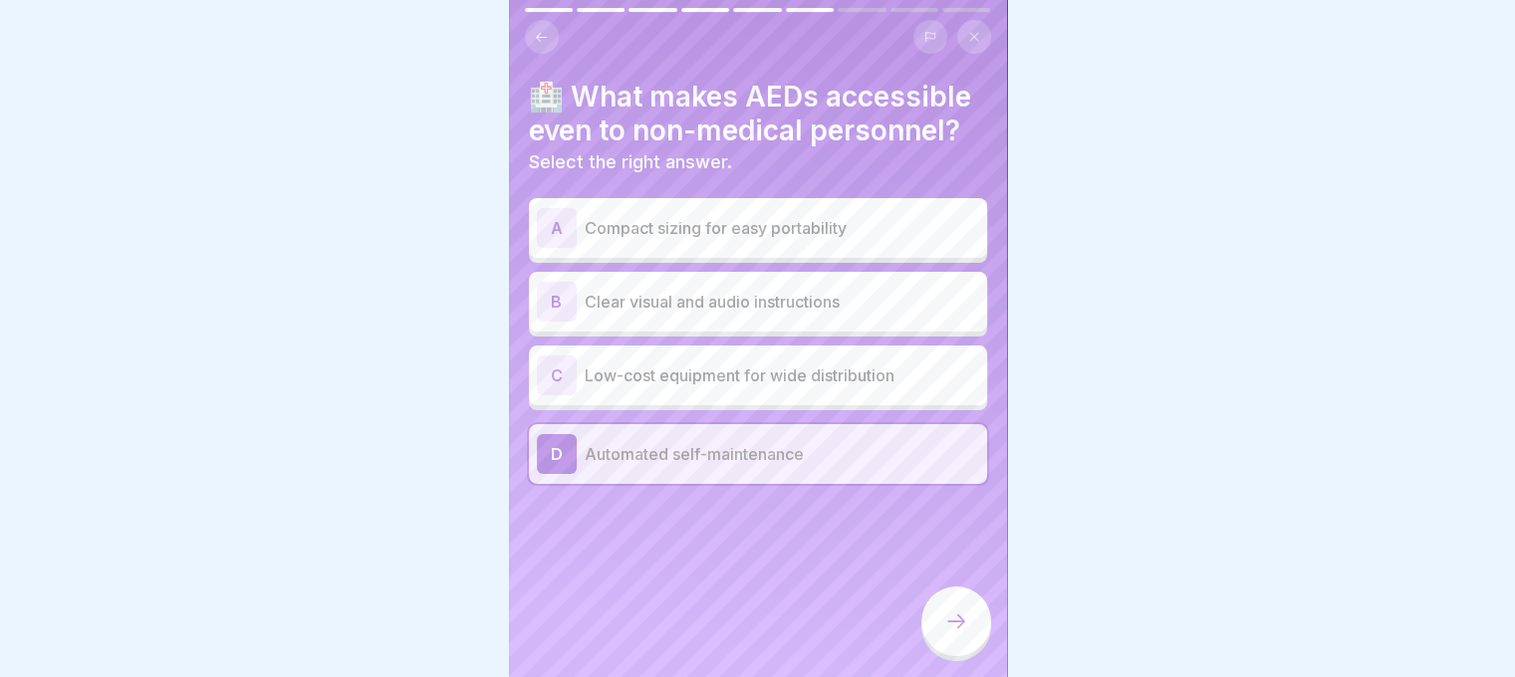
click at [825, 442] on p "Automated self-maintenance" at bounding box center [782, 454] width 394 height 24
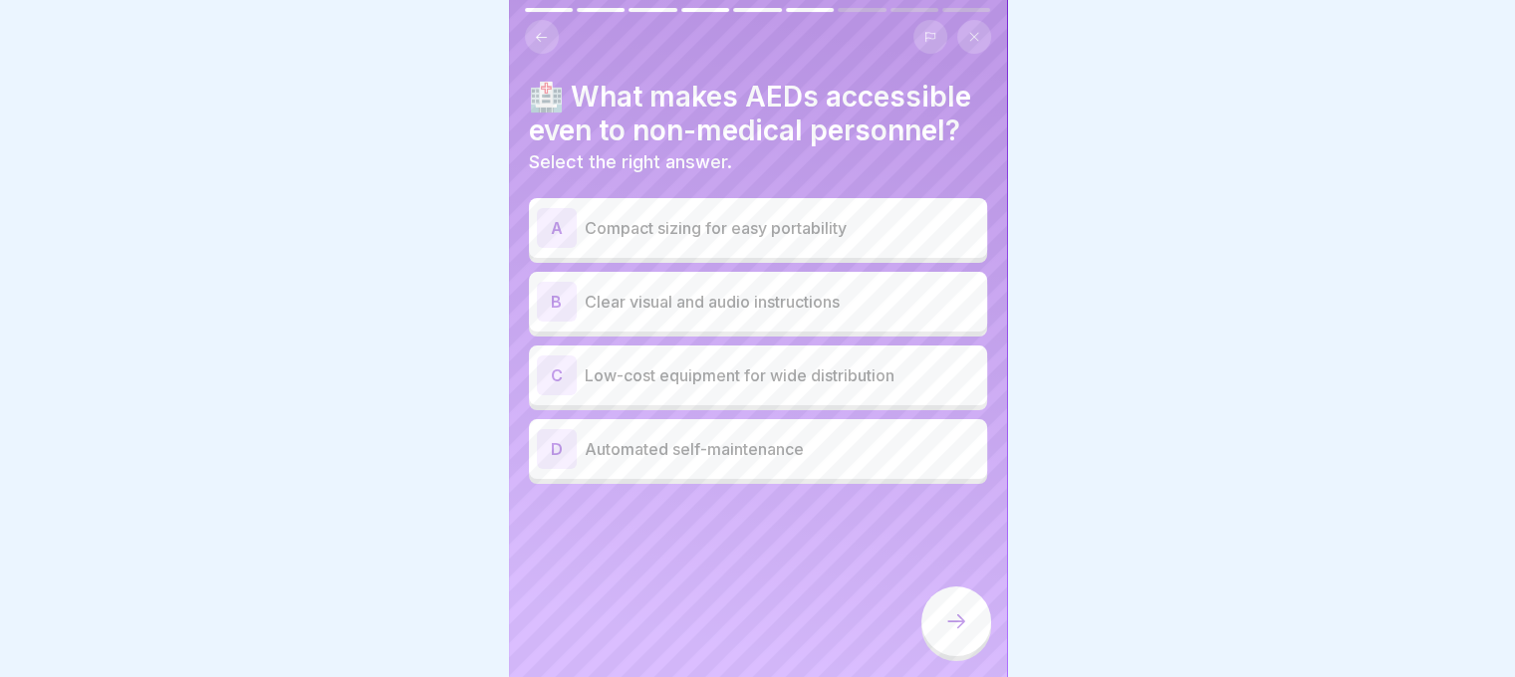
click at [847, 379] on div "C Low-cost equipment for wide distribution" at bounding box center [758, 376] width 458 height 60
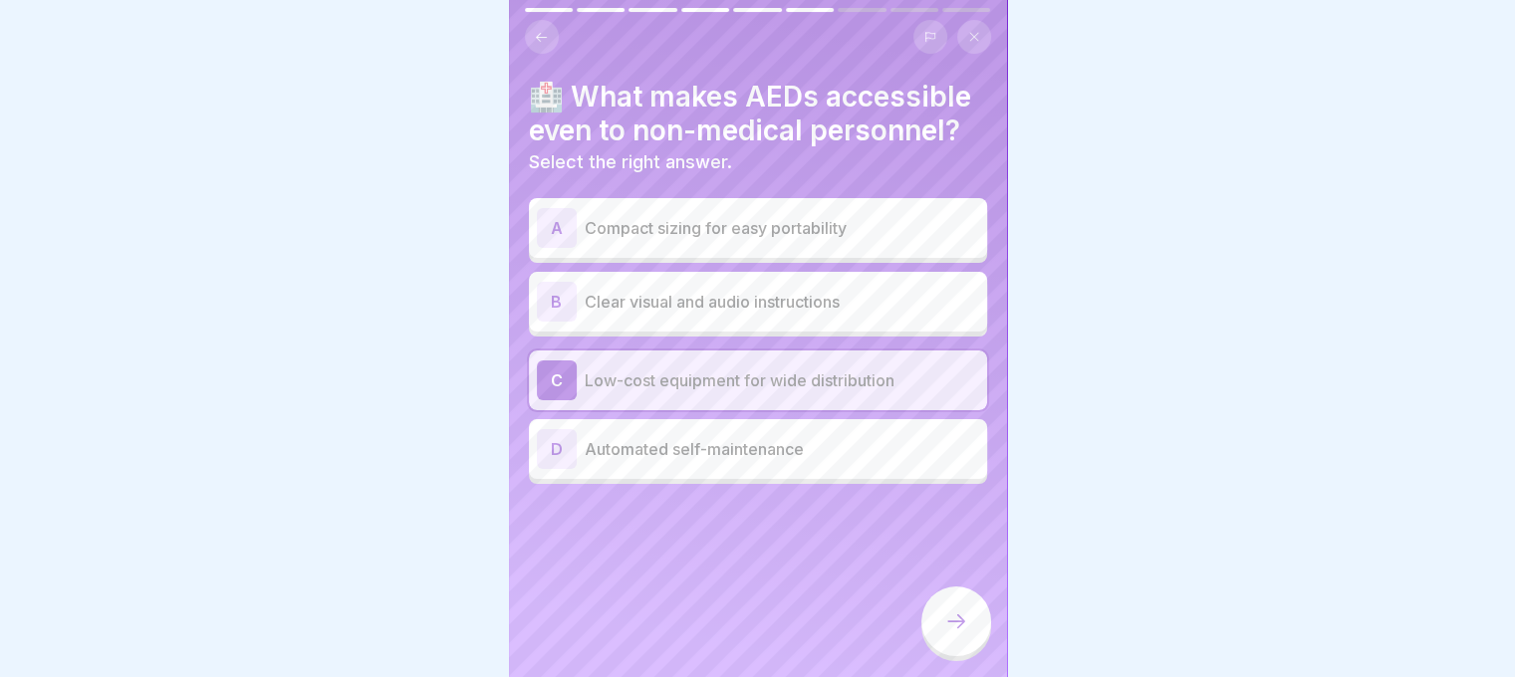
click at [876, 237] on div "A Compact sizing for easy portability" at bounding box center [758, 228] width 458 height 60
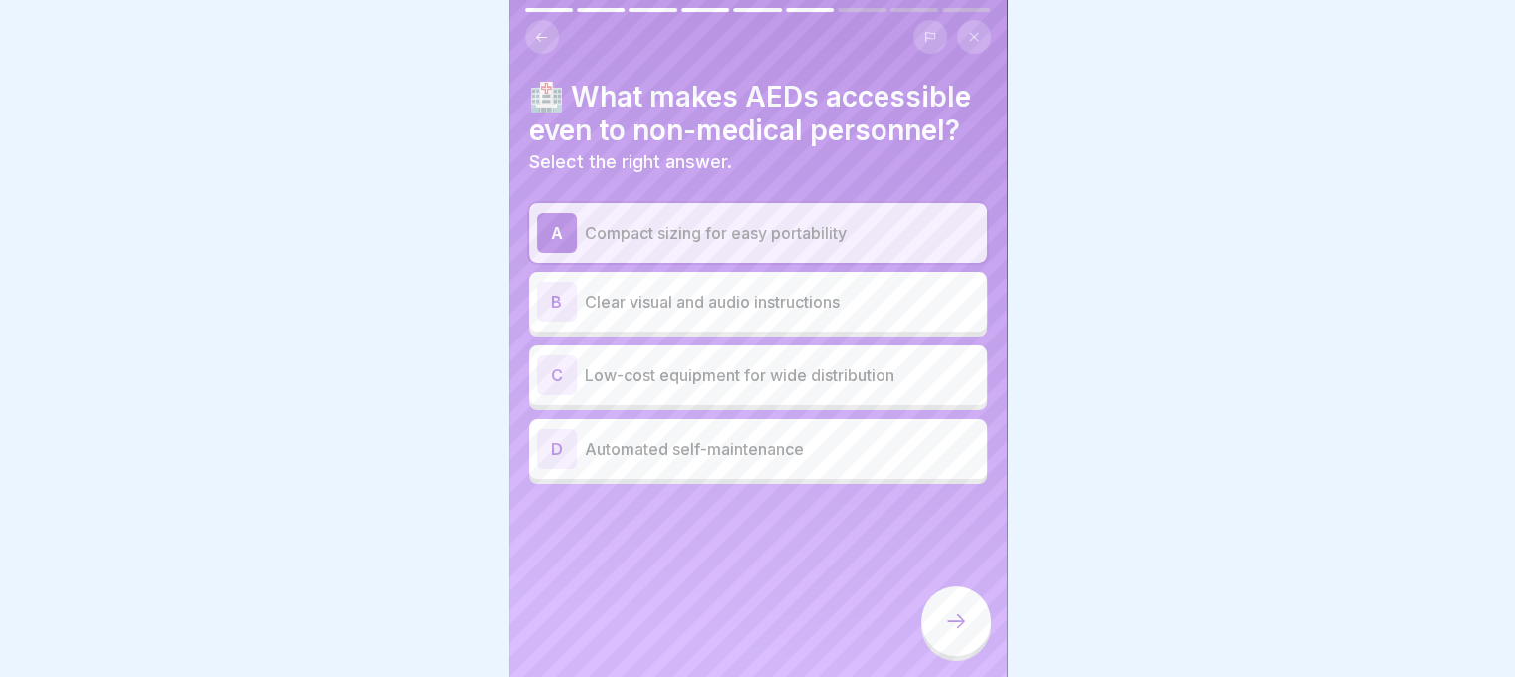
click at [944, 635] on div at bounding box center [956, 622] width 70 height 70
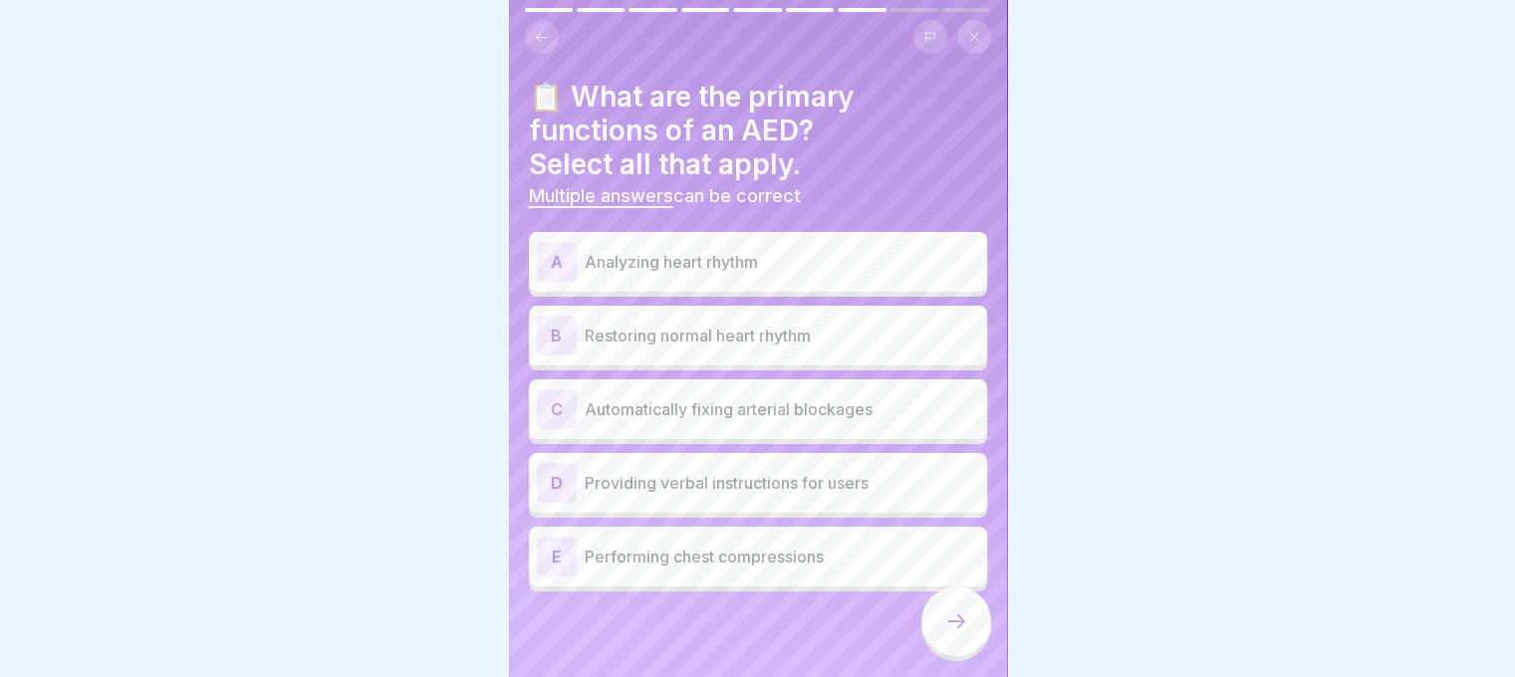
click at [845, 326] on p "Restoring normal heart rhythm" at bounding box center [782, 336] width 394 height 24
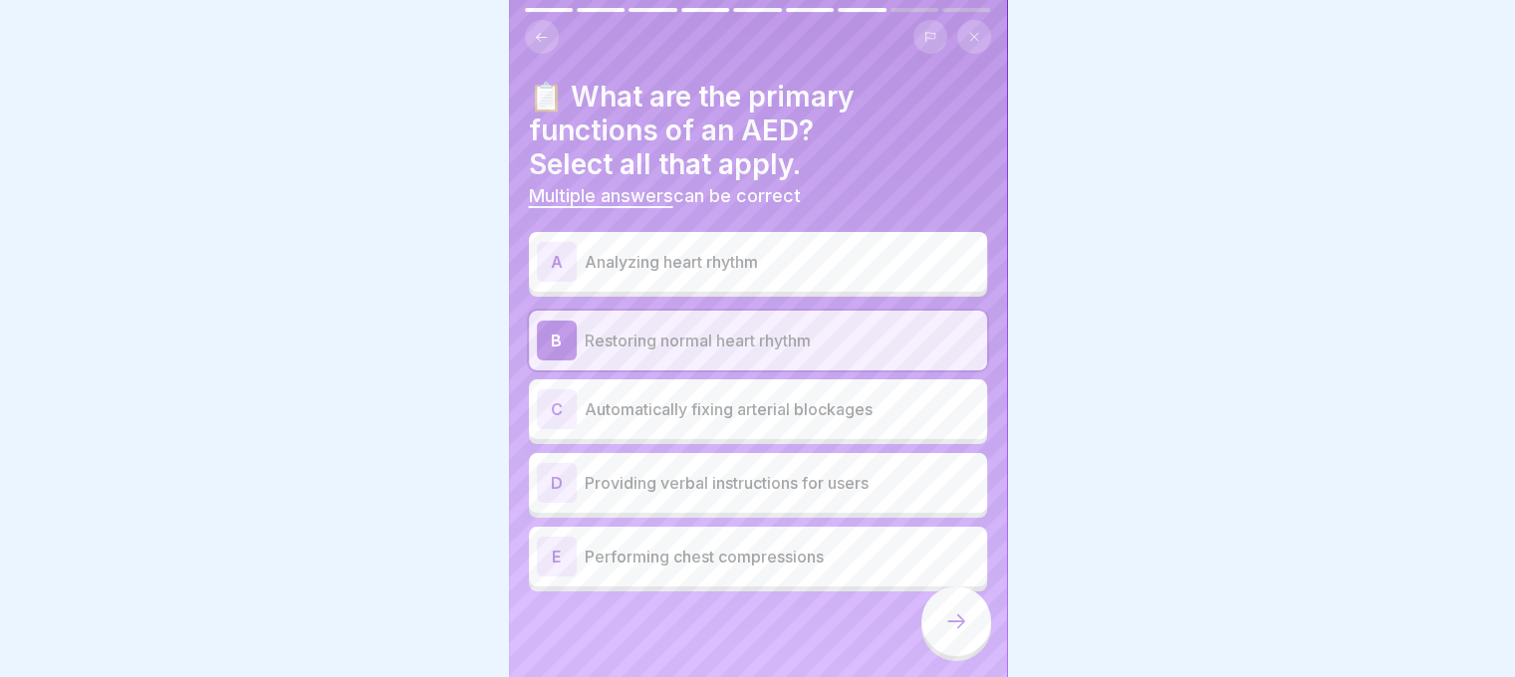
click at [859, 267] on div "A Analyzing heart rhythm" at bounding box center [758, 262] width 458 height 60
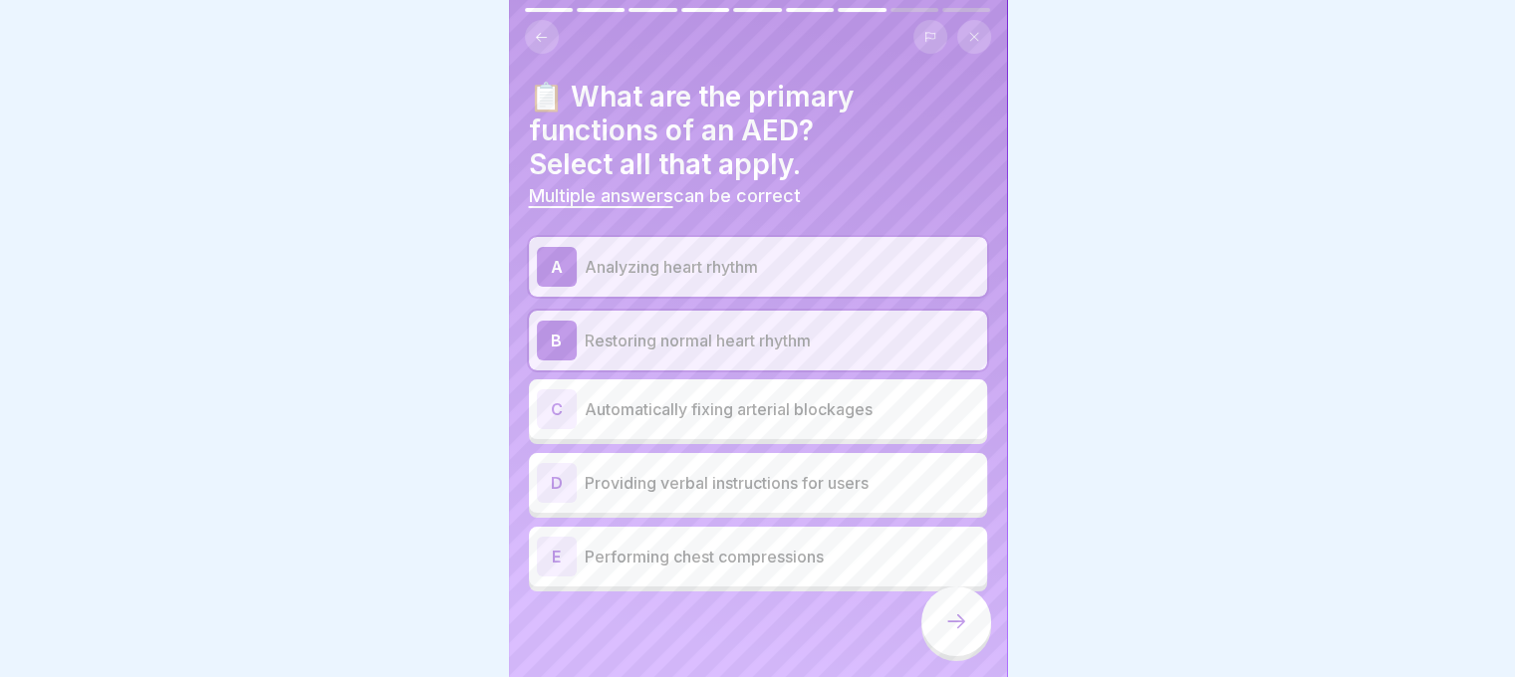
click at [772, 566] on div "E Performing chest compressions" at bounding box center [758, 557] width 458 height 60
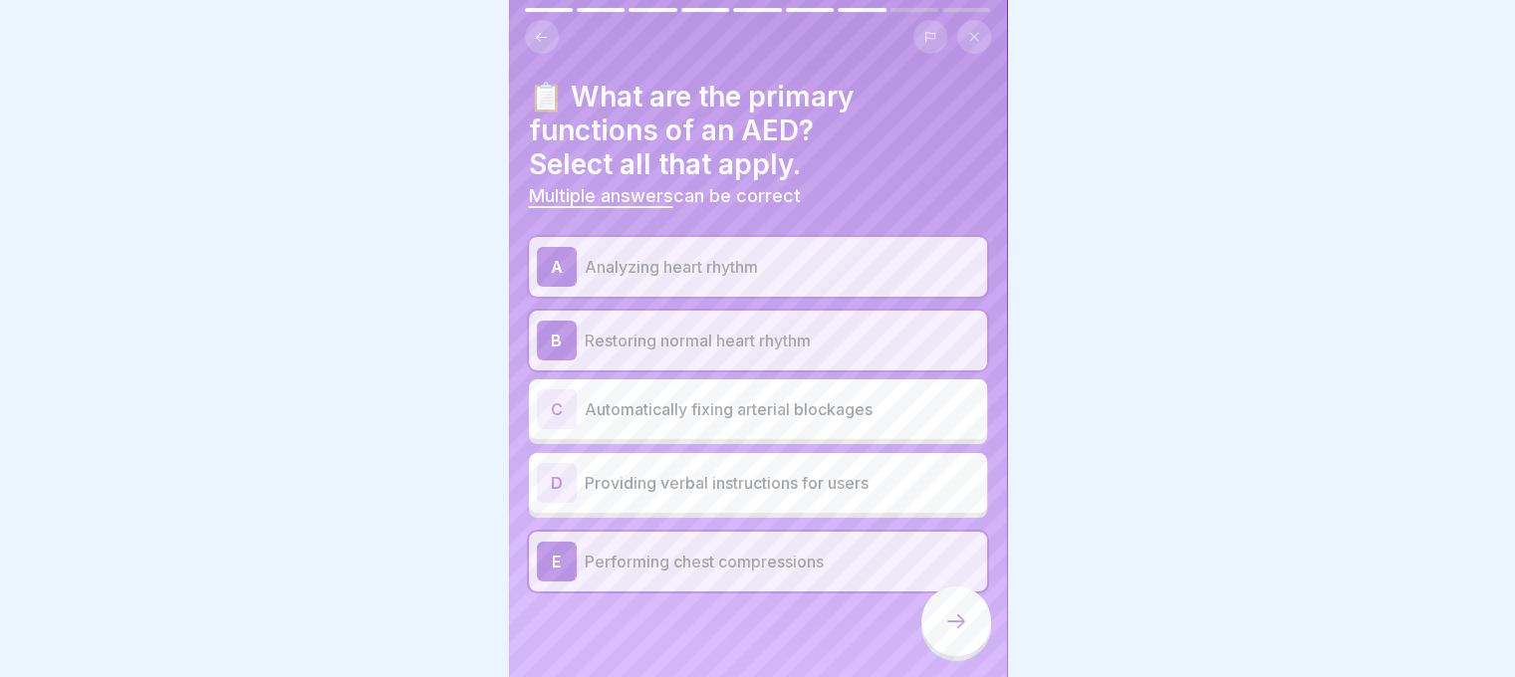
click at [772, 566] on div "E Performing chest compressions" at bounding box center [758, 562] width 458 height 60
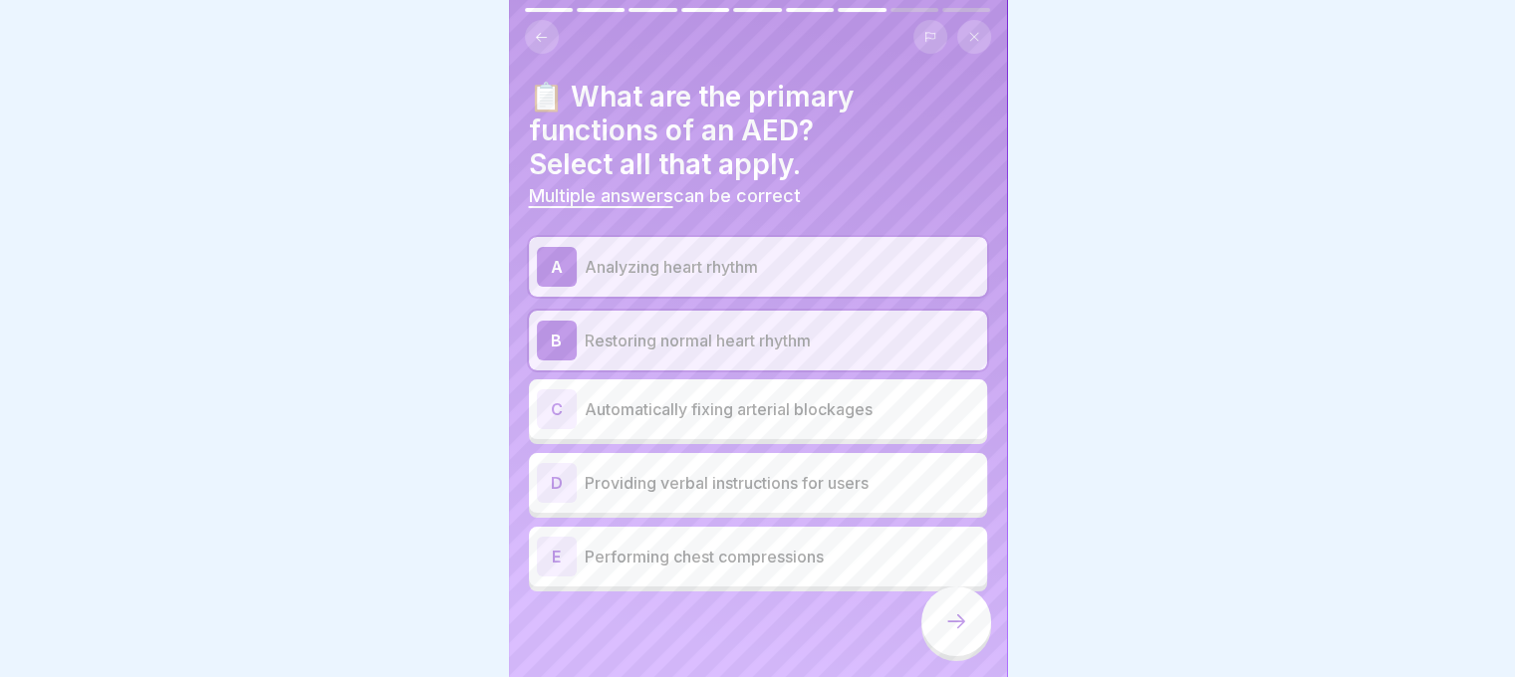
click at [924, 622] on div at bounding box center [956, 622] width 70 height 70
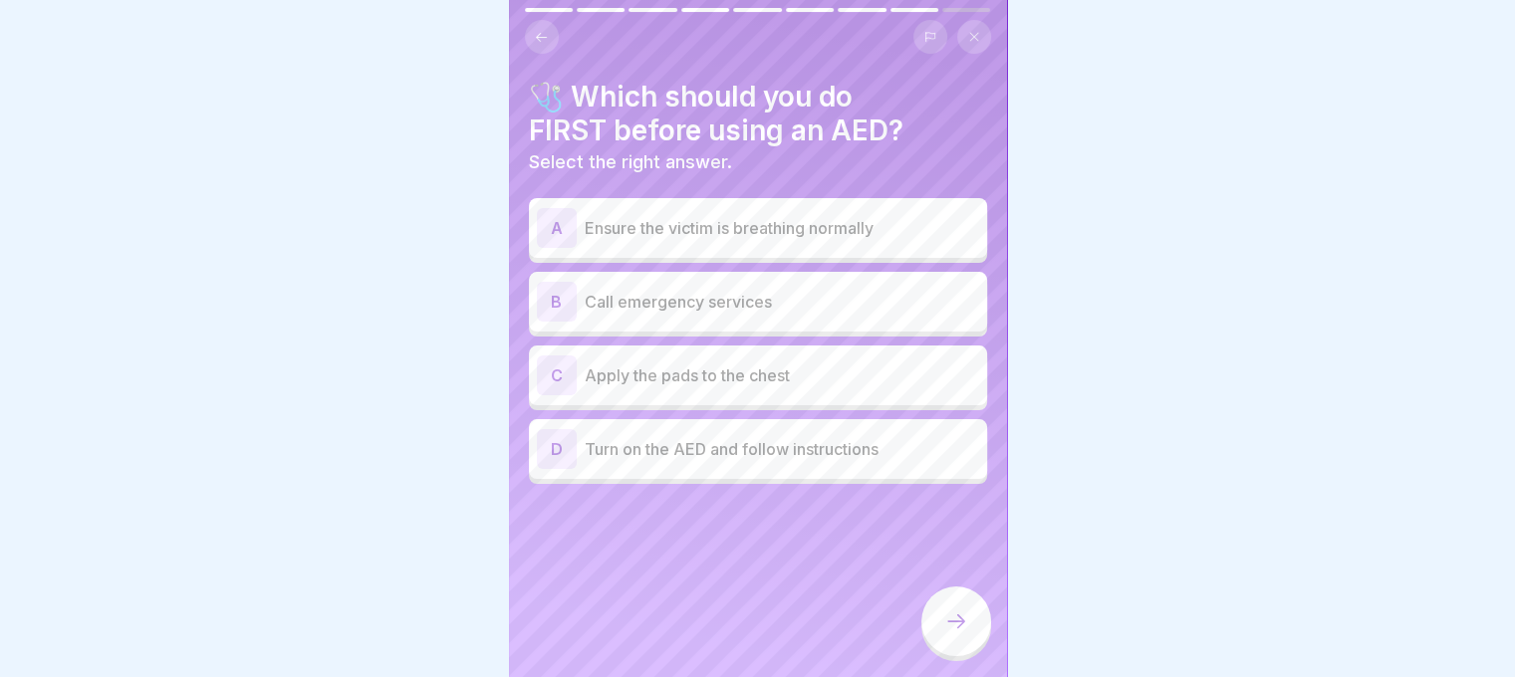
click at [853, 290] on p "Call emergency services" at bounding box center [782, 302] width 394 height 24
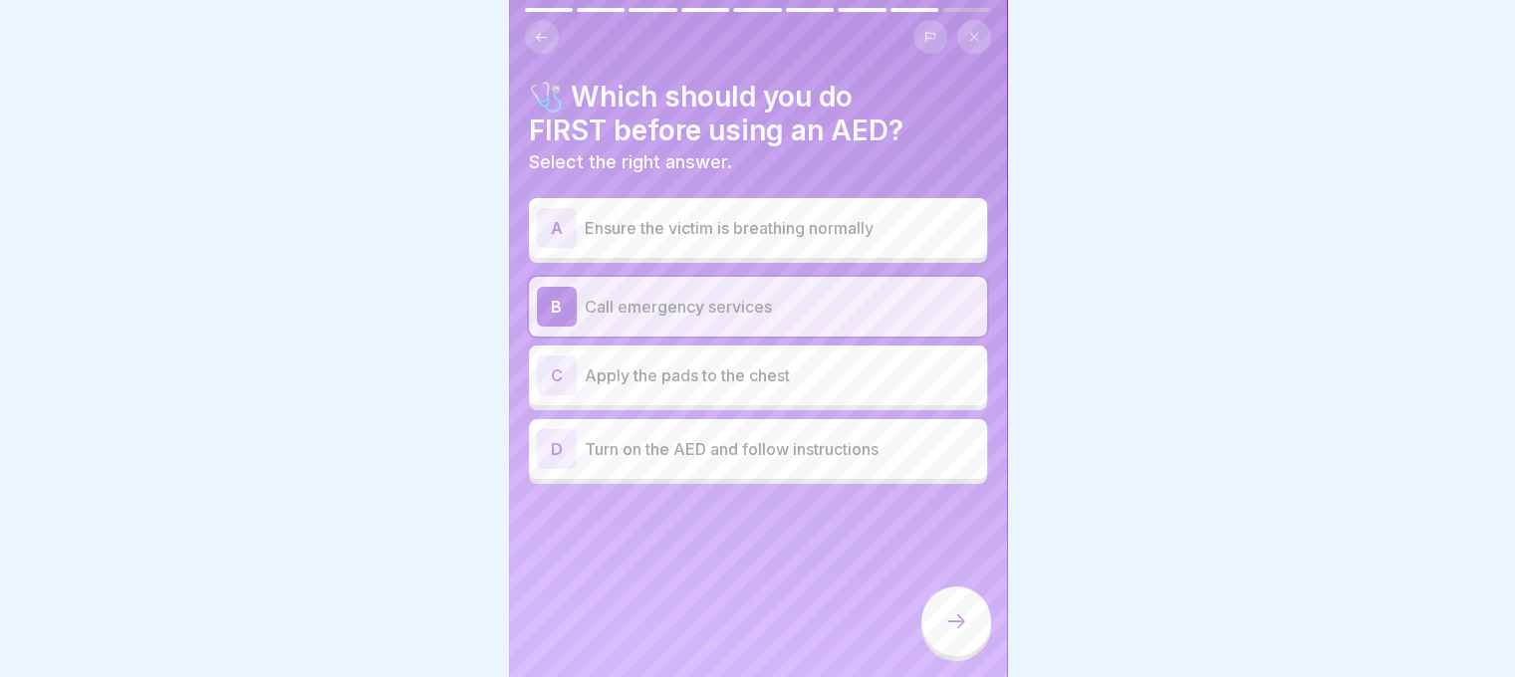
click at [940, 625] on div at bounding box center [956, 622] width 70 height 70
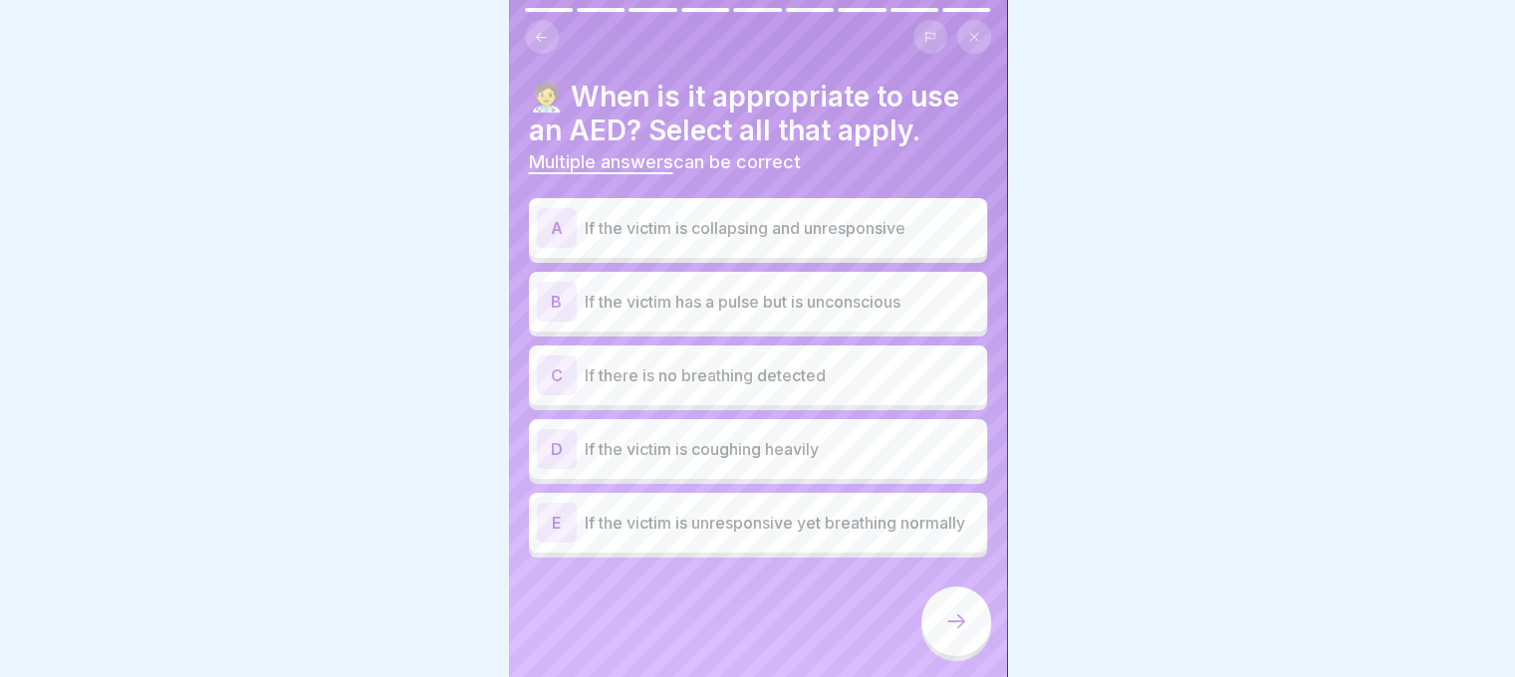
click at [856, 364] on p "If there is no breathing detected" at bounding box center [782, 376] width 394 height 24
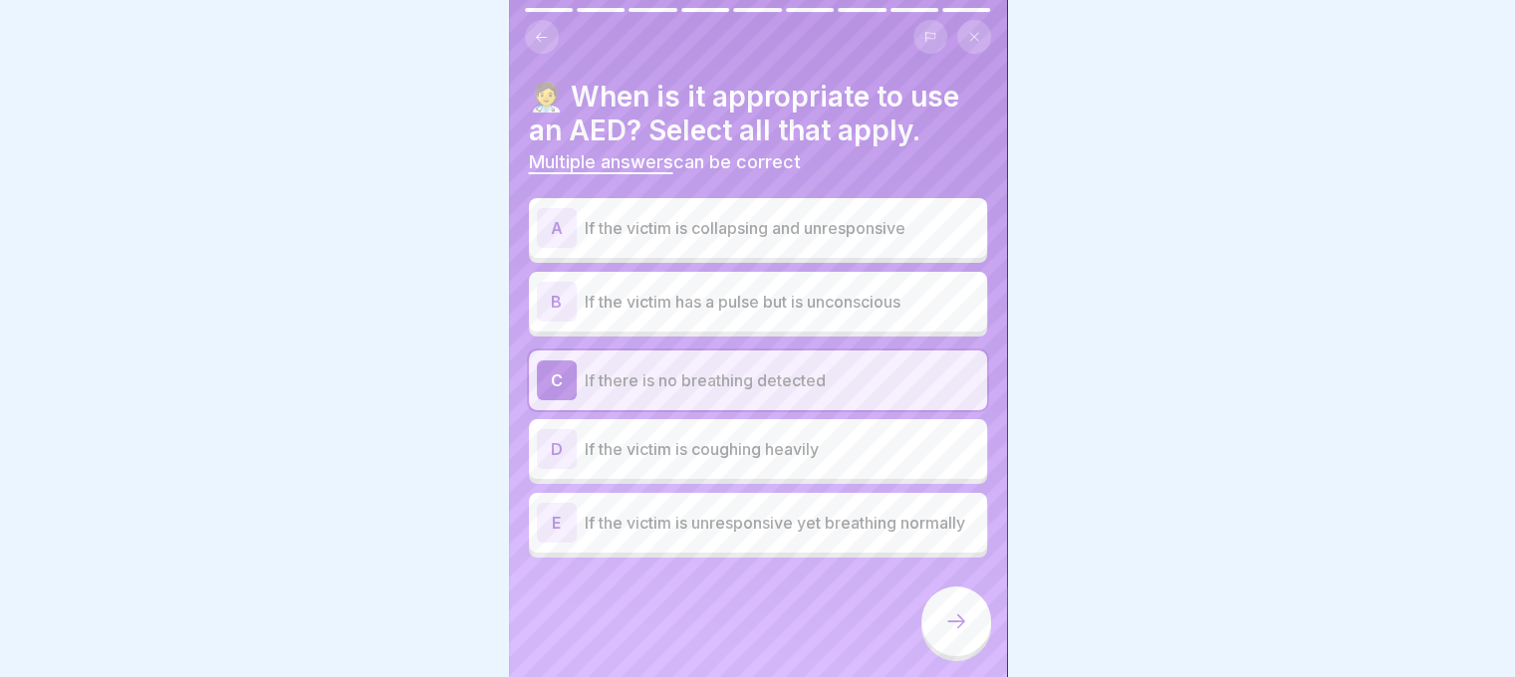
click at [838, 511] on p "If the victim is unresponsive yet breathing normally" at bounding box center [782, 523] width 394 height 24
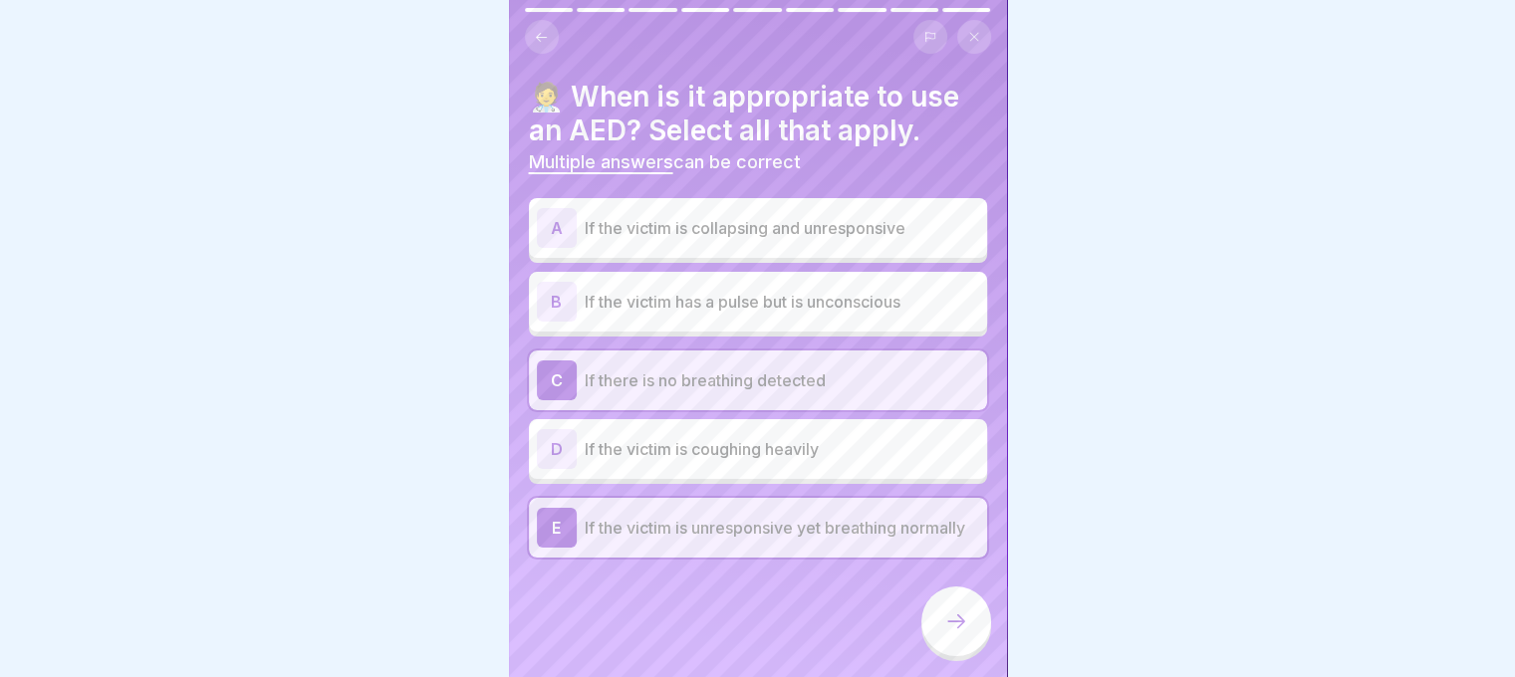
click at [852, 229] on div "A If the victim is collapsing and unresponsive" at bounding box center [758, 228] width 442 height 40
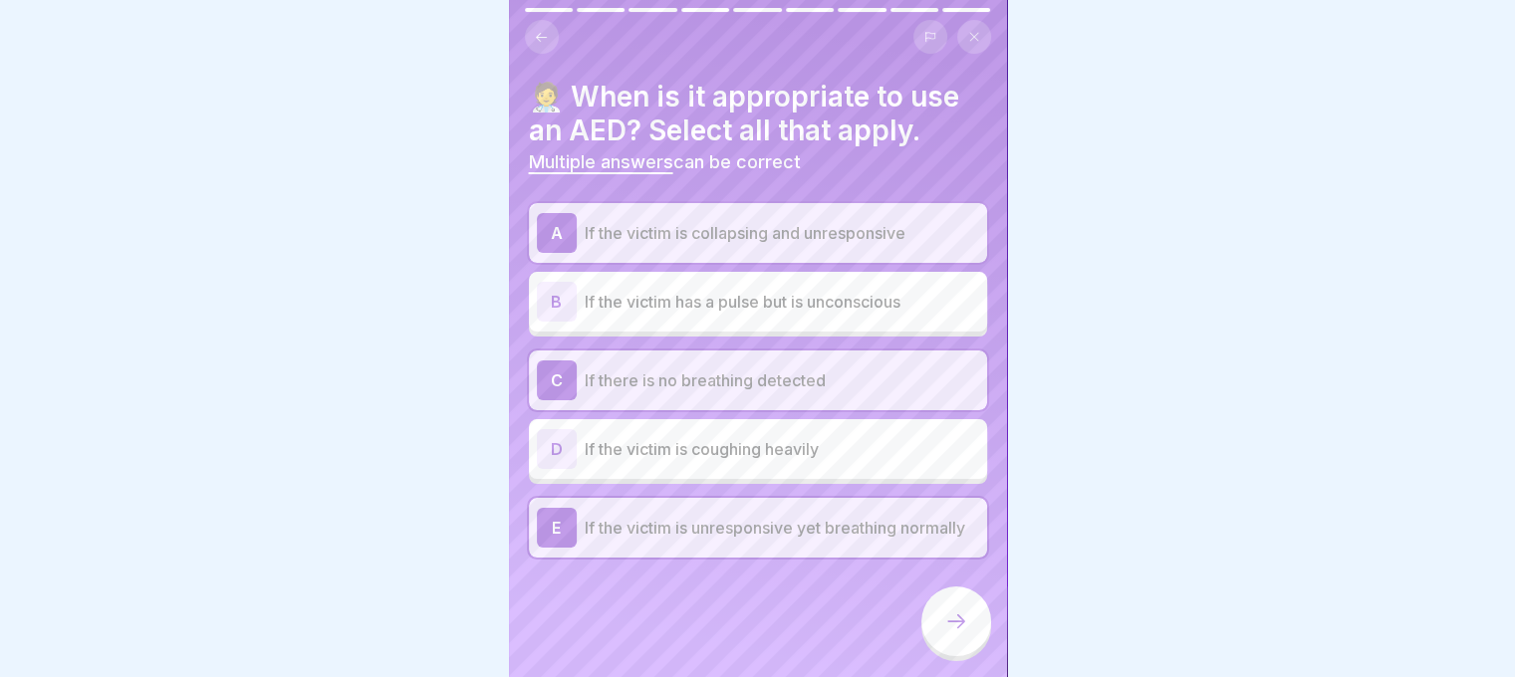
click at [930, 600] on div at bounding box center [956, 622] width 70 height 70
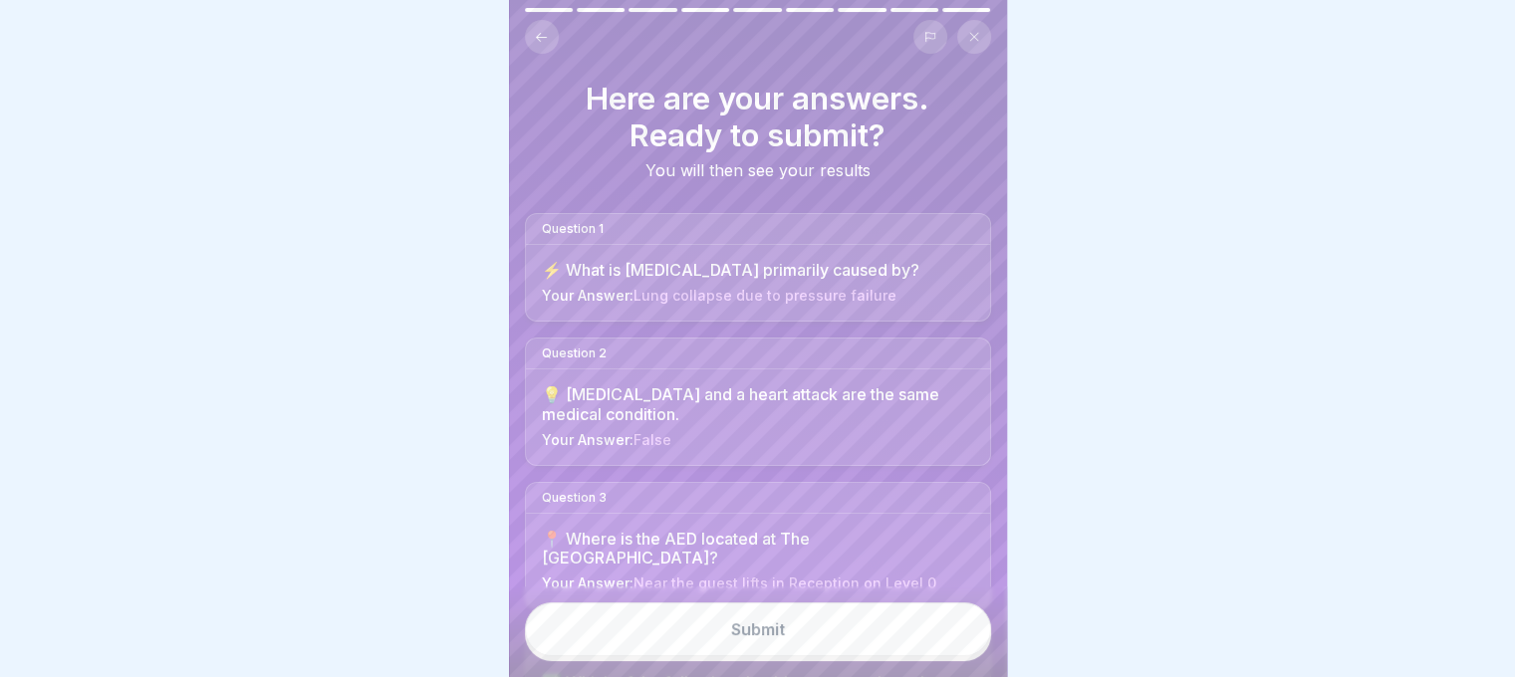
click at [786, 630] on button "Submit" at bounding box center [758, 630] width 466 height 54
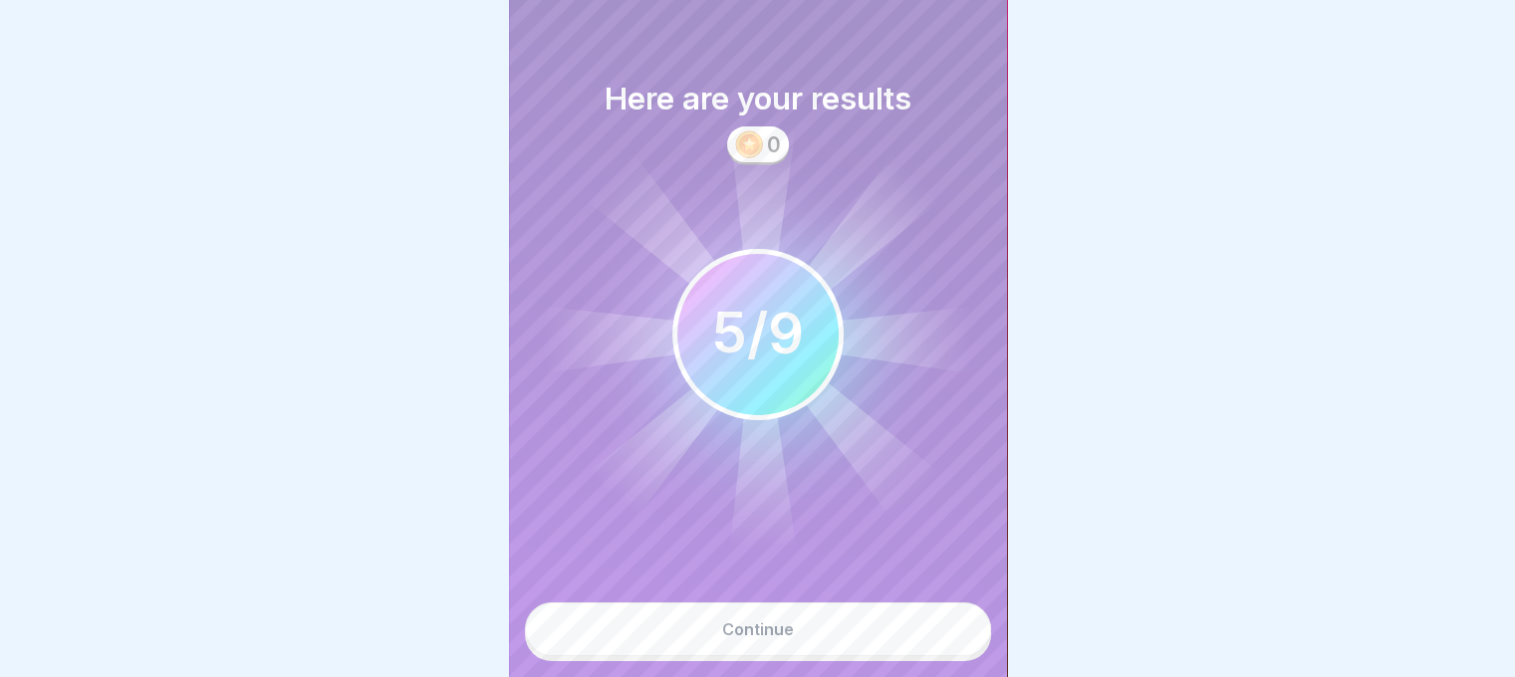
click at [753, 650] on button "Continue" at bounding box center [758, 630] width 466 height 54
